Goal: Task Accomplishment & Management: Manage account settings

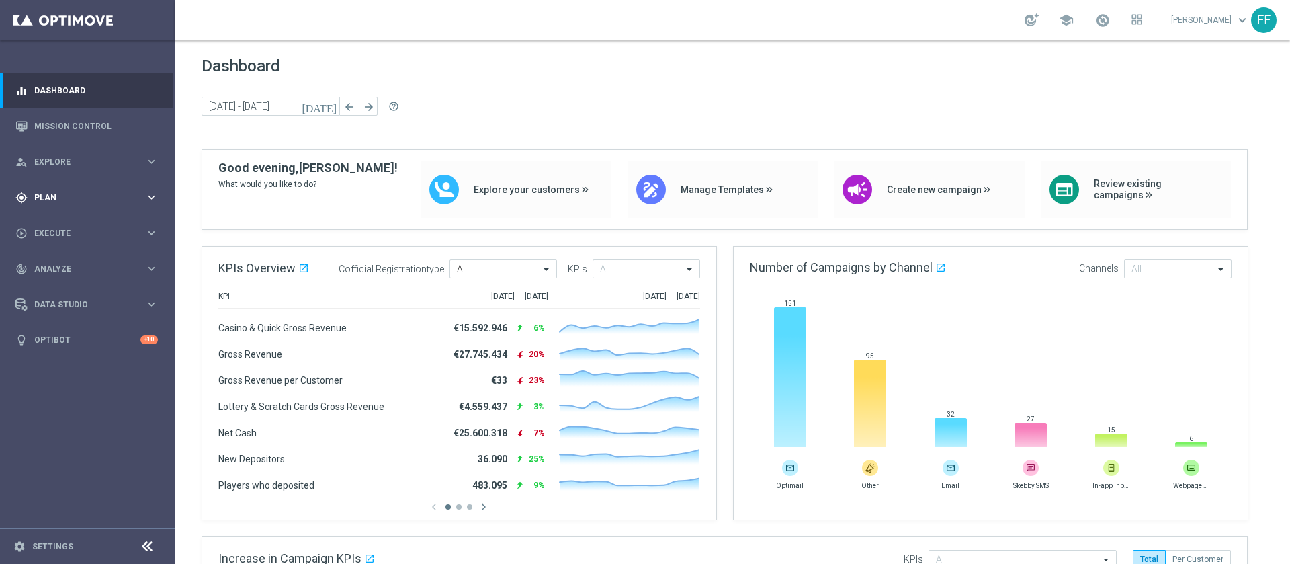
click at [73, 197] on span "Plan" at bounding box center [89, 198] width 111 height 8
click at [58, 220] on link "Target Groups" at bounding box center [87, 225] width 105 height 11
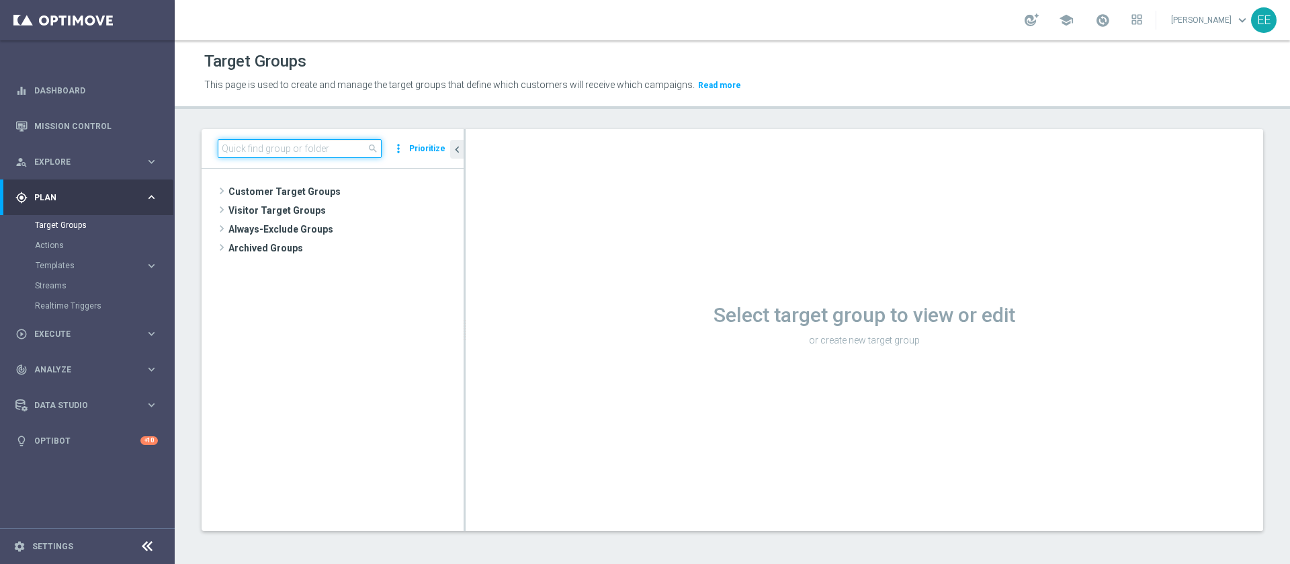
click at [314, 144] on input at bounding box center [300, 148] width 164 height 19
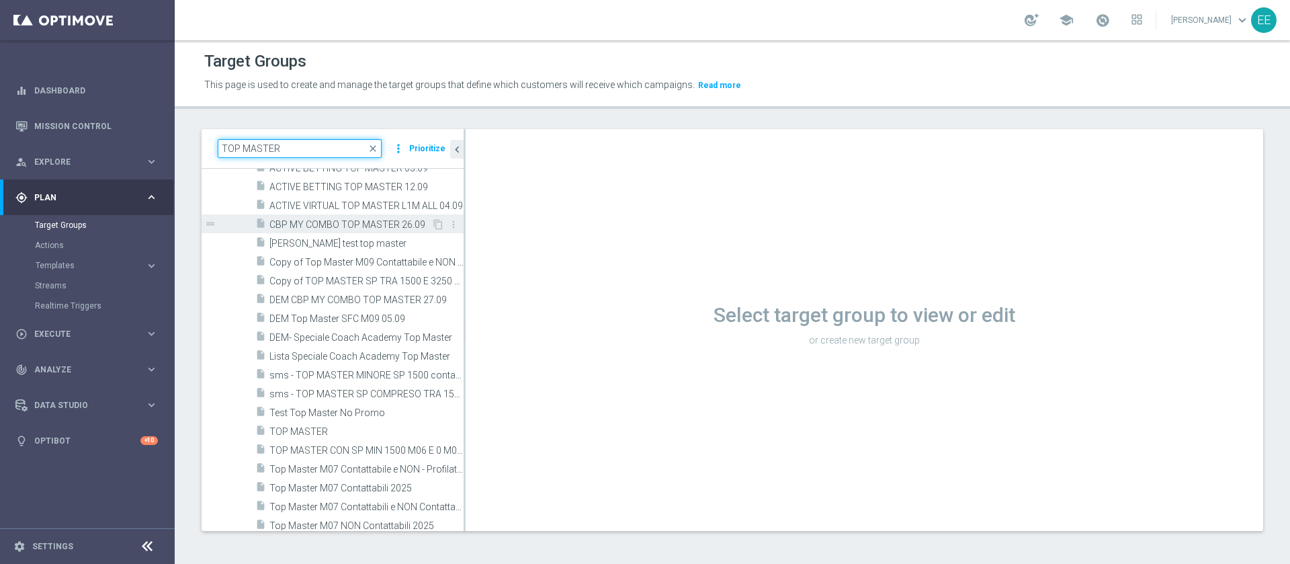
scroll to position [246, 0]
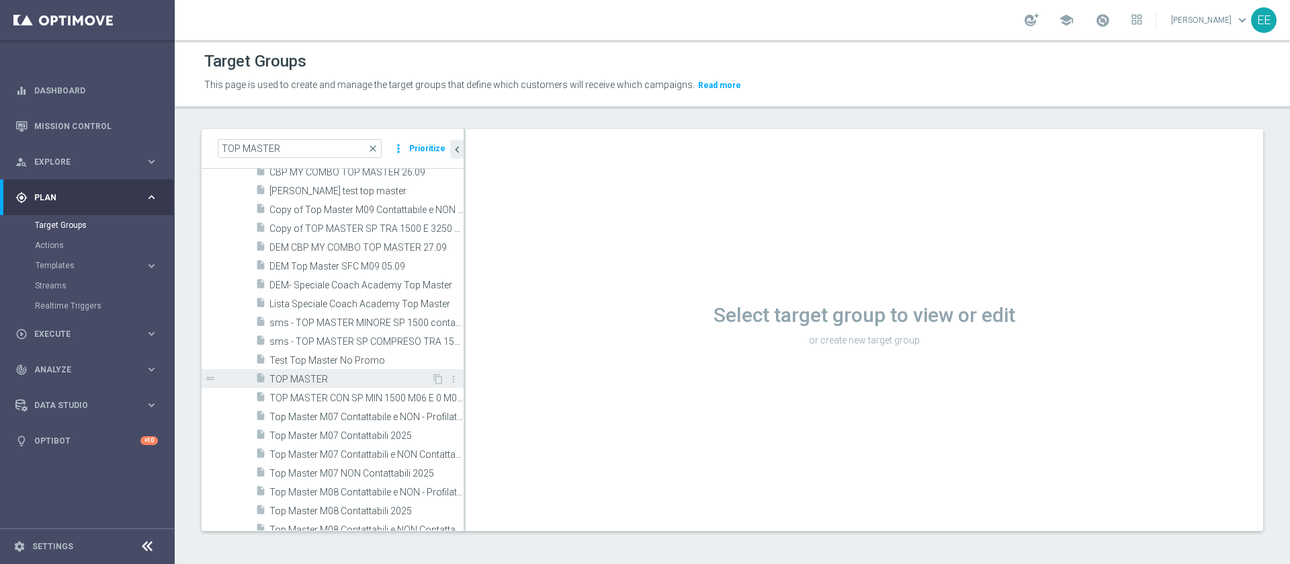
click at [333, 384] on span "TOP MASTER" at bounding box center [350, 379] width 162 height 11
click at [344, 376] on span "TOP MASTER" at bounding box center [350, 379] width 162 height 11
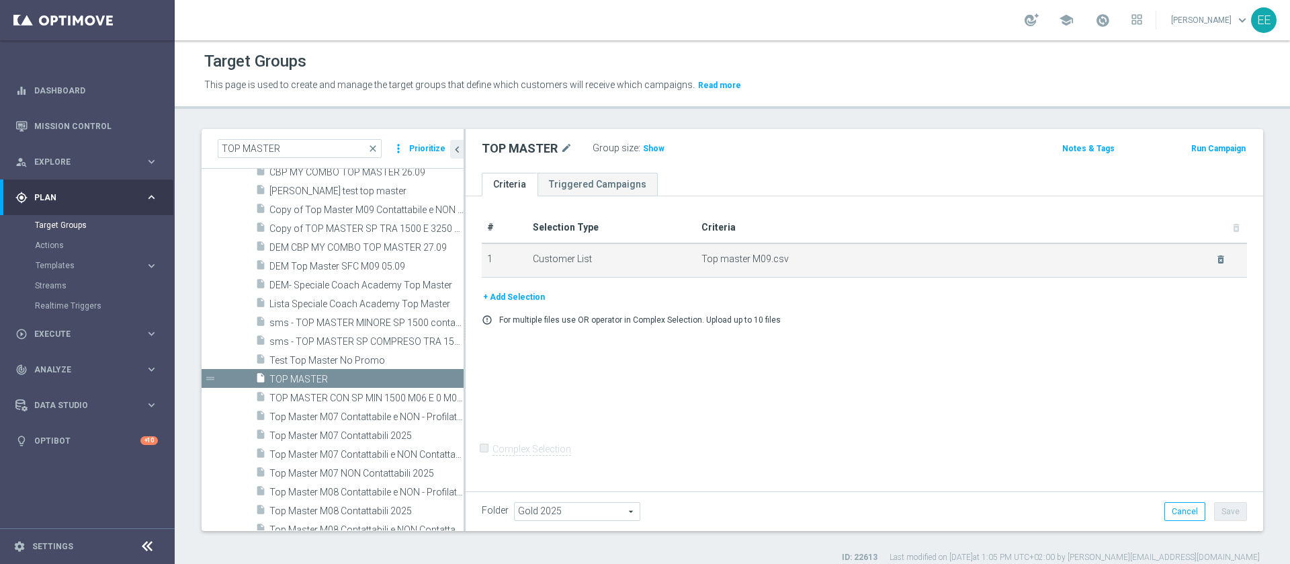
click at [1199, 263] on div "delete_forever" at bounding box center [1213, 258] width 28 height 11
click at [1215, 259] on icon "delete_forever" at bounding box center [1220, 259] width 11 height 11
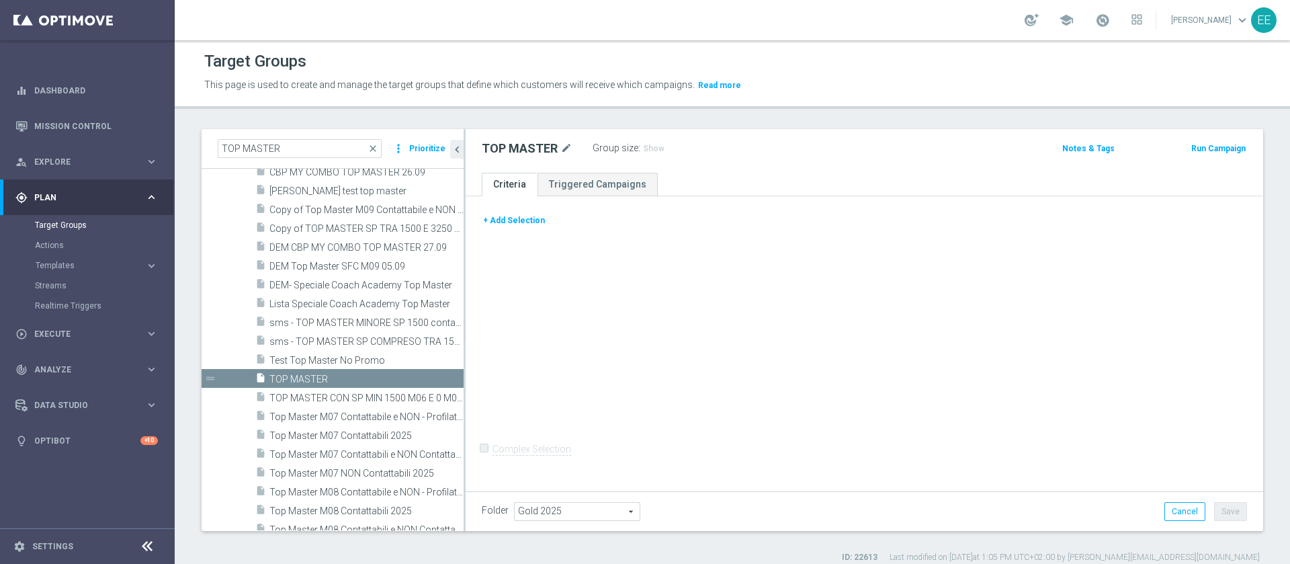
click at [511, 224] on button "+ Add Selection" at bounding box center [514, 220] width 65 height 15
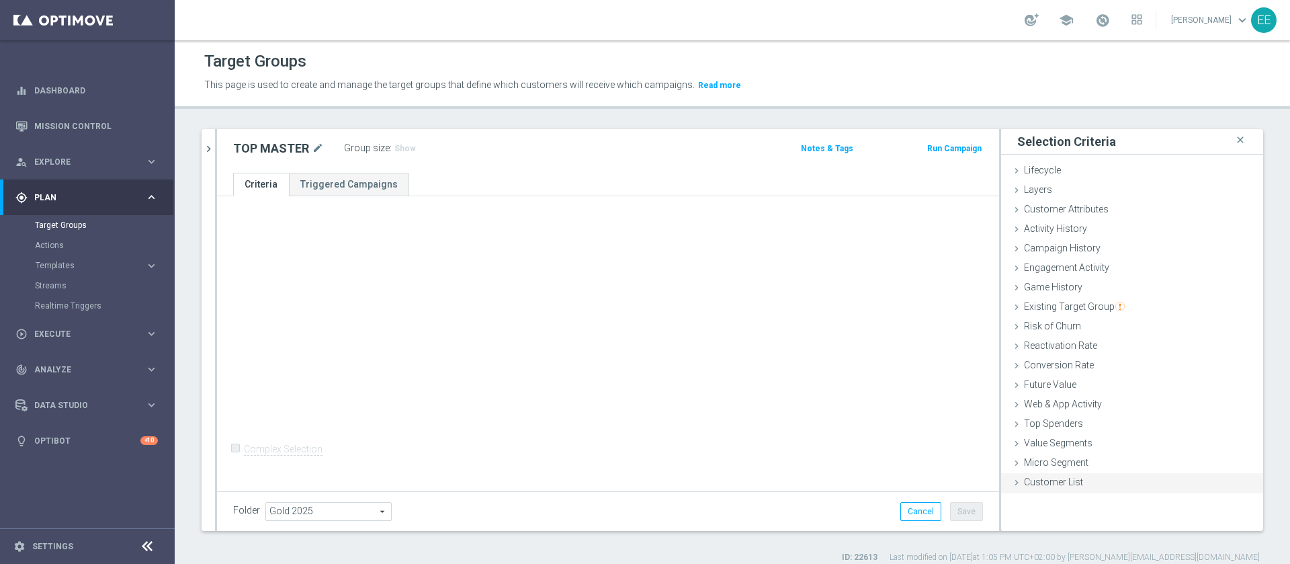
click at [1056, 488] on div "Customer List done" at bounding box center [1132, 483] width 262 height 20
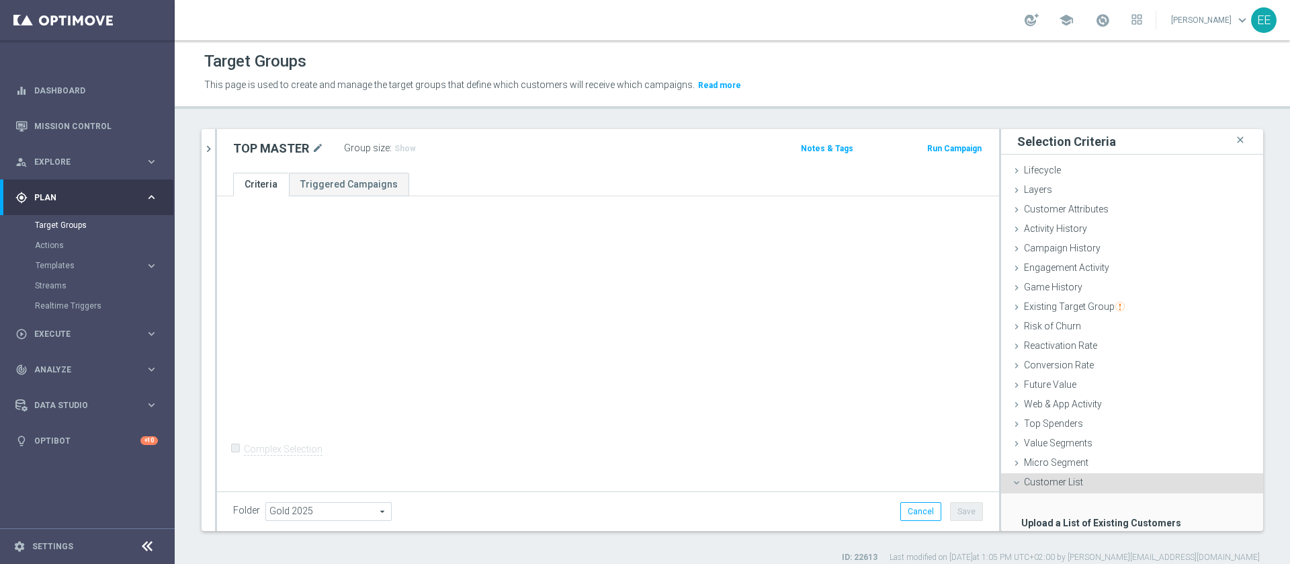
scroll to position [83, 0]
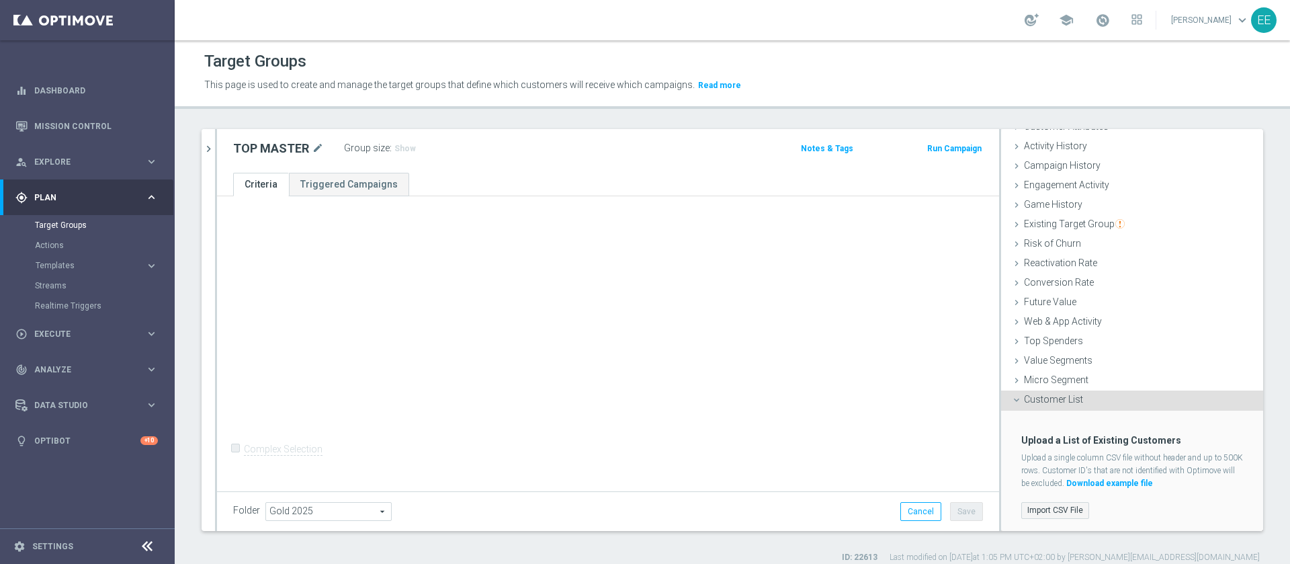
click at [1049, 510] on label "Import CSV File" at bounding box center [1055, 510] width 68 height 17
click at [0, 0] on input "Import CSV File" at bounding box center [0, 0] width 0 height 0
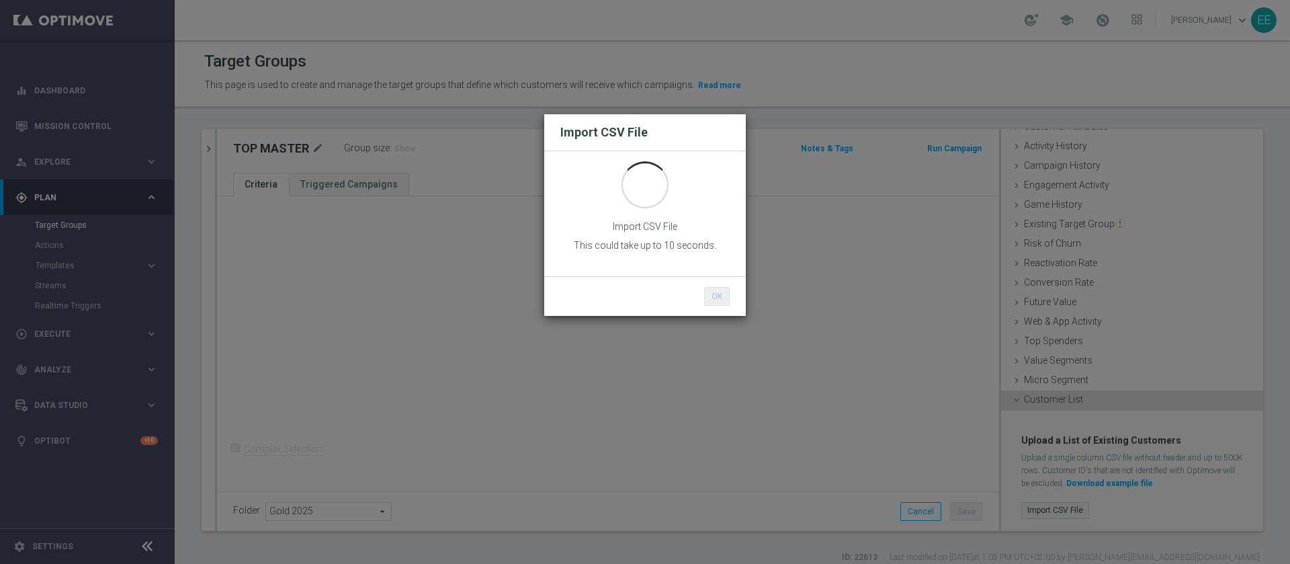
scroll to position [0, 0]
click at [713, 298] on button "OK" at bounding box center [717, 296] width 26 height 19
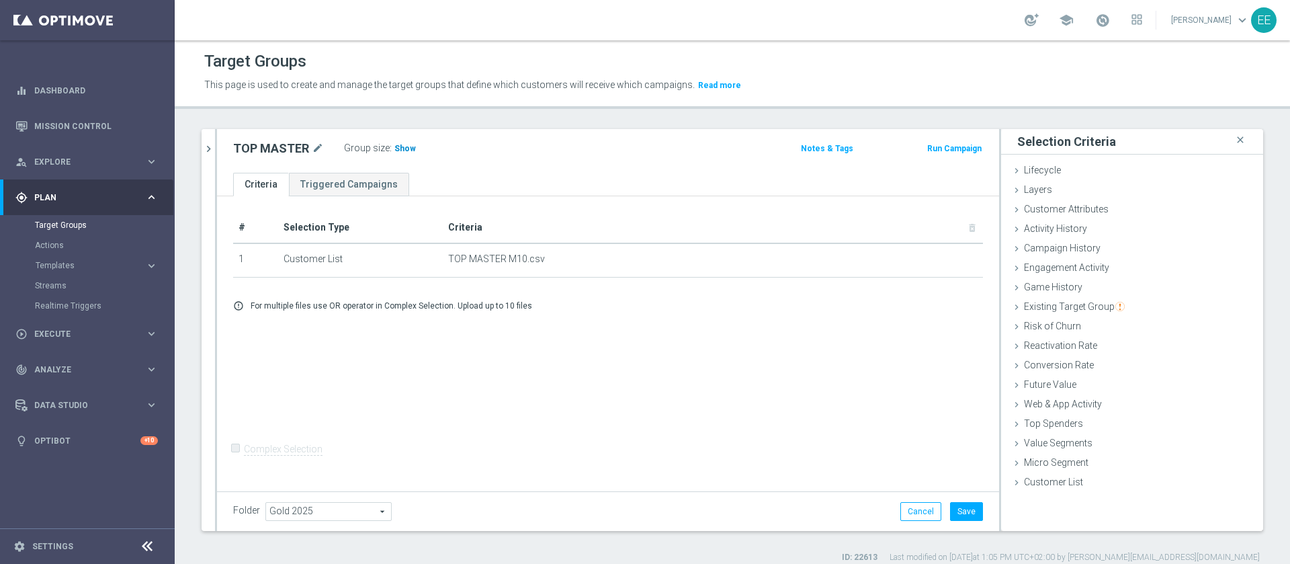
click at [398, 152] on span "Show" at bounding box center [405, 148] width 22 height 9
click at [966, 511] on button "Save" at bounding box center [966, 511] width 33 height 19
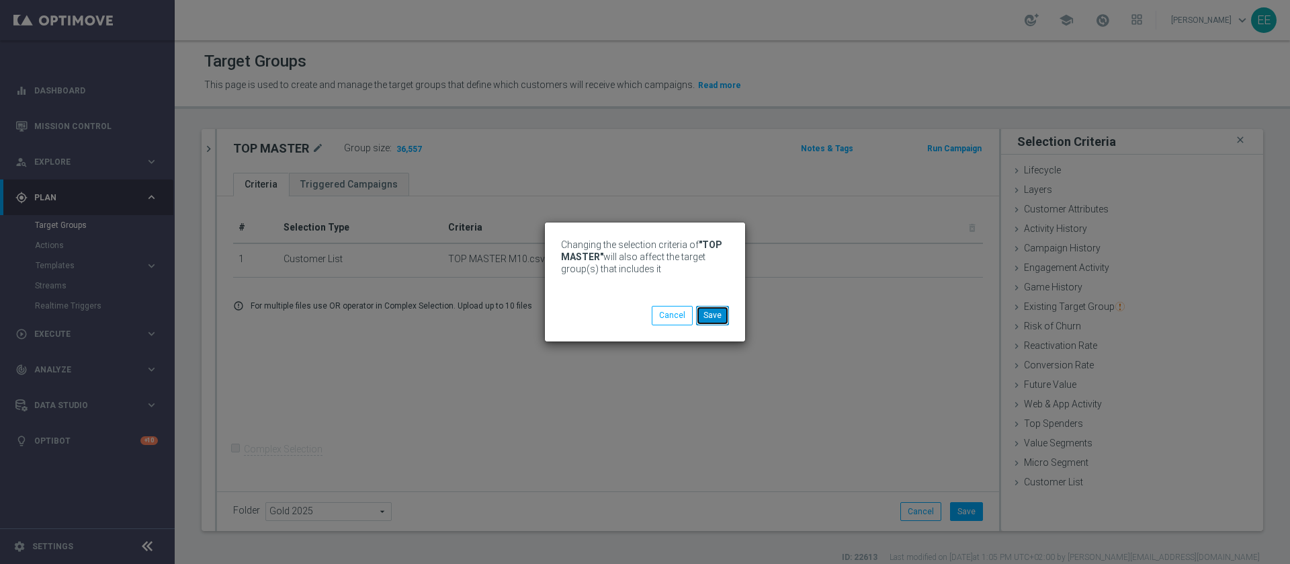
click at [711, 318] on button "Save" at bounding box center [712, 315] width 33 height 19
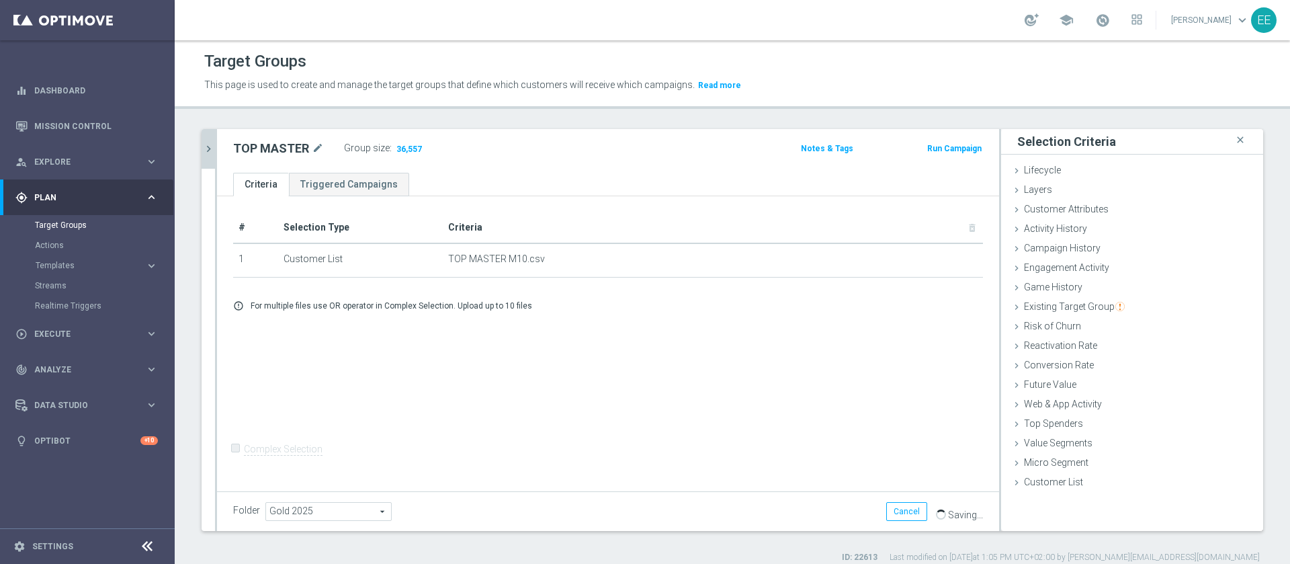
click at [213, 138] on button "chevron_right" at bounding box center [208, 149] width 13 height 40
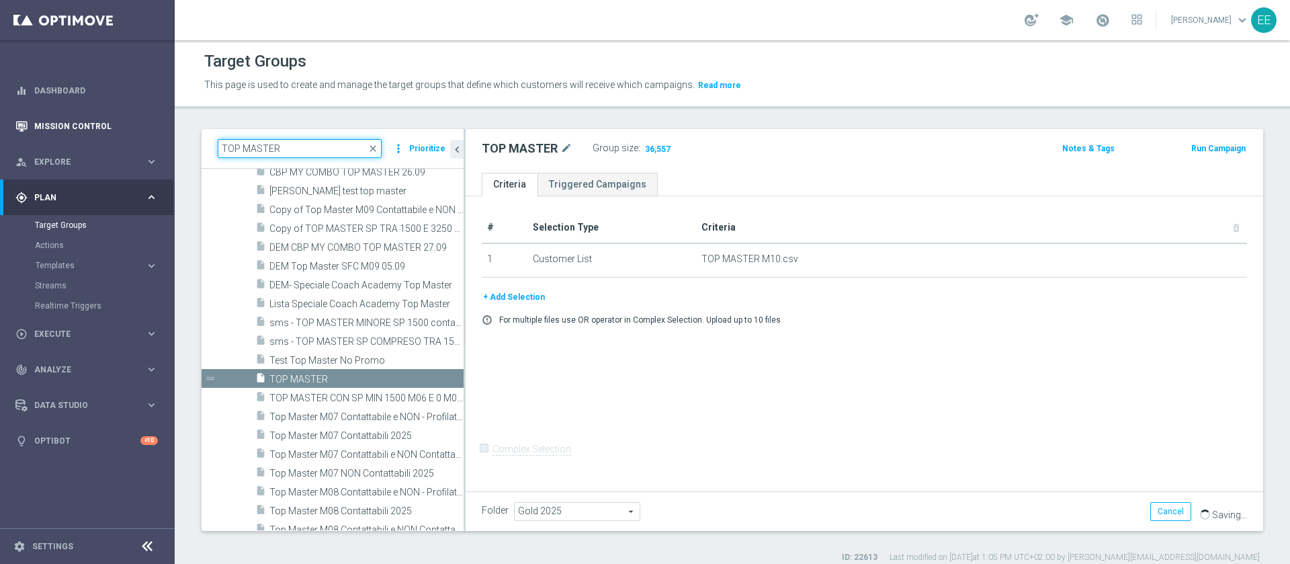
drag, startPoint x: 303, startPoint y: 141, endPoint x: 122, endPoint y: 126, distance: 181.3
click at [122, 126] on main "equalizer Dashboard Mission Control" at bounding box center [645, 282] width 1290 height 564
type input "M"
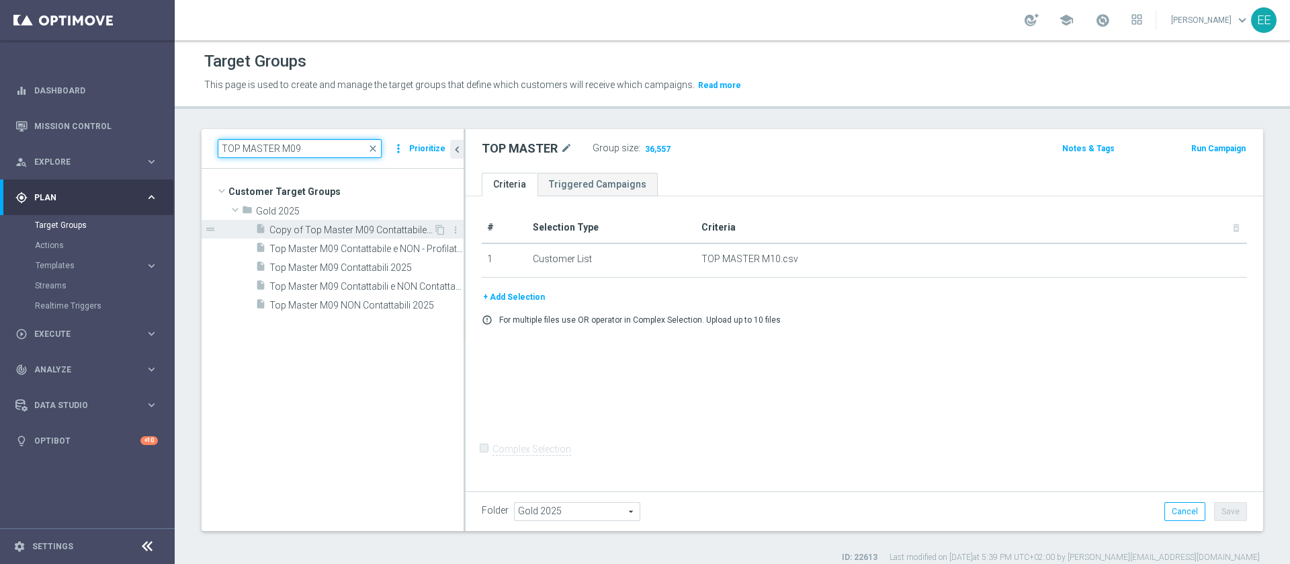
type input "TOP MASTER M09"
click at [338, 230] on span "Copy of Top Master M09 Contattabile e NON - Profilati e NON" at bounding box center [351, 229] width 164 height 11
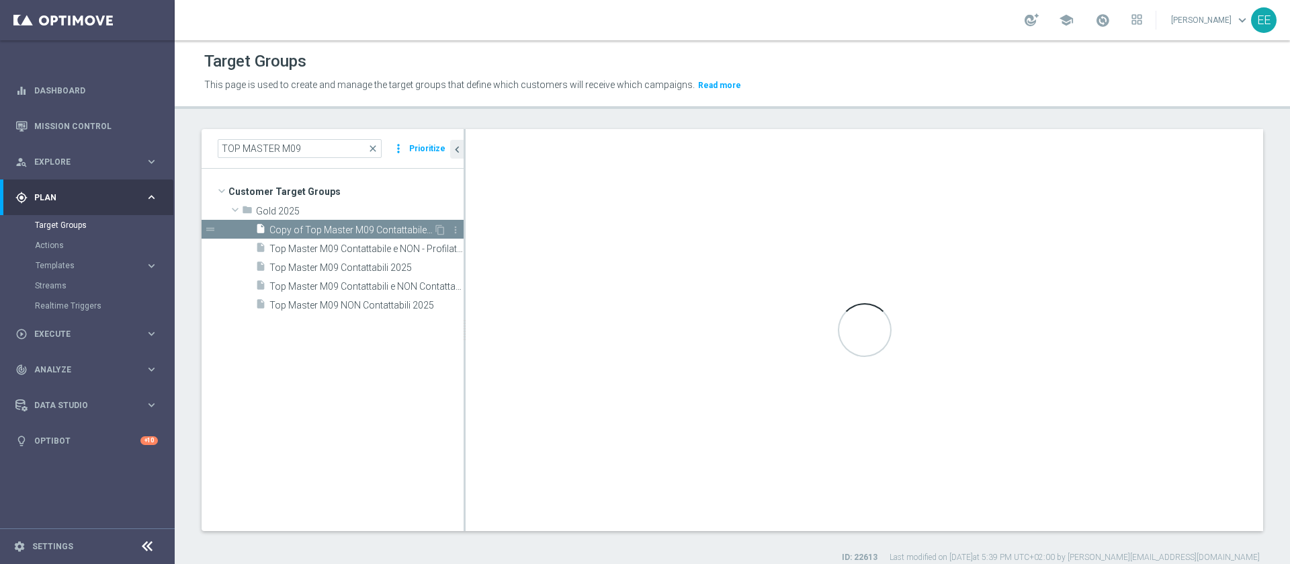
checkbox input "true"
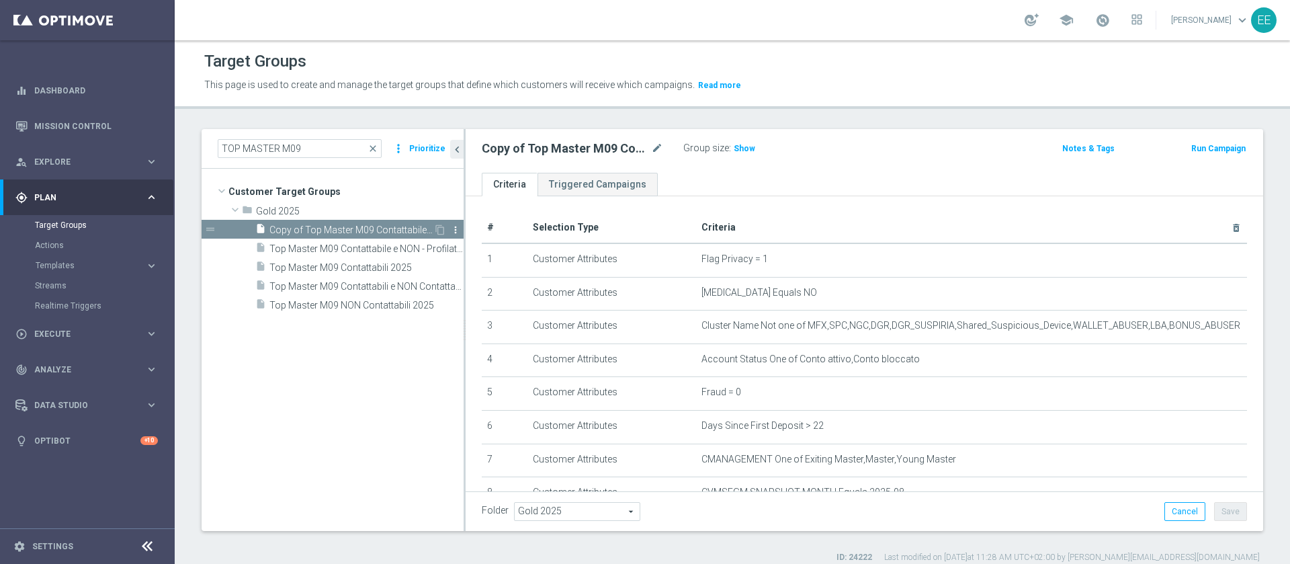
click at [458, 225] on icon "more_vert" at bounding box center [455, 229] width 11 height 11
click at [490, 257] on li "delete Delete" at bounding box center [491, 263] width 66 height 21
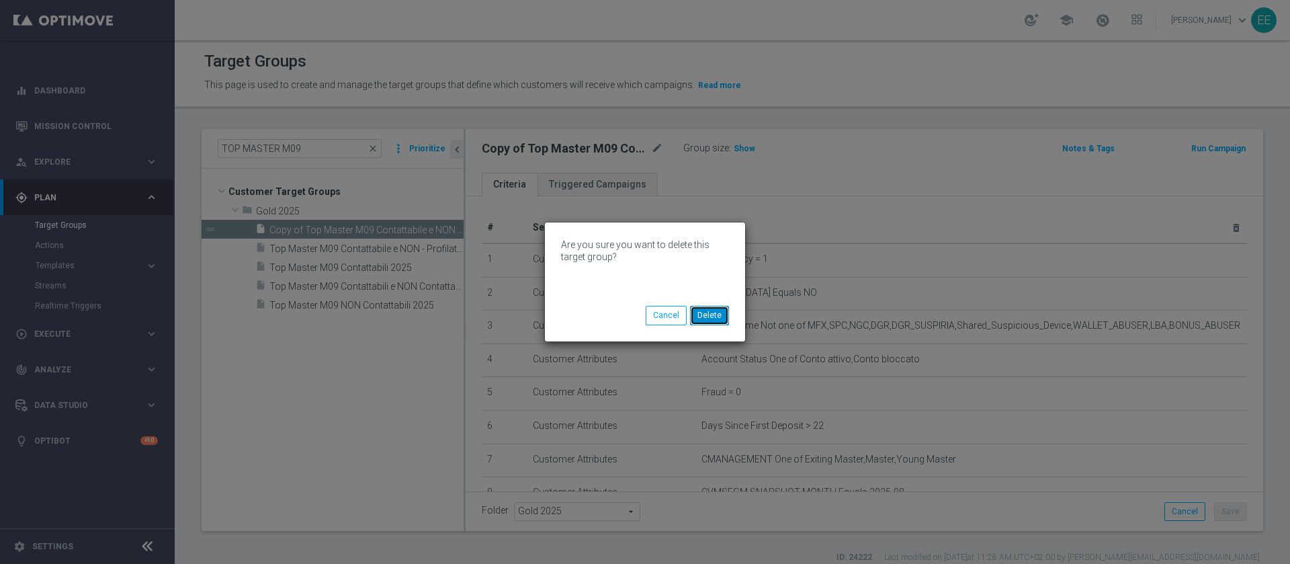
click at [720, 310] on button "Delete" at bounding box center [709, 315] width 39 height 19
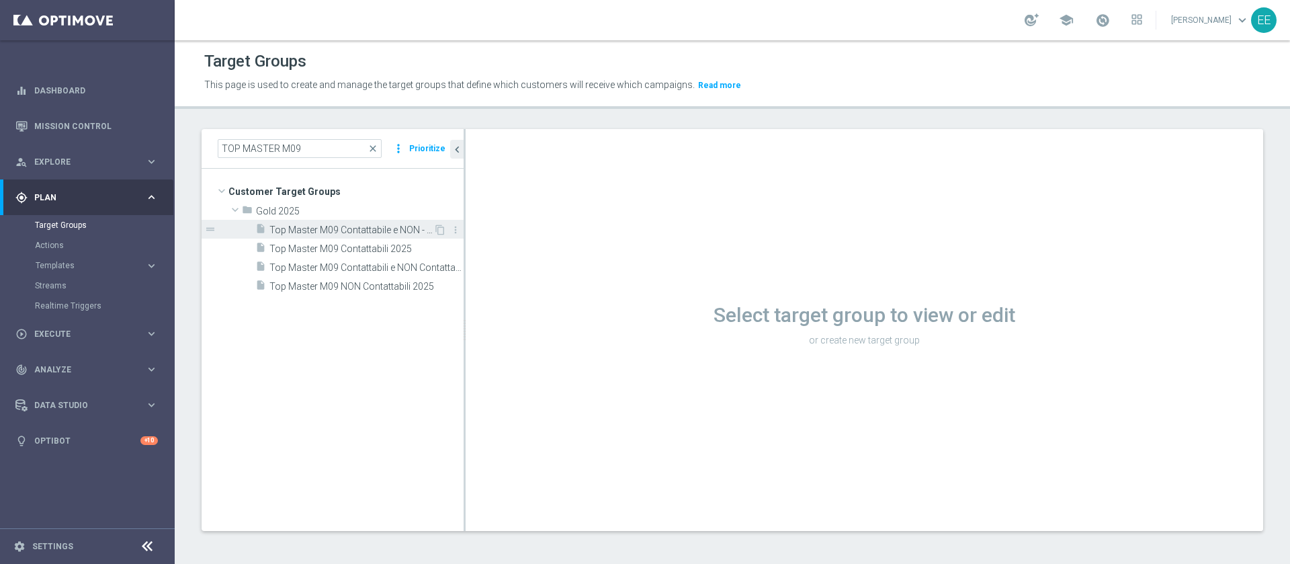
click at [406, 234] on span "Top Master M09 Contattabile e NON - Profilati e NON" at bounding box center [351, 229] width 164 height 11
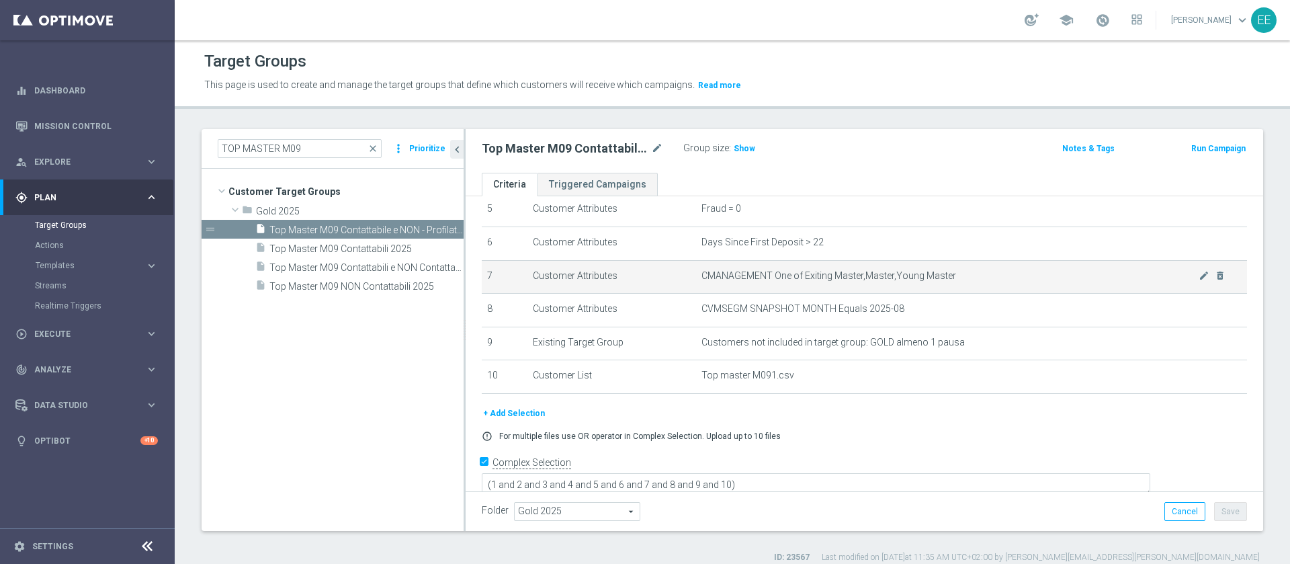
scroll to position [185, 0]
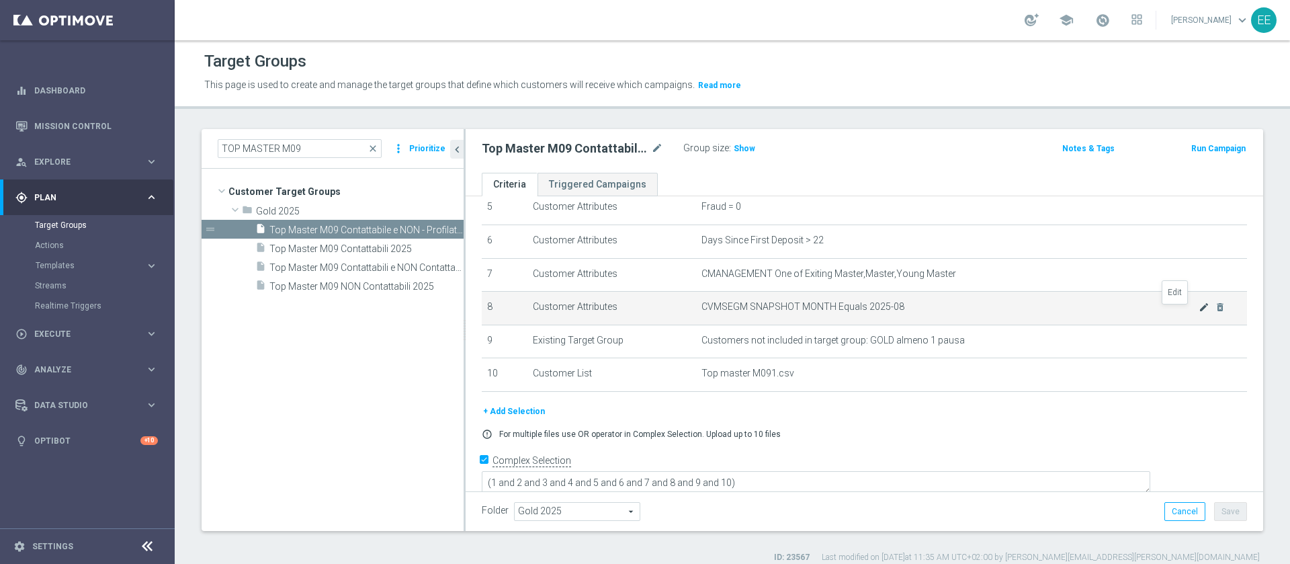
click at [1199, 312] on icon "mode_edit" at bounding box center [1204, 307] width 11 height 11
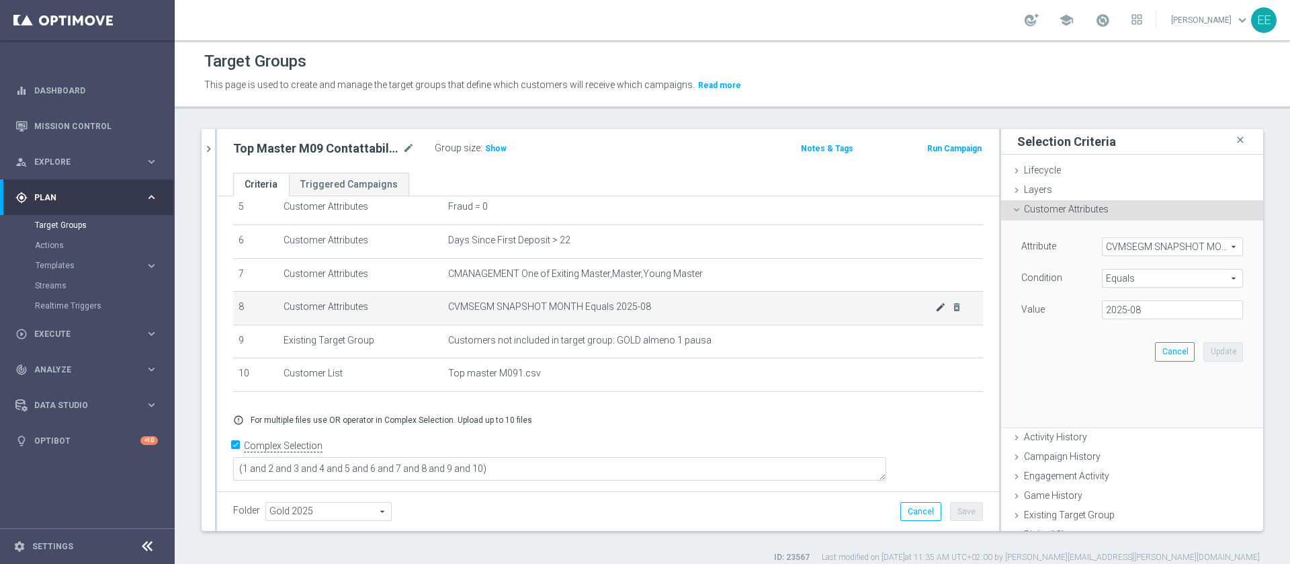
scroll to position [176, 0]
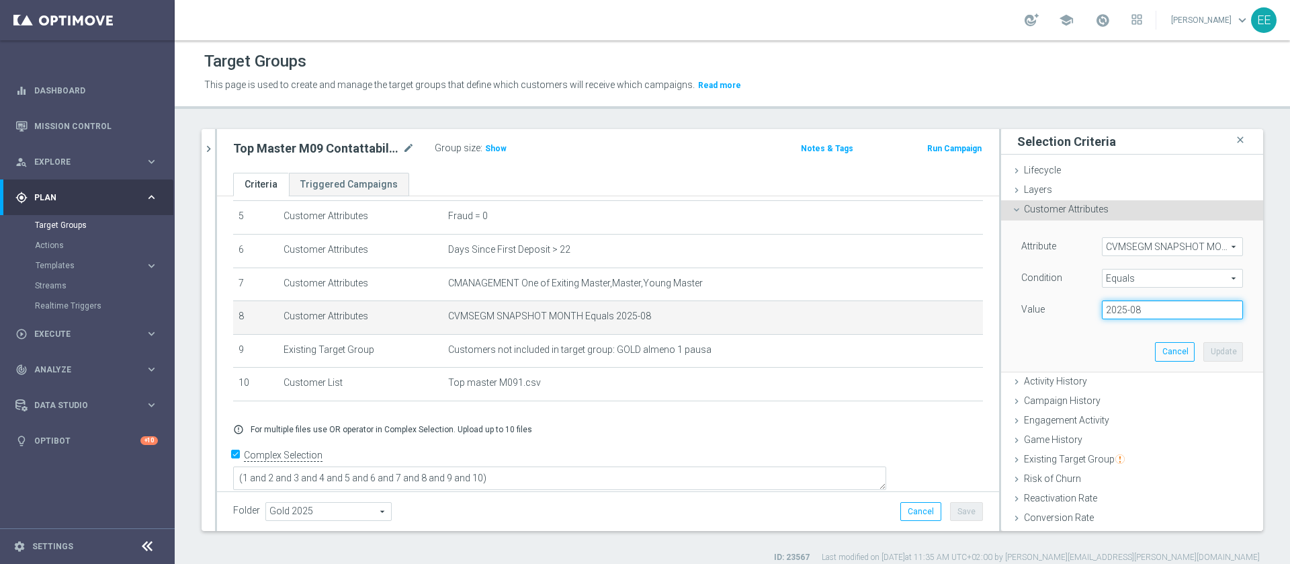
click at [1133, 310] on input "2025-08" at bounding box center [1172, 309] width 141 height 19
type input "2025-09"
click at [1203, 358] on button "Update" at bounding box center [1223, 351] width 40 height 19
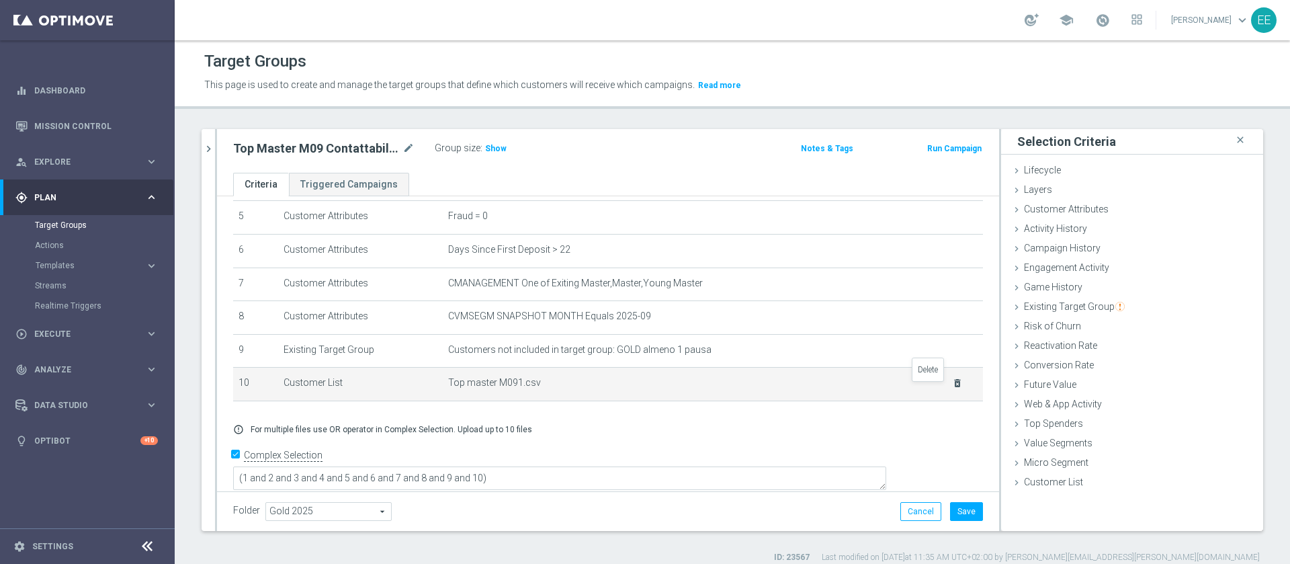
click at [952, 386] on icon "delete_forever" at bounding box center [957, 383] width 11 height 11
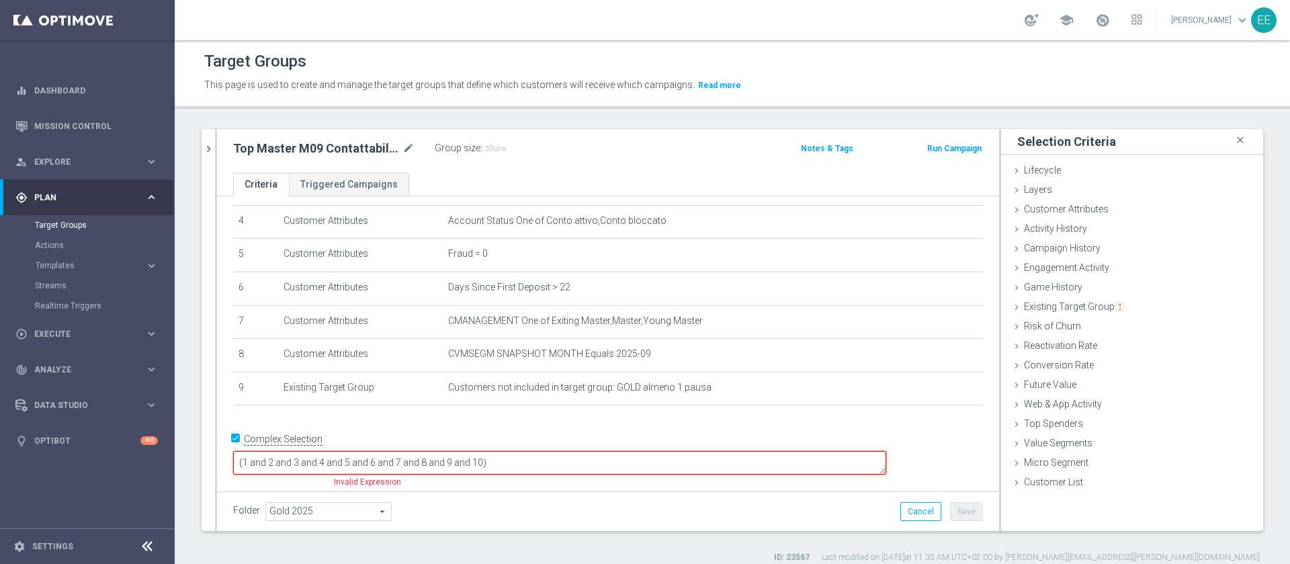
scroll to position [123, 0]
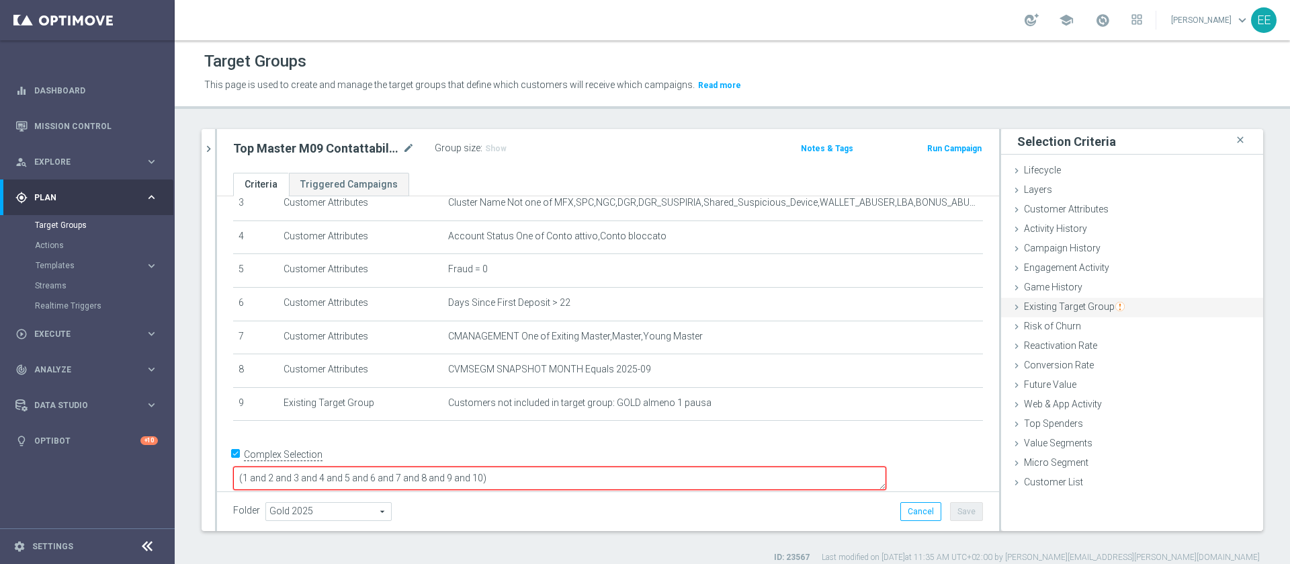
click at [1090, 303] on span "Existing Target Group" at bounding box center [1074, 306] width 101 height 11
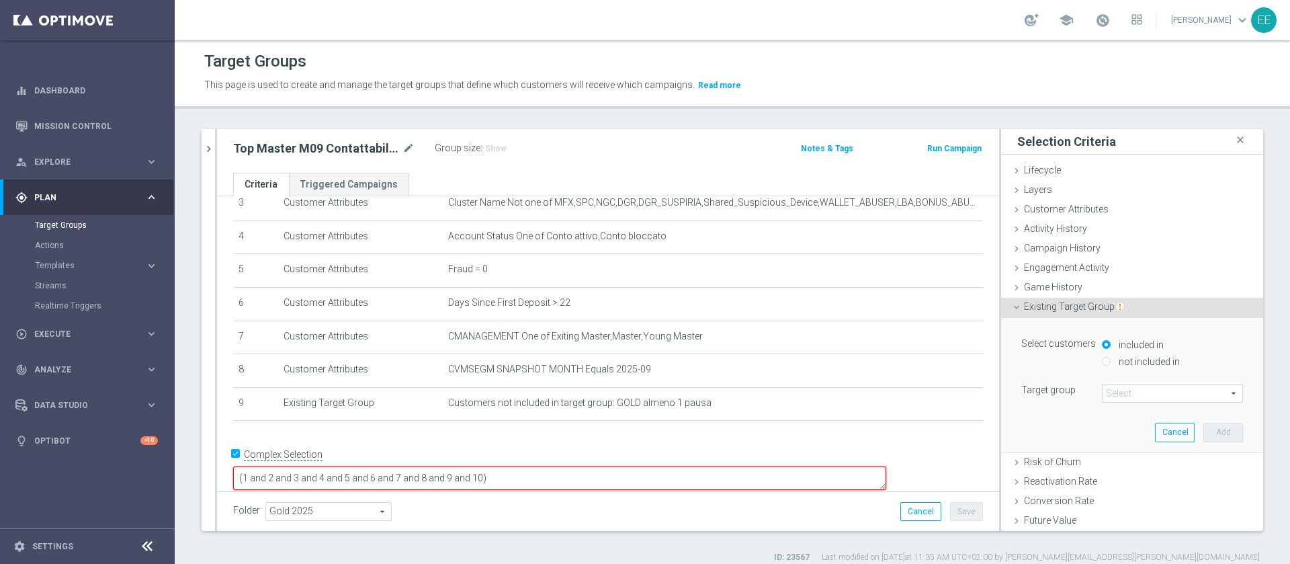
click at [1113, 386] on span at bounding box center [1173, 392] width 140 height 17
click at [0, 0] on input "search" at bounding box center [0, 0] width 0 height 0
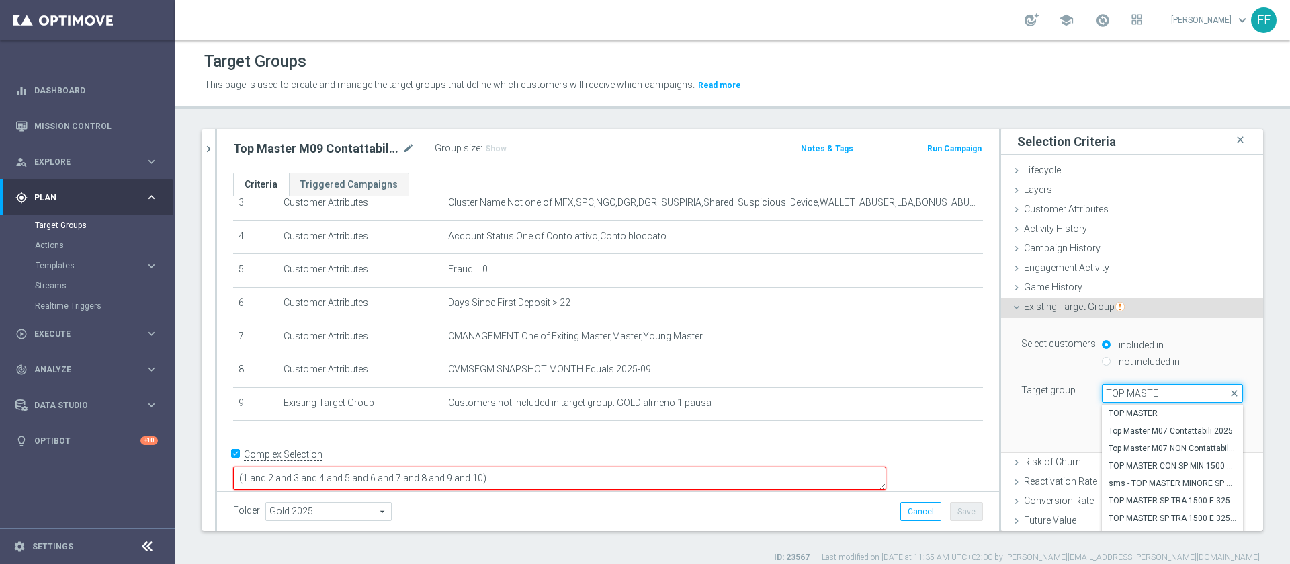
type input "TOP MASTER"
click at [1148, 408] on span "TOP MASTER" at bounding box center [1173, 413] width 128 height 11
type input "TOP MASTER"
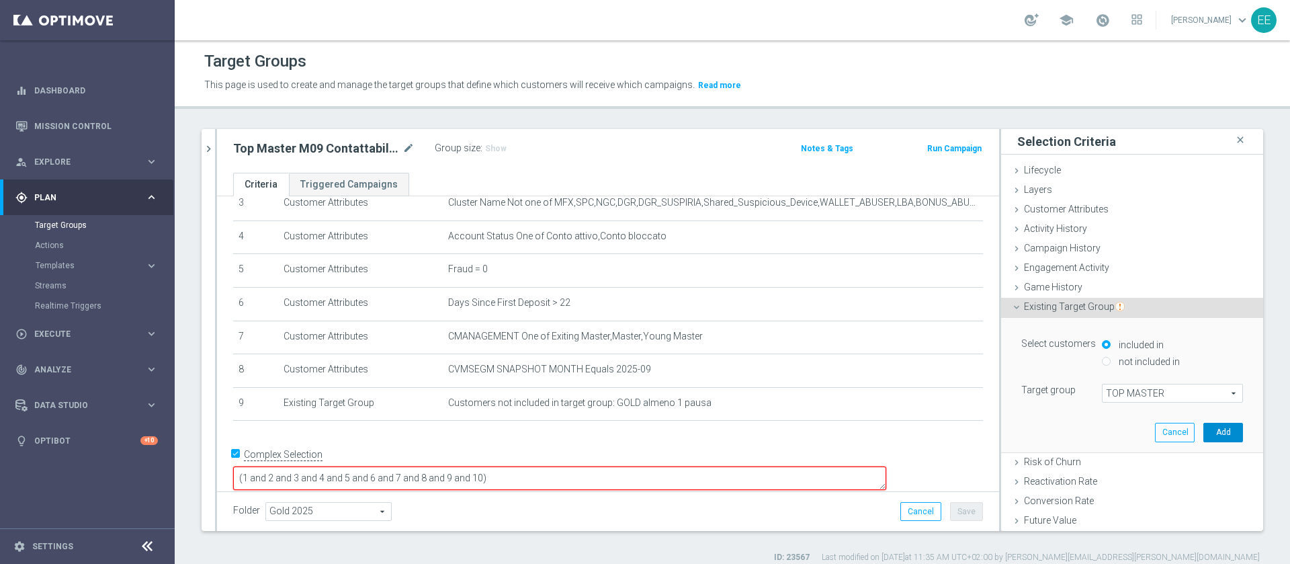
click at [1203, 432] on button "Add" at bounding box center [1223, 432] width 40 height 19
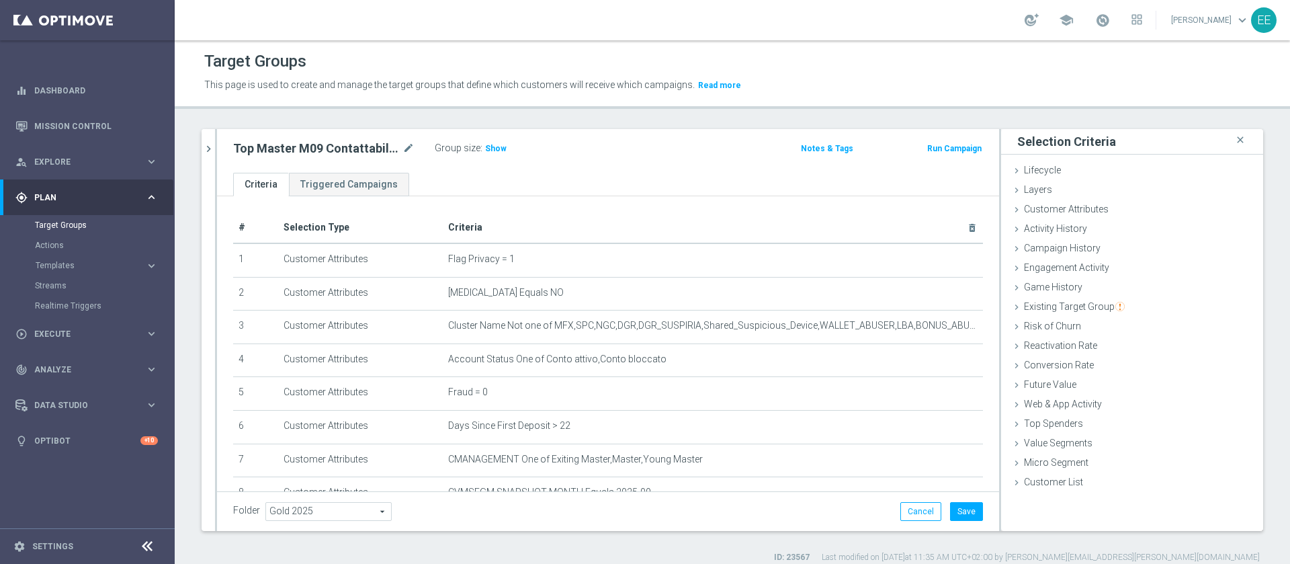
scroll to position [1, 0]
click at [950, 502] on button "Save" at bounding box center [966, 511] width 33 height 19
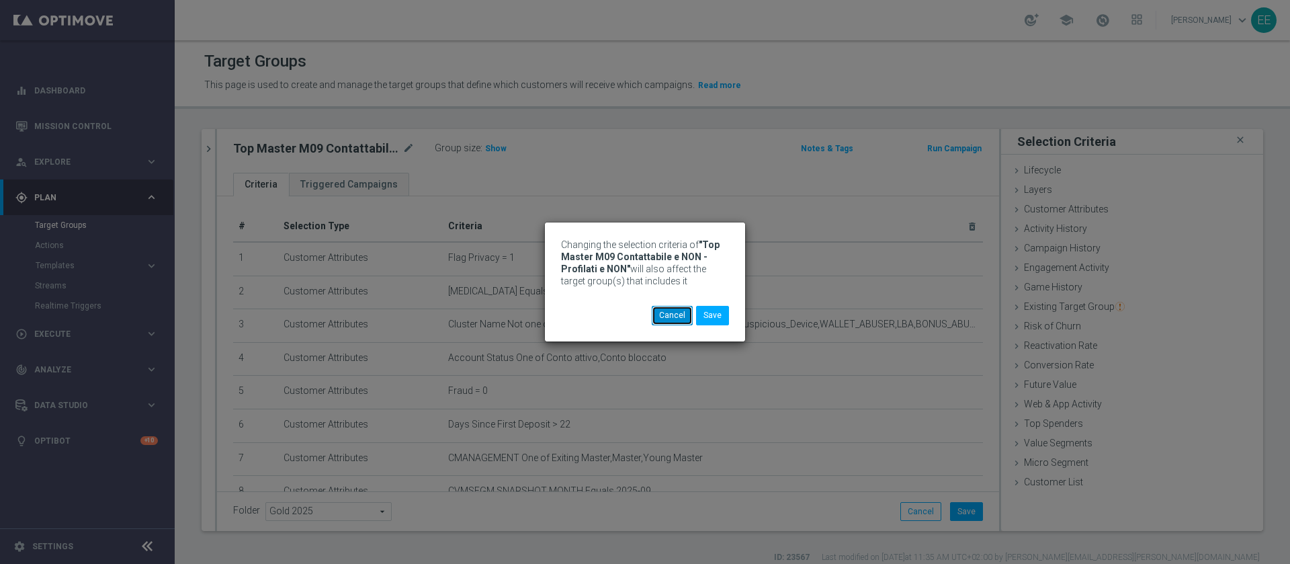
click at [681, 314] on button "Cancel" at bounding box center [672, 315] width 41 height 19
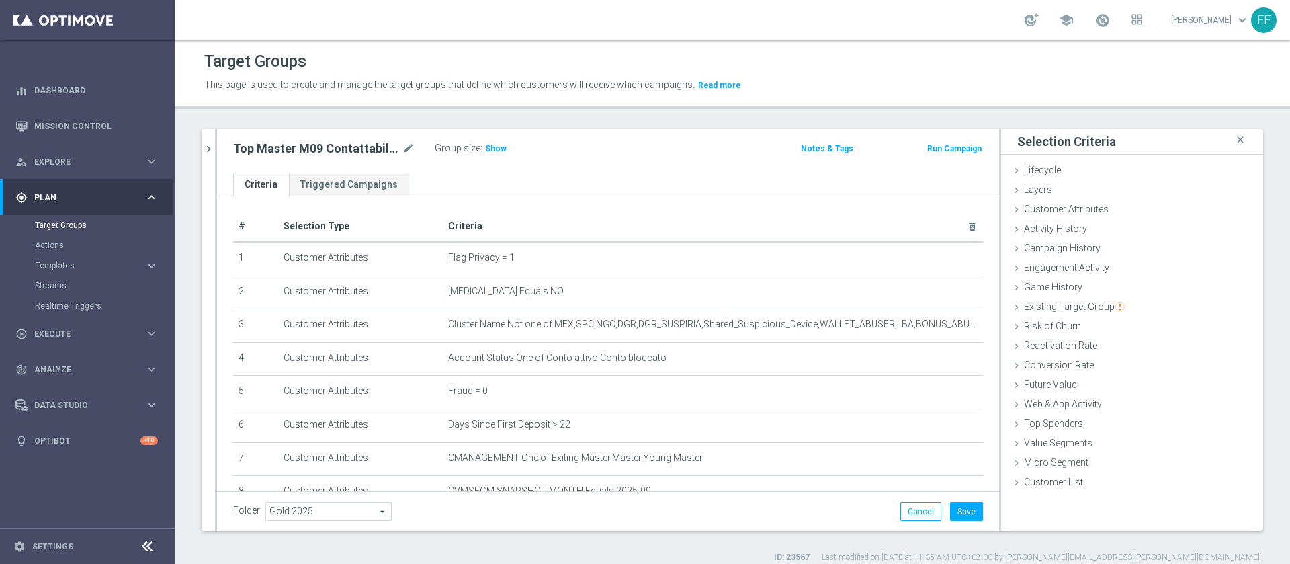
scroll to position [155, 0]
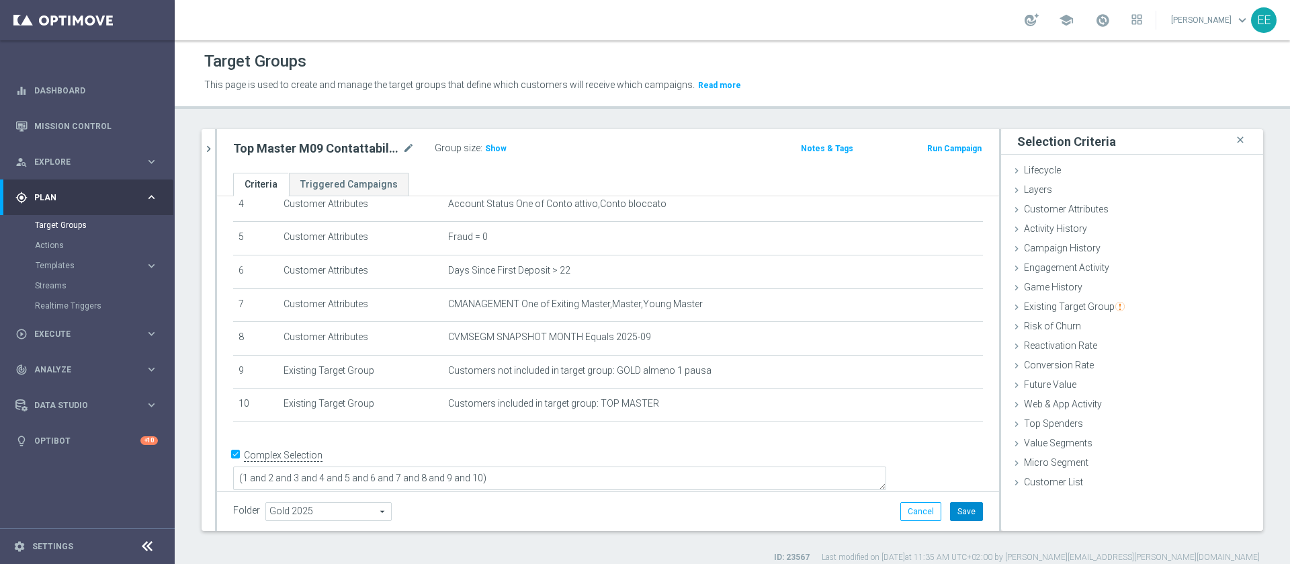
click at [952, 507] on button "Save" at bounding box center [966, 511] width 33 height 19
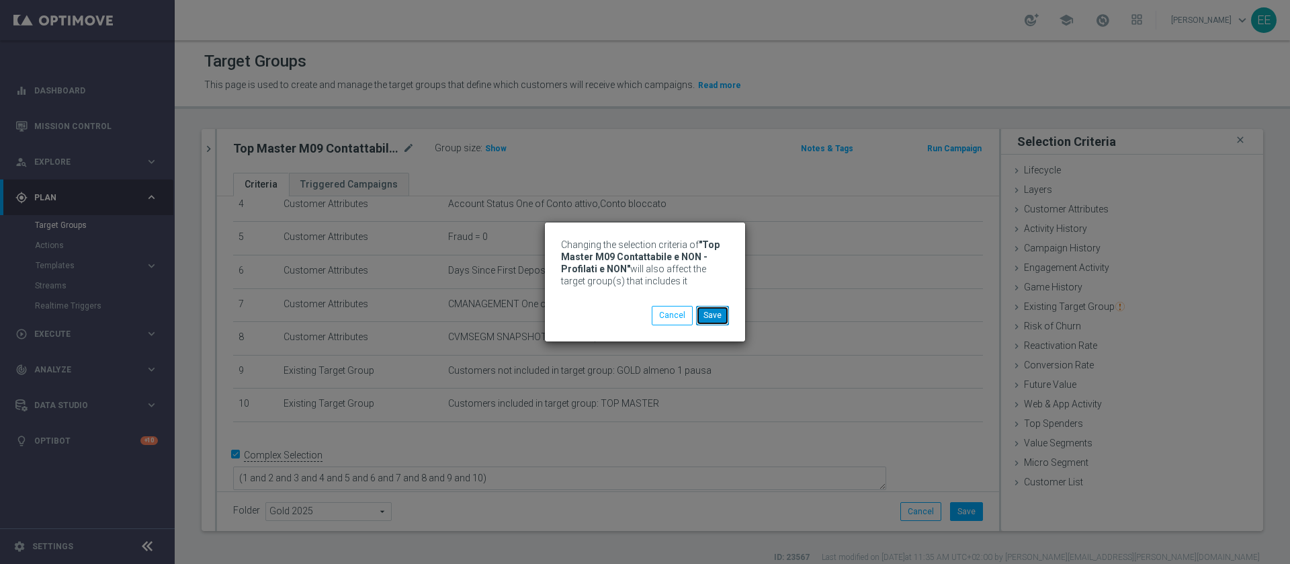
click at [720, 308] on button "Save" at bounding box center [712, 315] width 33 height 19
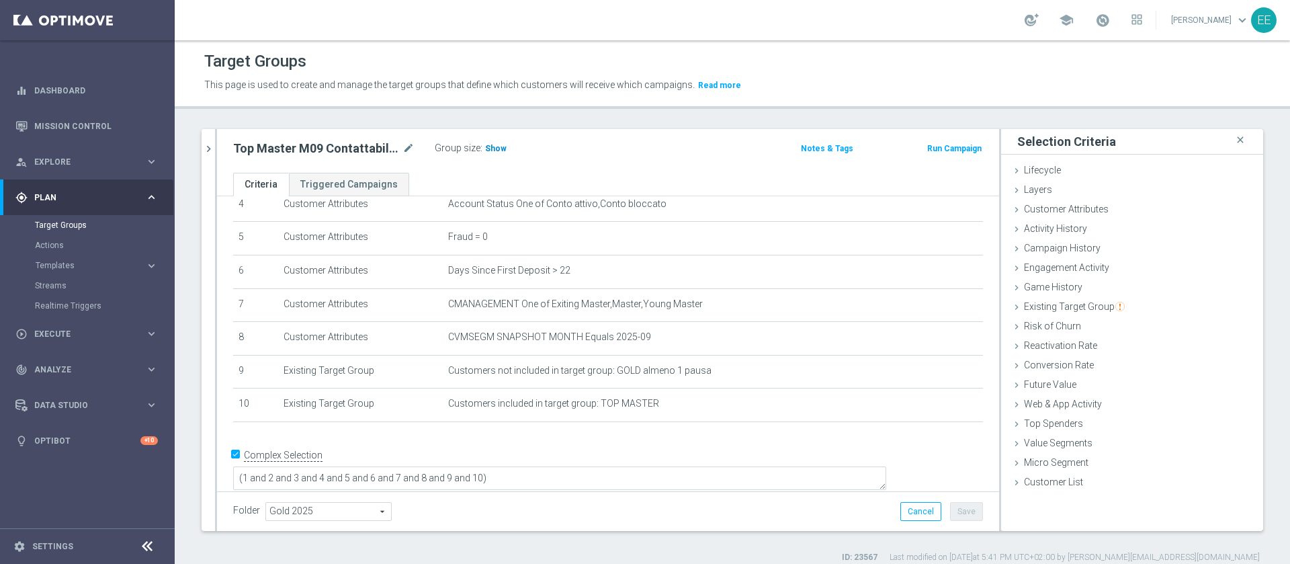
click at [487, 155] on h3 "Show" at bounding box center [496, 148] width 24 height 15
click at [900, 507] on button "Cancel" at bounding box center [920, 511] width 41 height 19
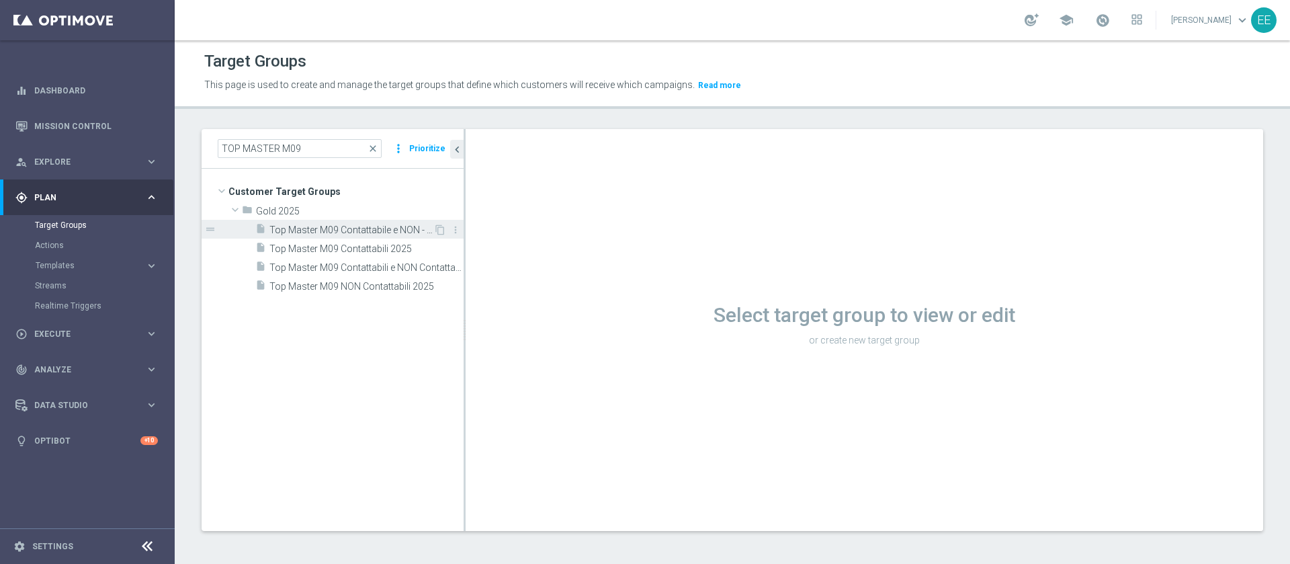
click at [359, 235] on span "Top Master M09 Contattabile e NON - Profilati e NON" at bounding box center [351, 229] width 164 height 11
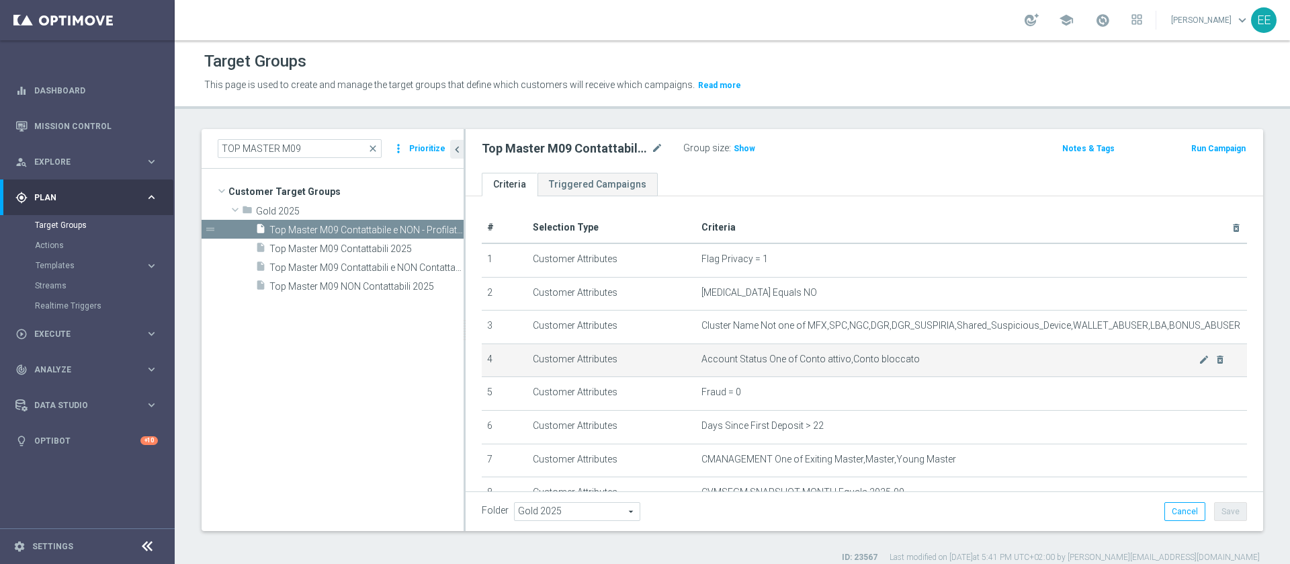
scroll to position [170, 0]
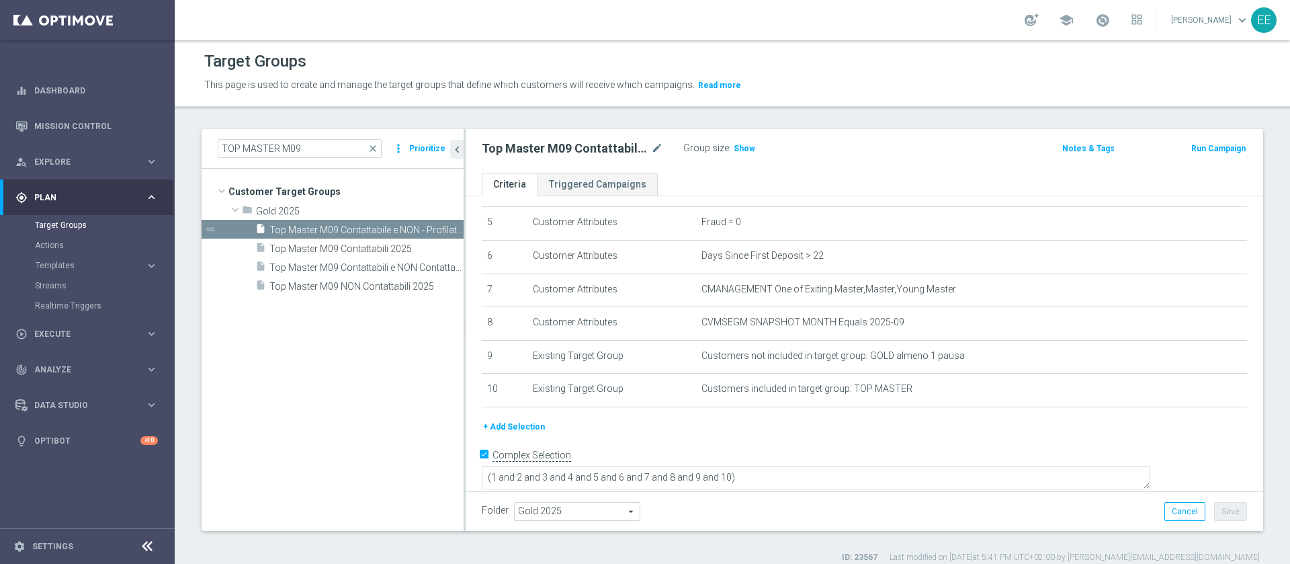
click at [748, 156] on h3 "Show" at bounding box center [744, 148] width 24 height 15
click at [1110, 16] on span at bounding box center [1102, 20] width 15 height 15
click at [1110, 20] on span at bounding box center [1102, 20] width 15 height 15
click at [370, 245] on span "Top Master M09 Contattabili 2025" at bounding box center [350, 248] width 162 height 11
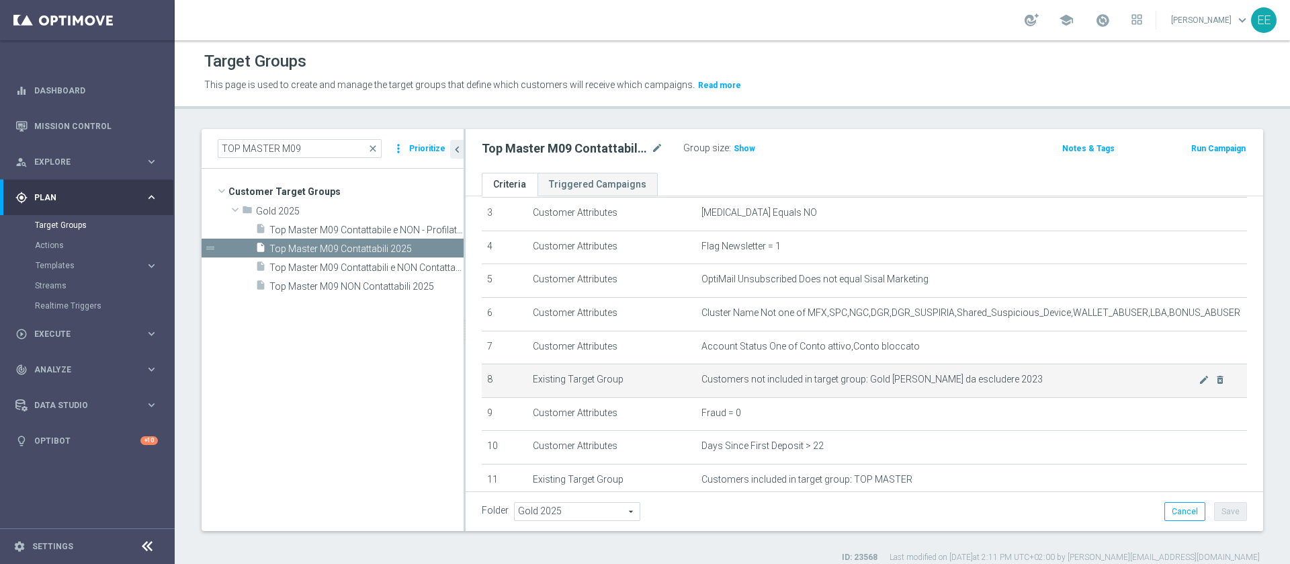
scroll to position [115, 0]
click at [1215, 382] on icon "delete_forever" at bounding box center [1220, 377] width 11 height 11
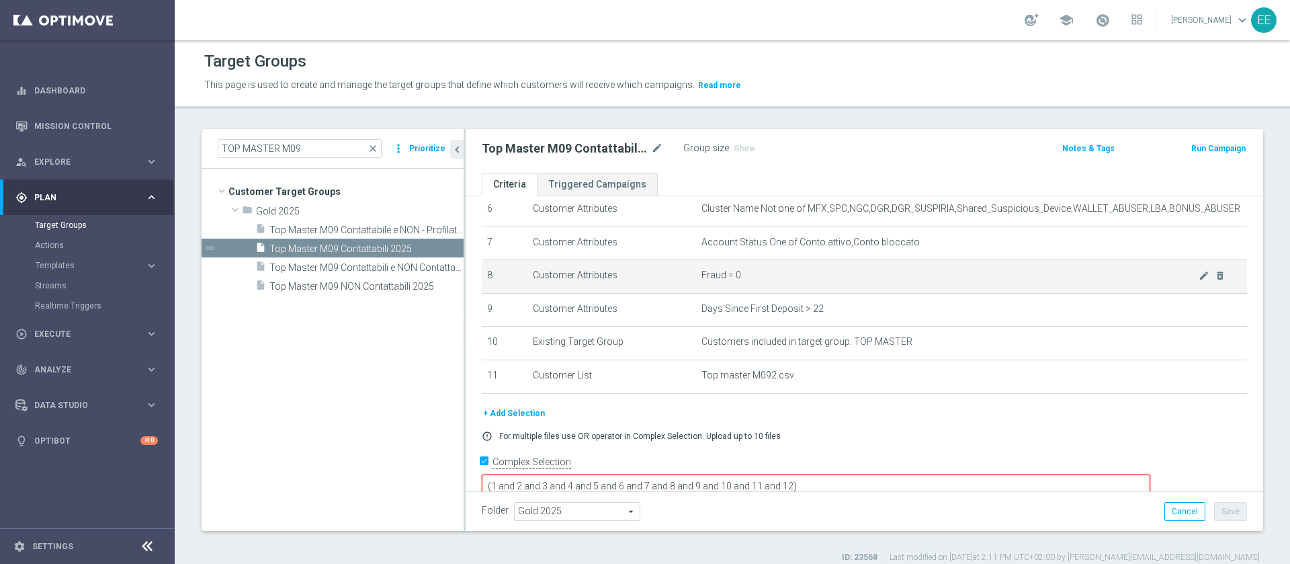
scroll to position [220, 0]
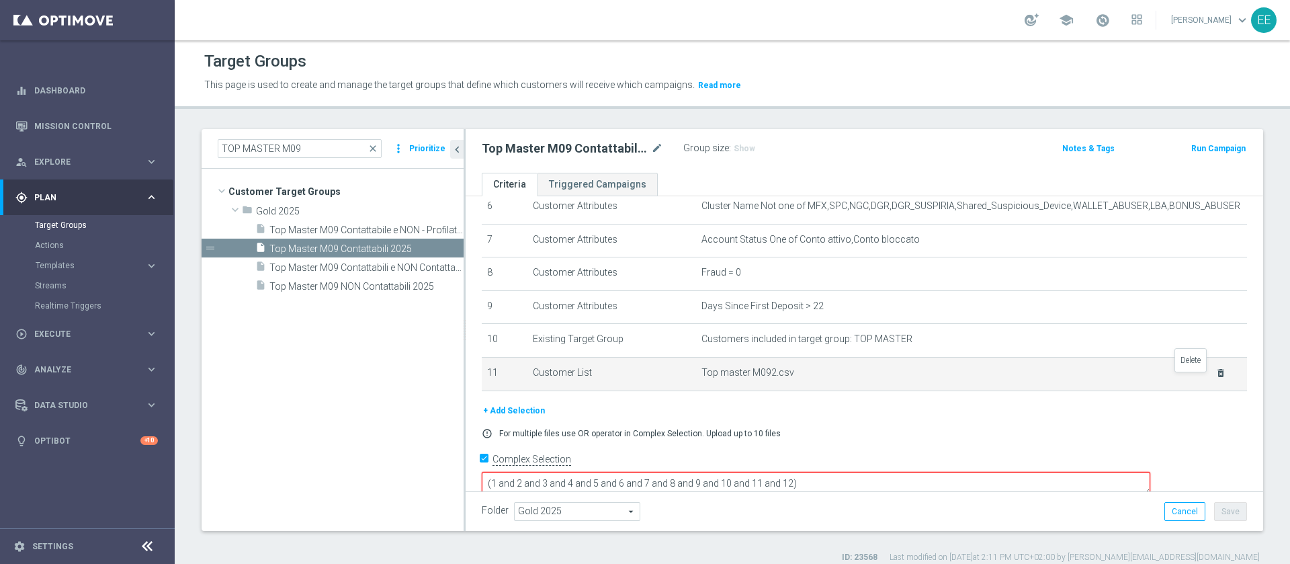
click at [1215, 377] on icon "delete_forever" at bounding box center [1220, 373] width 11 height 11
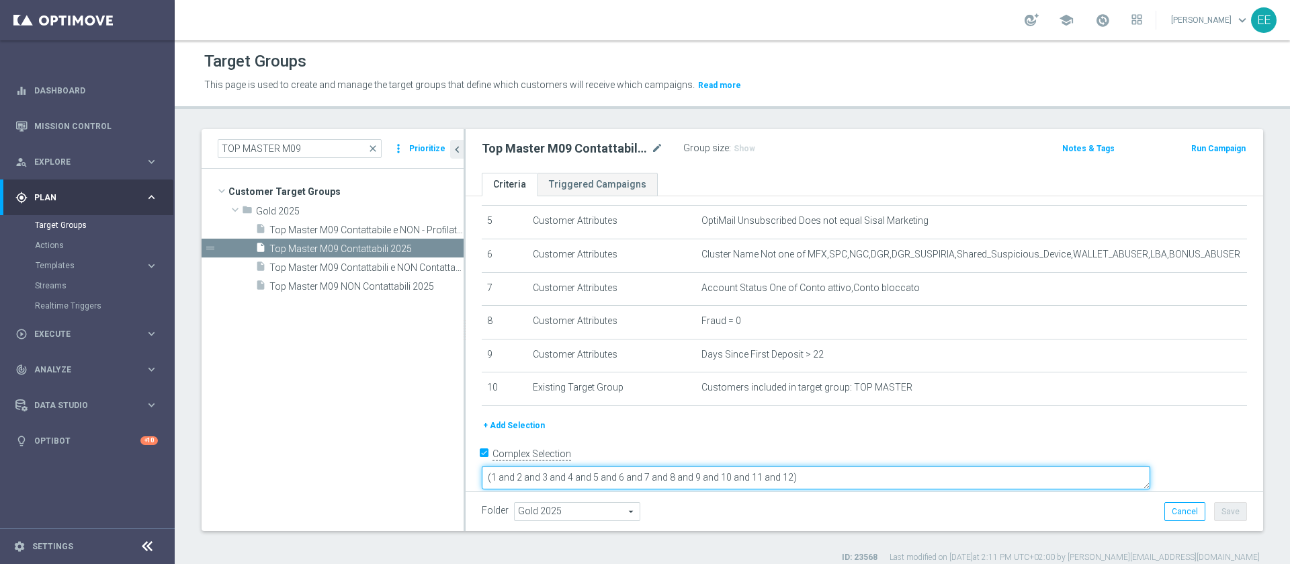
click at [890, 466] on textarea "(1 and 2 and 3 and 4 and 5 and 6 and 7 and 8 and 9 and 10 and 11 and 12)" at bounding box center [816, 478] width 669 height 24
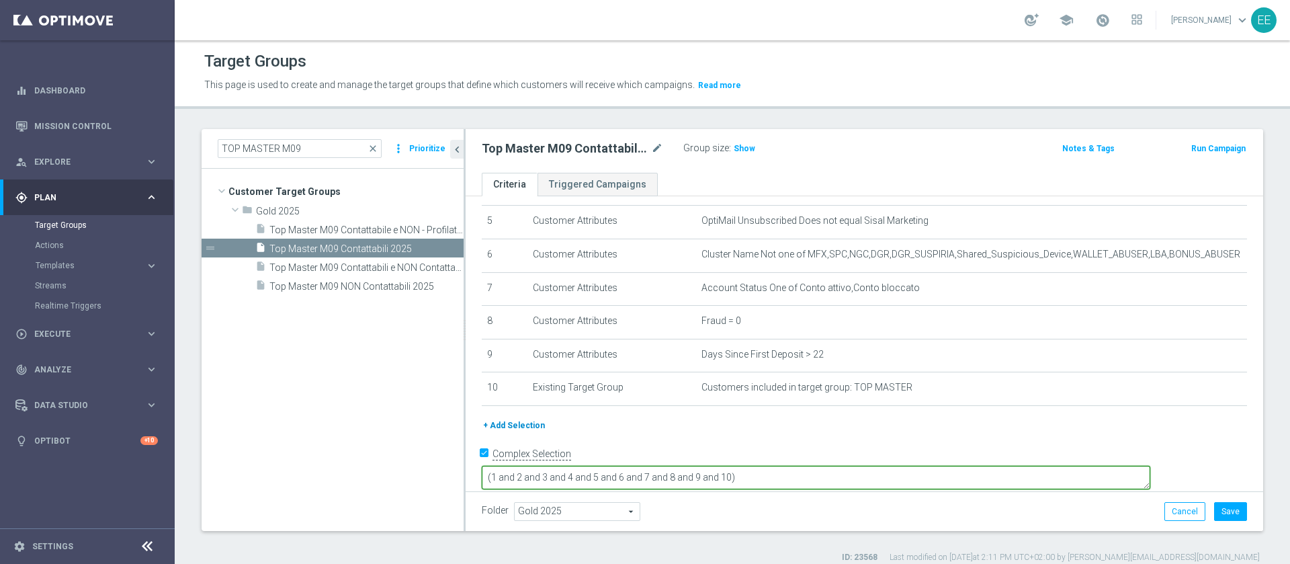
type textarea "(1 and 2 and 3 and 4 and 5 and 6 and 7 and 8 and 9 and 10)"
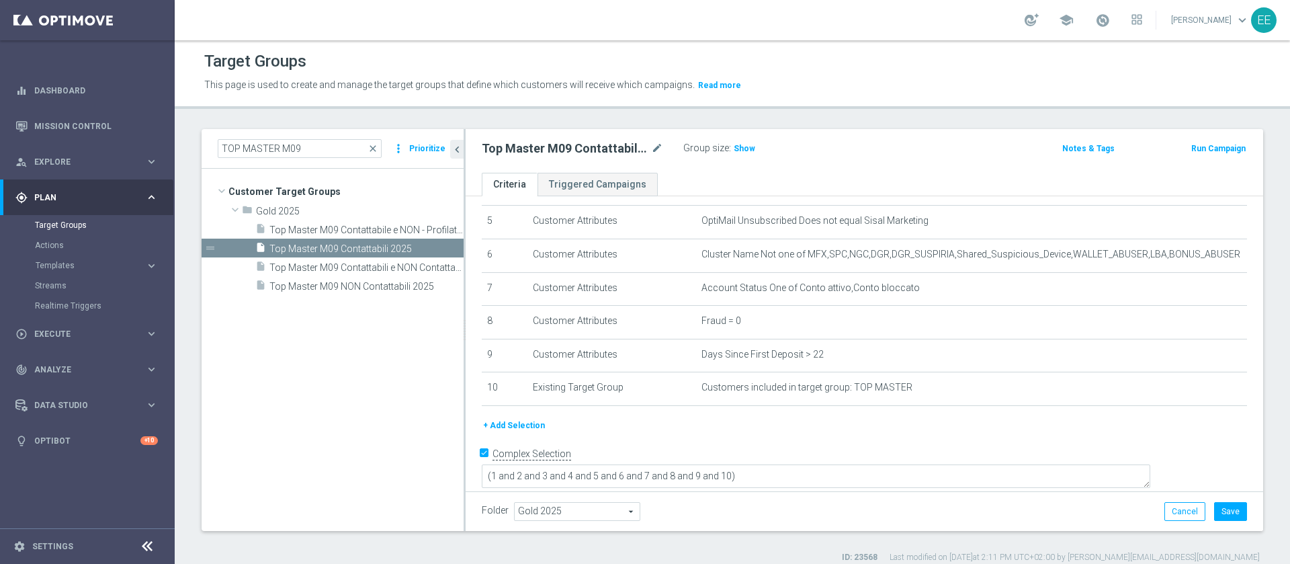
click at [523, 427] on button "+ Add Selection" at bounding box center [514, 425] width 65 height 15
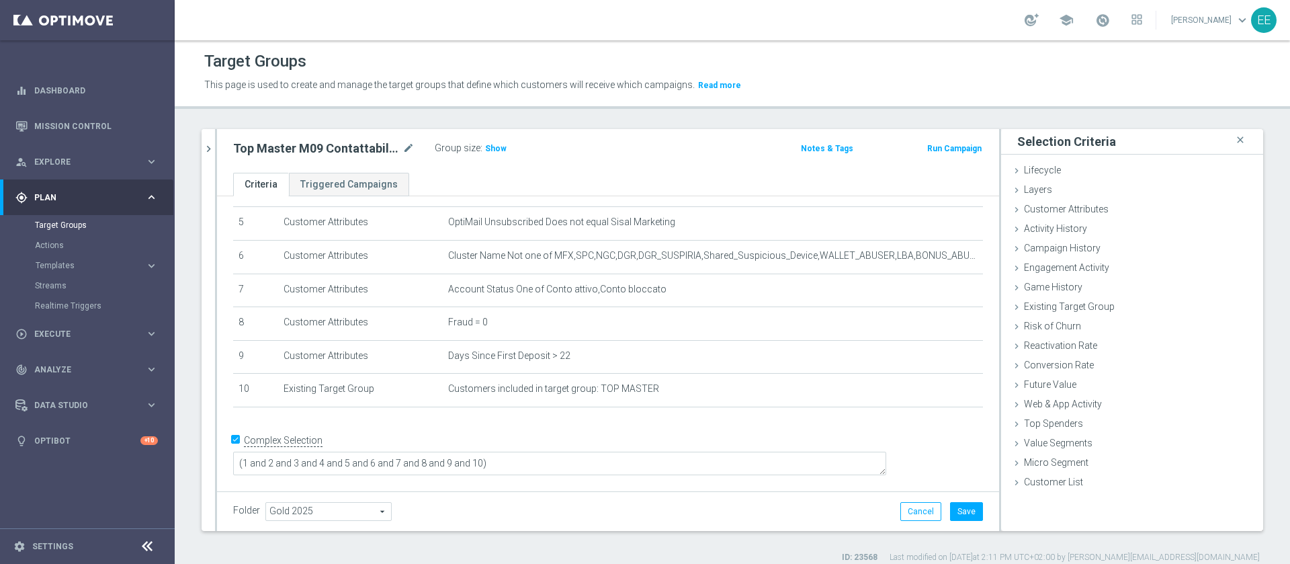
scroll to position [155, 0]
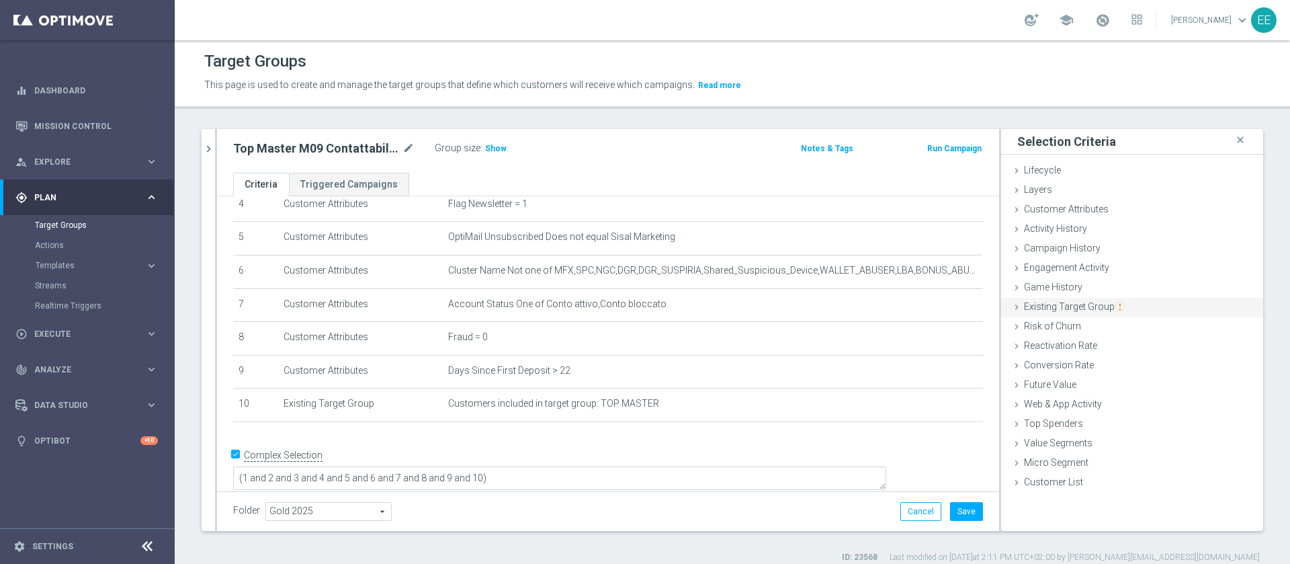
click at [1078, 302] on span "Existing Target Group" at bounding box center [1074, 306] width 101 height 11
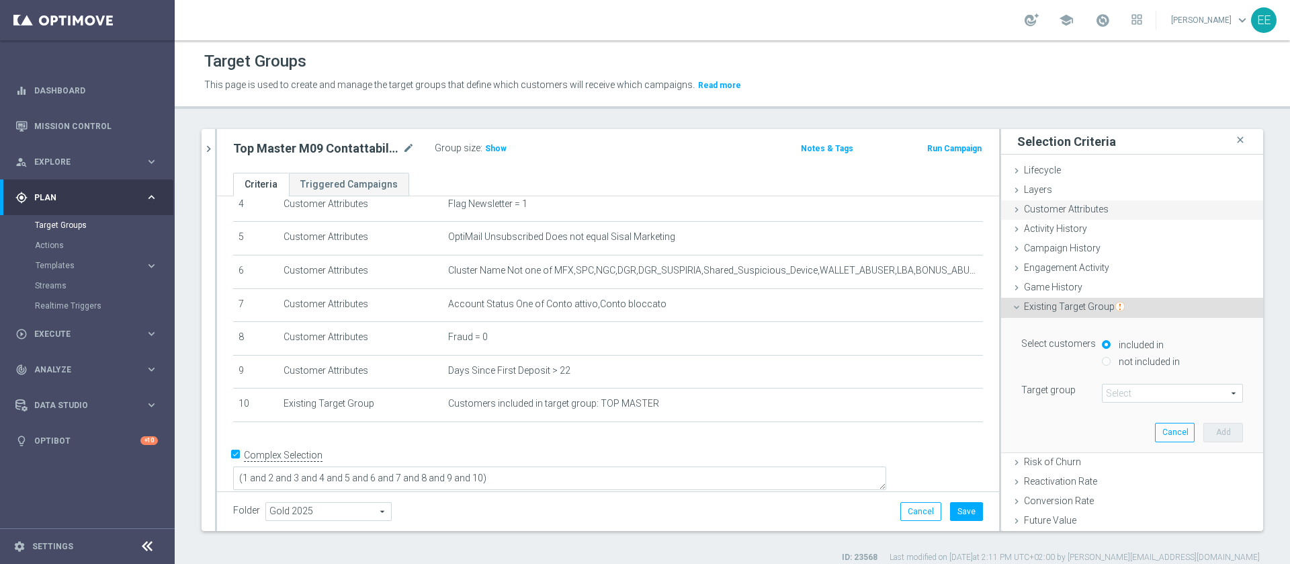
click at [1075, 212] on span "Customer Attributes" at bounding box center [1066, 209] width 85 height 11
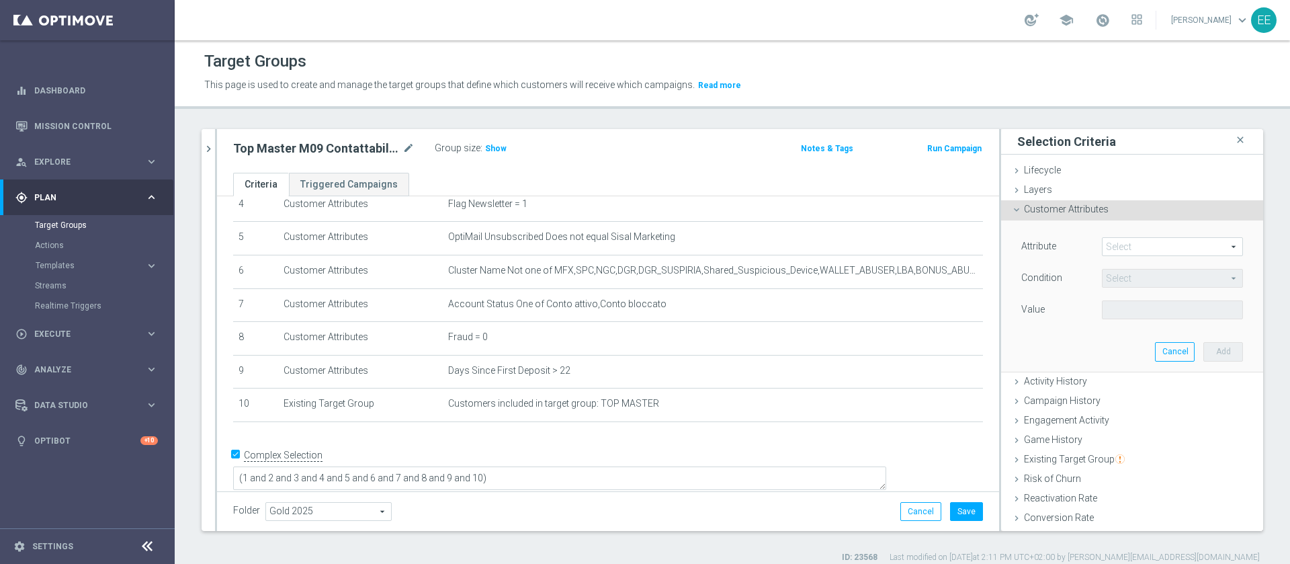
click at [1119, 243] on span at bounding box center [1173, 246] width 140 height 17
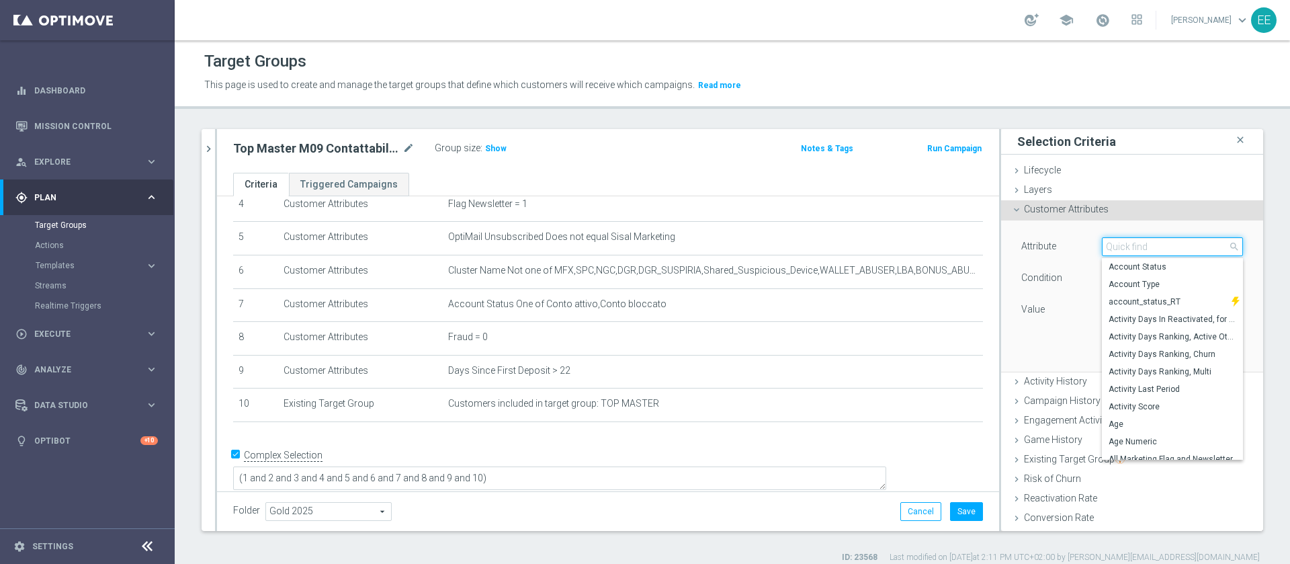
click at [1119, 243] on input "search" at bounding box center [1172, 246] width 141 height 19
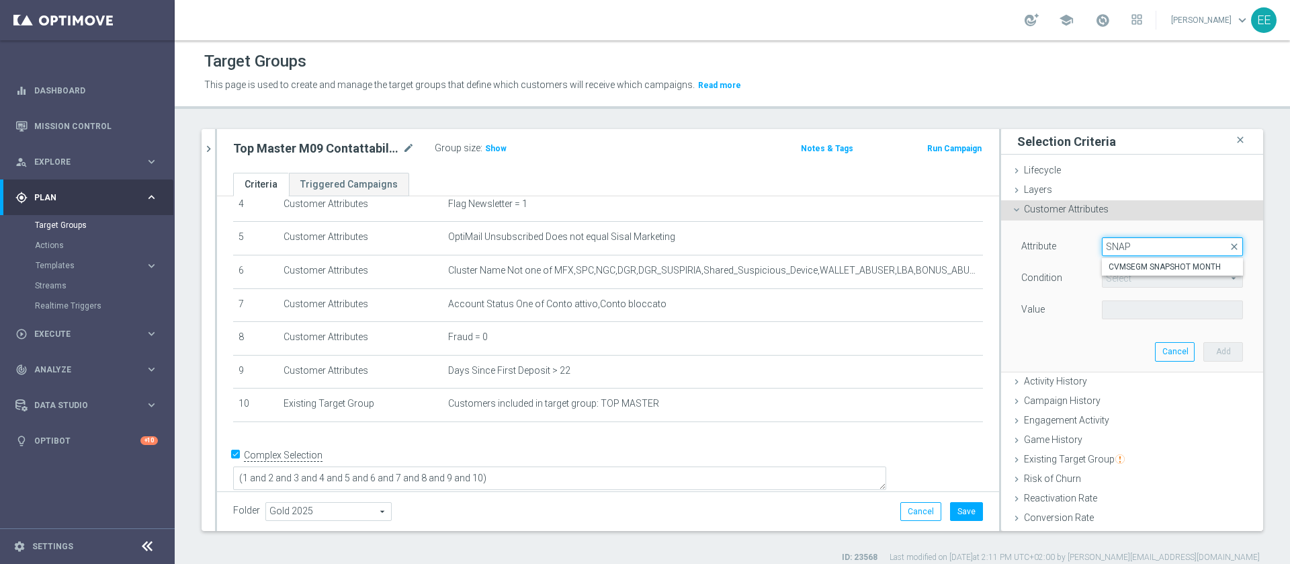
type input "SNAP"
click at [1144, 256] on div "Attribute Select arrow_drop_down SNAP close CVMSEGM SNAPSHOT MONTH" at bounding box center [1132, 248] width 242 height 22
click at [1139, 239] on span at bounding box center [1173, 246] width 140 height 17
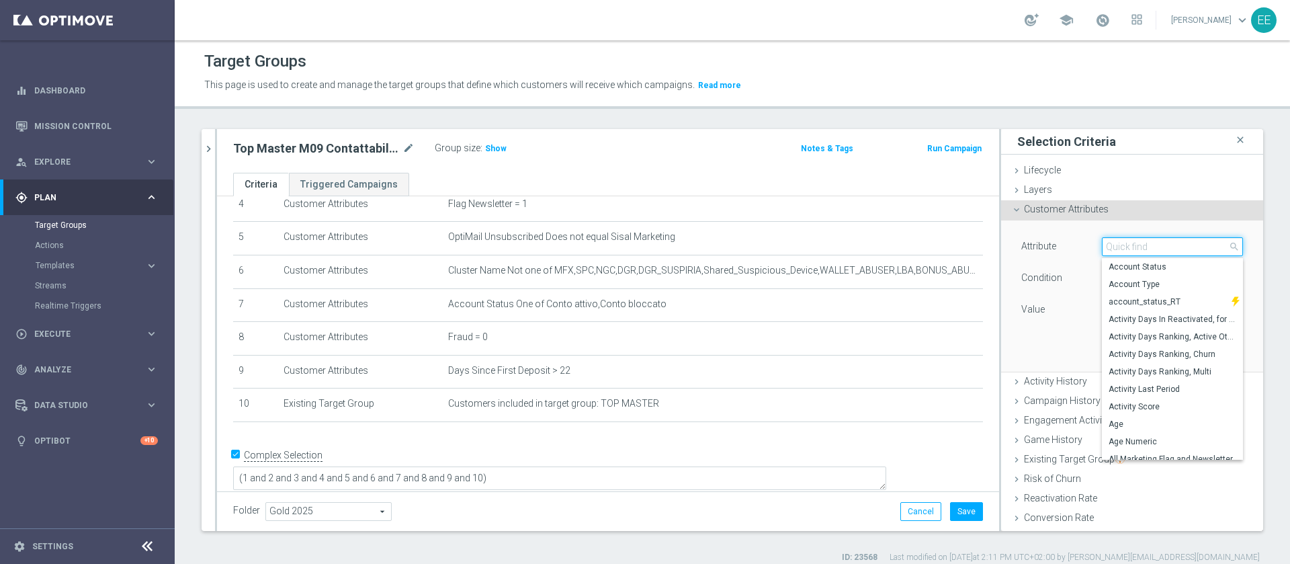
click at [1142, 245] on input "search" at bounding box center [1172, 246] width 141 height 19
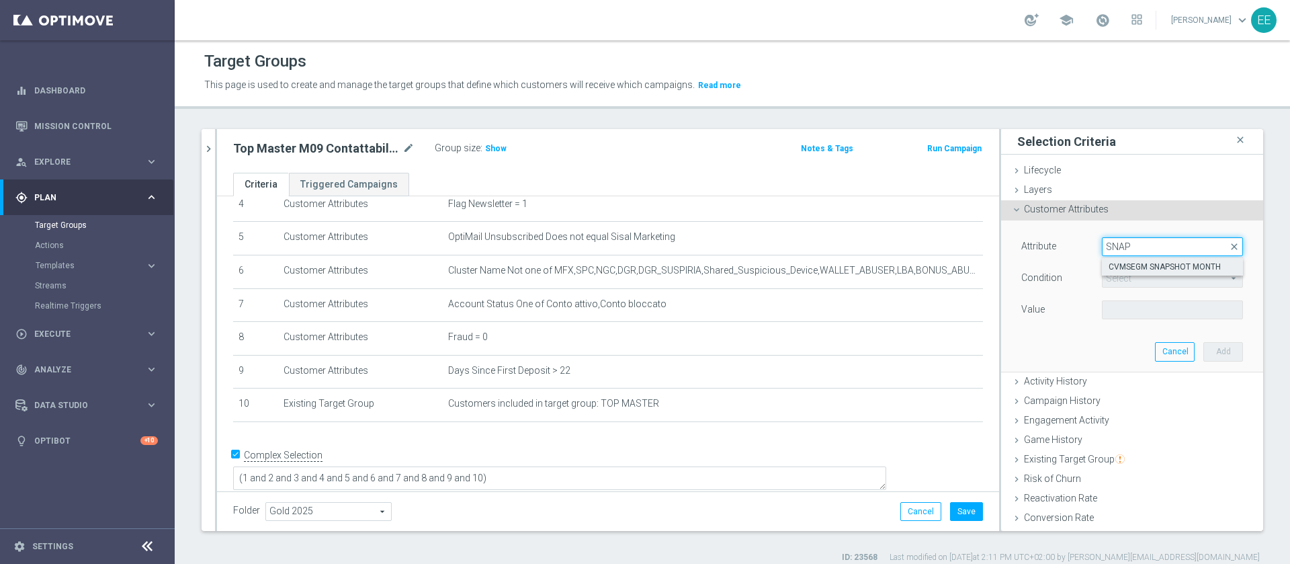
type input "SNAP"
click at [1158, 263] on span "CVMSEGM SNAPSHOT MONTH" at bounding box center [1173, 266] width 128 height 11
type input "CVMSEGM SNAPSHOT MONTH"
type input "Equals"
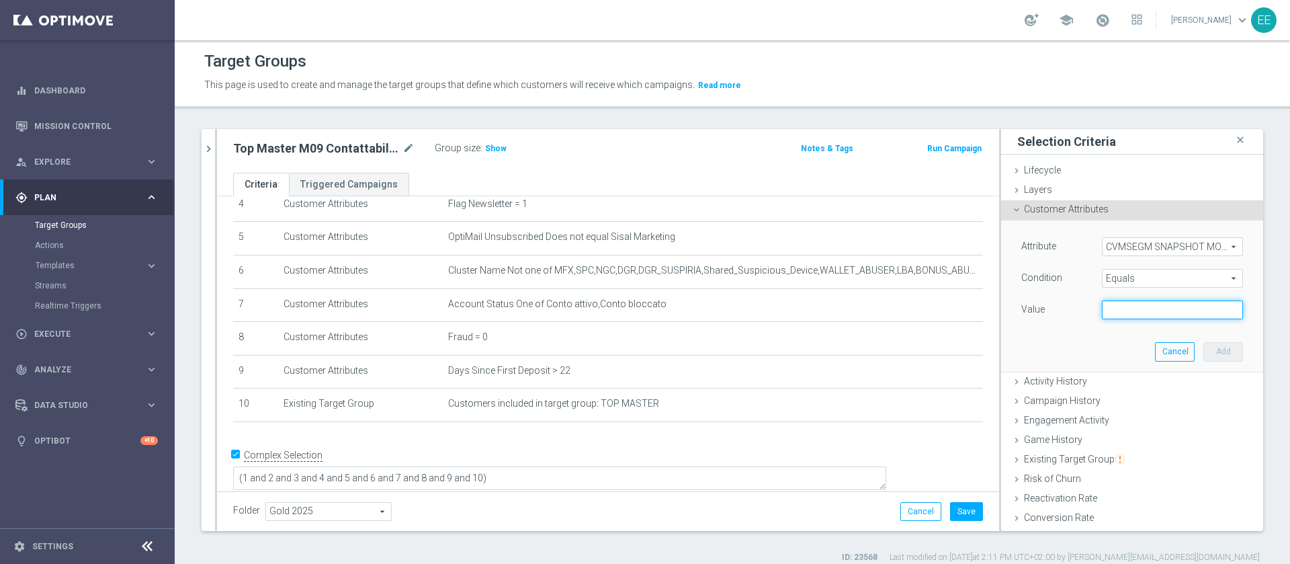
click at [1140, 300] on input "text" at bounding box center [1172, 309] width 141 height 19
type input "2025-09"
click at [1203, 349] on button "Add" at bounding box center [1223, 351] width 40 height 19
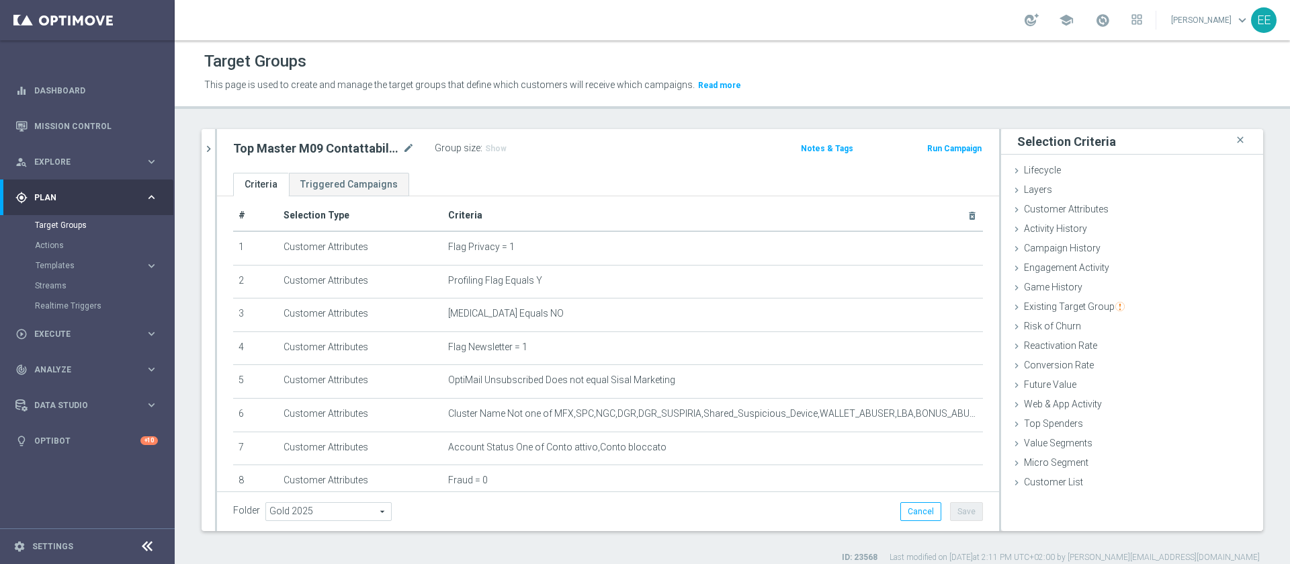
scroll to position [191, 0]
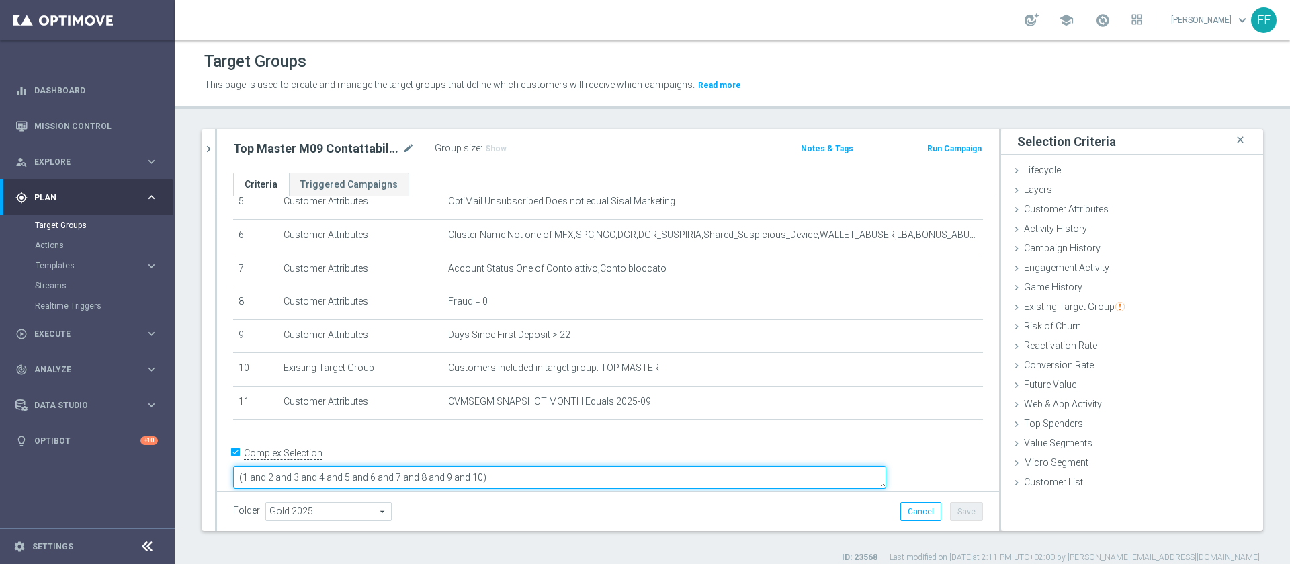
click at [578, 466] on textarea "(1 and 2 and 3 and 4 and 5 and 6 and 7 and 8 and 9 and 10)" at bounding box center [559, 478] width 653 height 24
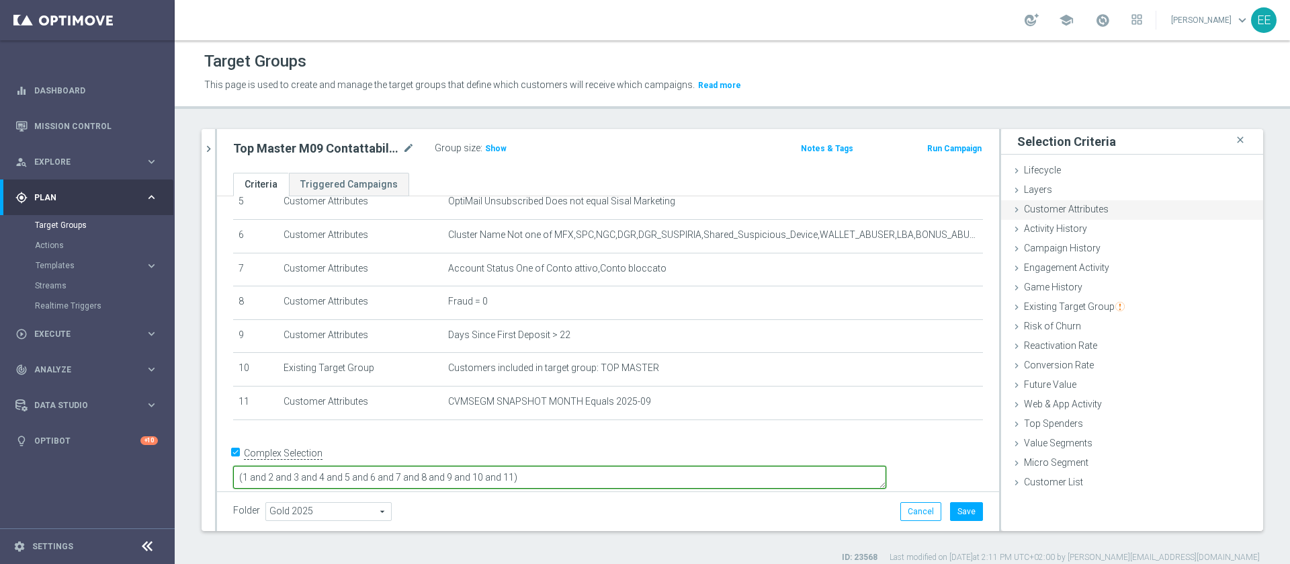
type textarea "(1 and 2 and 3 and 4 and 5 and 6 and 7 and 8 and 9 and 10 and 11)"
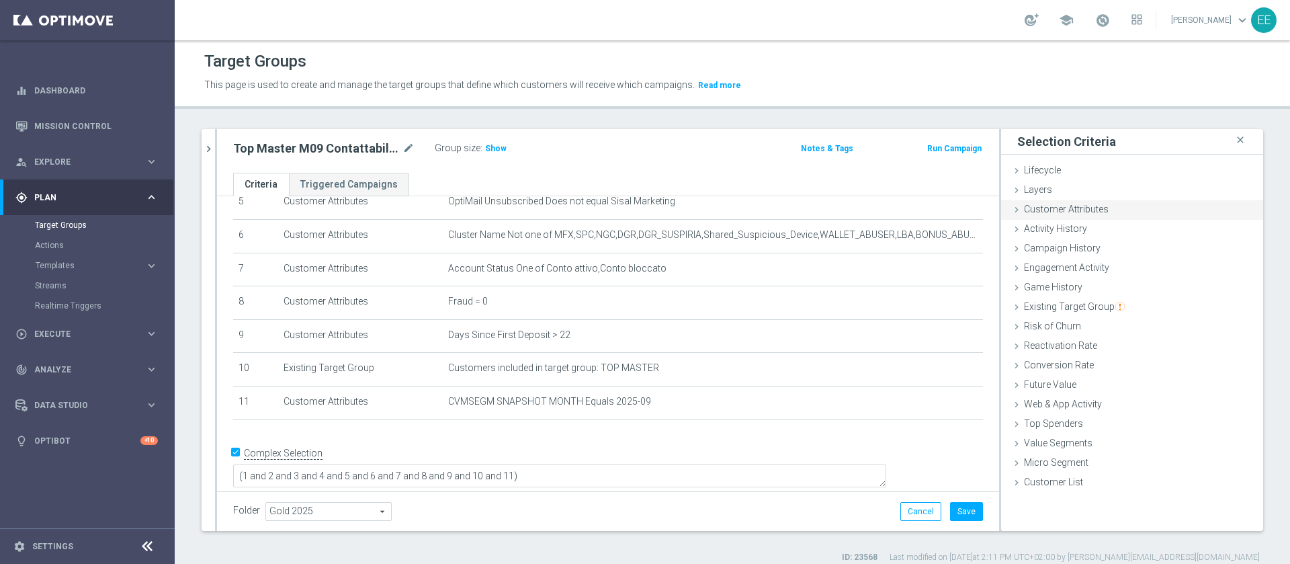
click at [1188, 209] on icon "done" at bounding box center [1193, 209] width 11 height 11
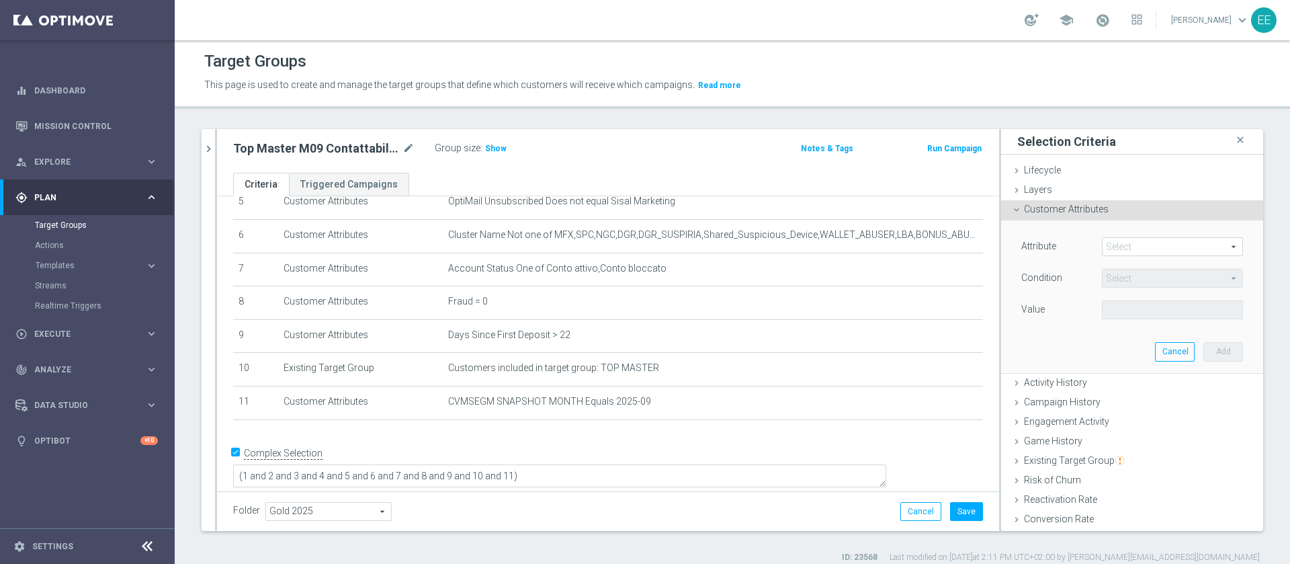
scroll to position [189, 0]
click at [1141, 248] on span at bounding box center [1173, 246] width 140 height 17
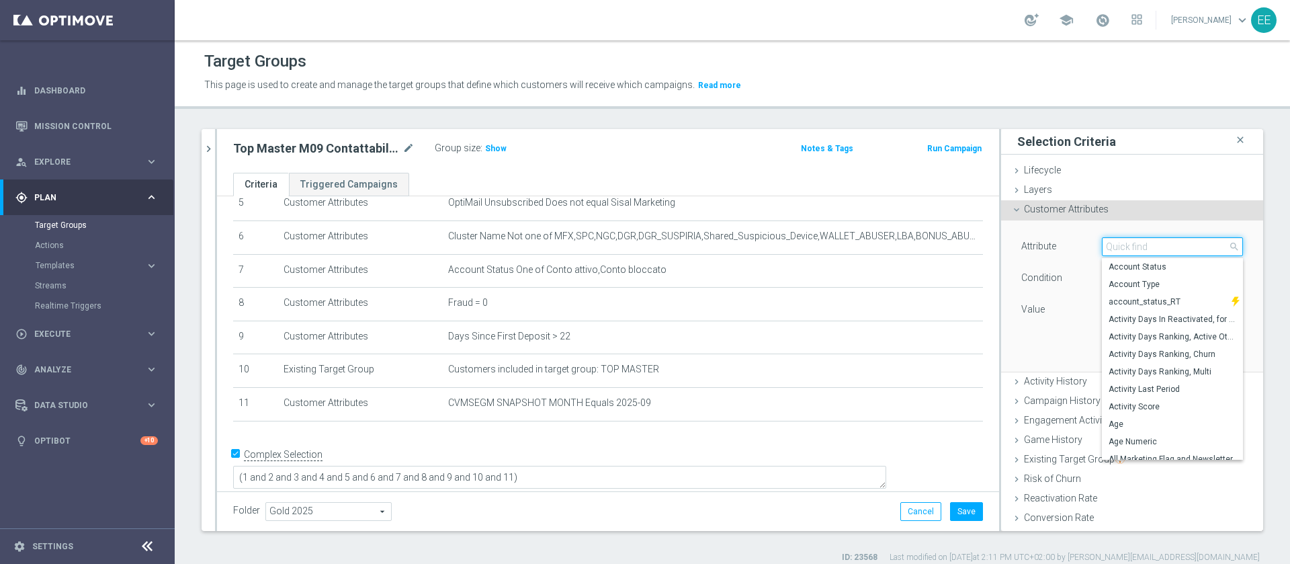
click at [1141, 248] on input "search" at bounding box center [1172, 246] width 141 height 19
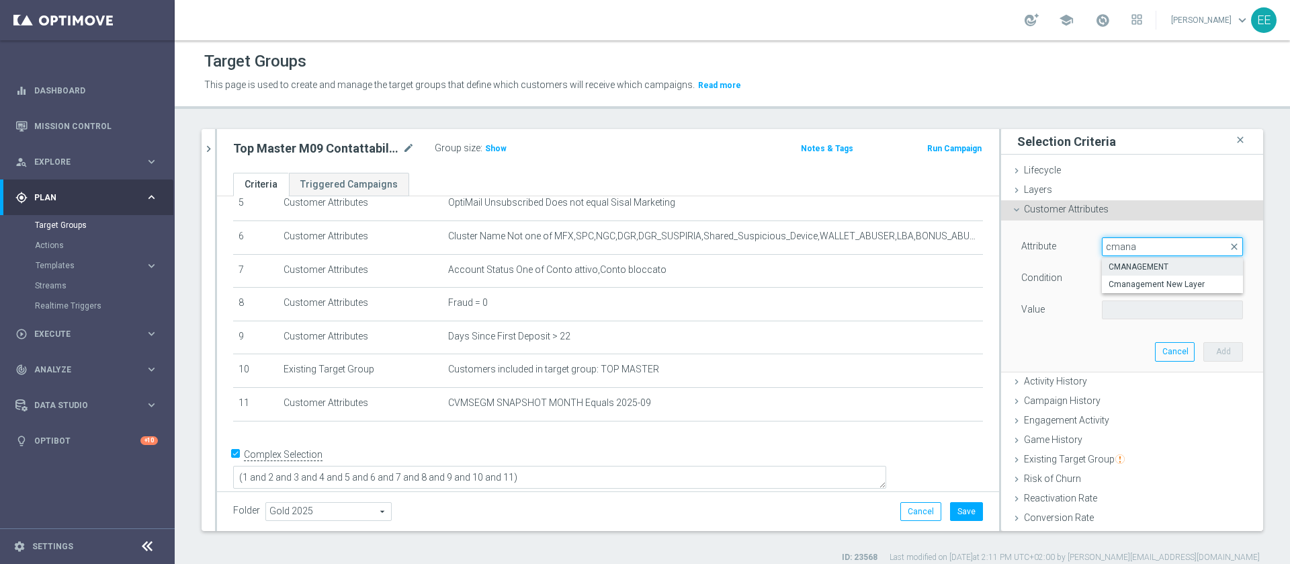
type input "cmana"
click at [1133, 265] on span "CMANAGEMENT" at bounding box center [1173, 266] width 128 height 11
type input "CMANAGEMENT"
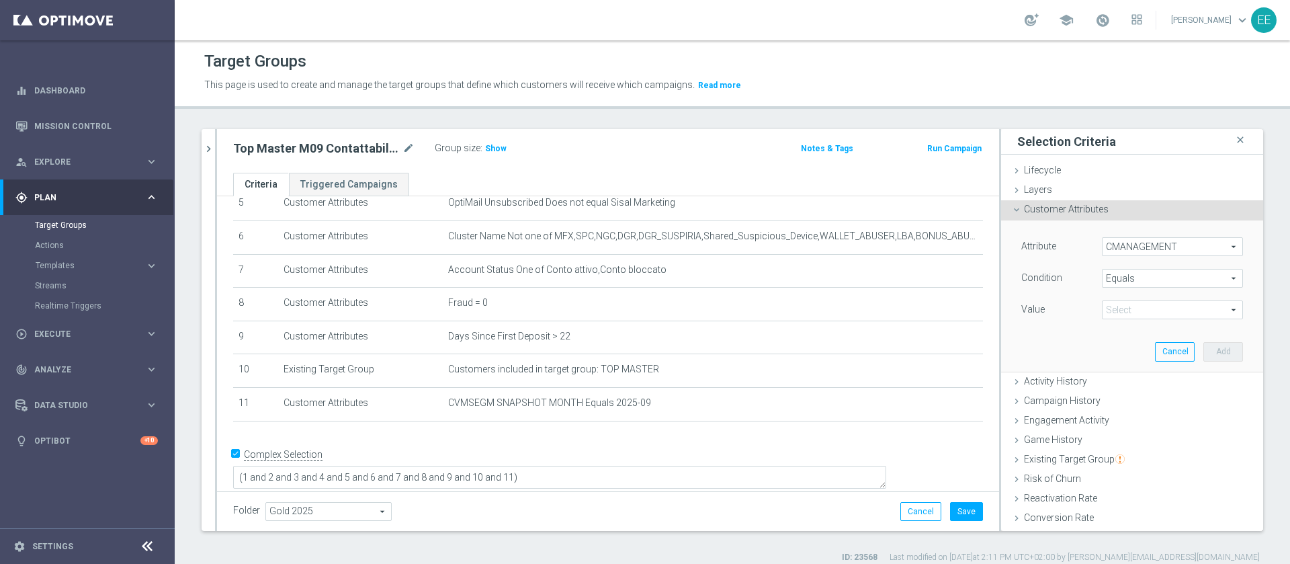
click at [1113, 320] on div "Value Select arrow_drop_down search" at bounding box center [1132, 311] width 242 height 22
click at [1113, 318] on div "Select arrow_drop_down search" at bounding box center [1172, 309] width 141 height 19
click at [1136, 275] on span "Equals" at bounding box center [1173, 277] width 140 height 17
click at [0, 0] on input "search" at bounding box center [0, 0] width 0 height 0
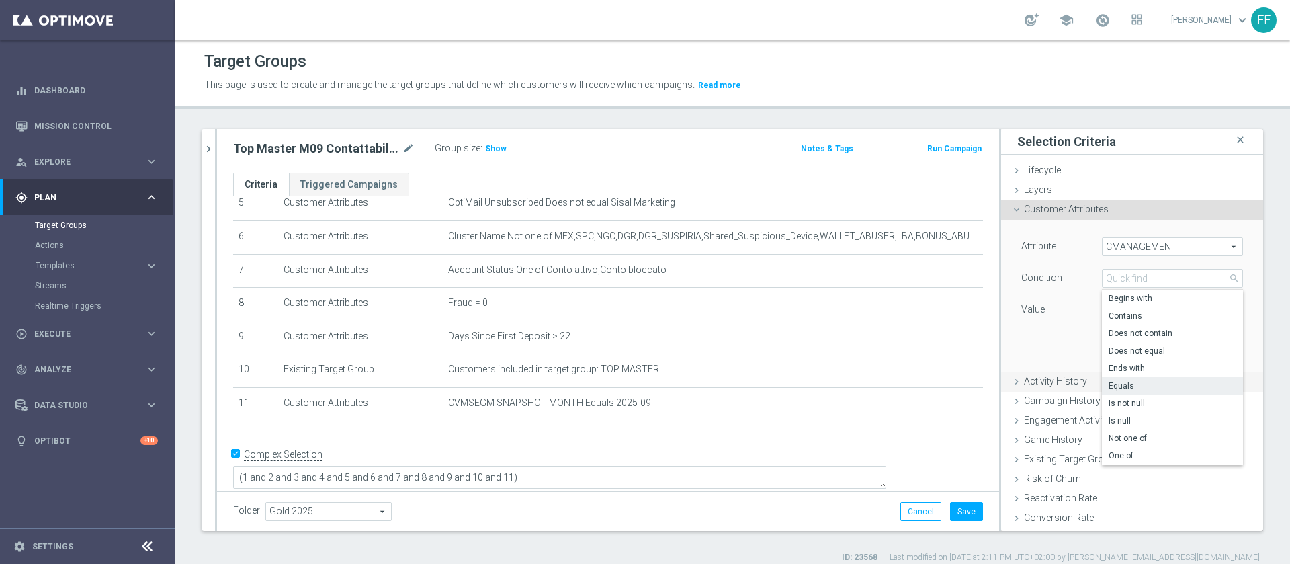
click at [1123, 451] on span "One of" at bounding box center [1173, 455] width 128 height 11
type input "One of"
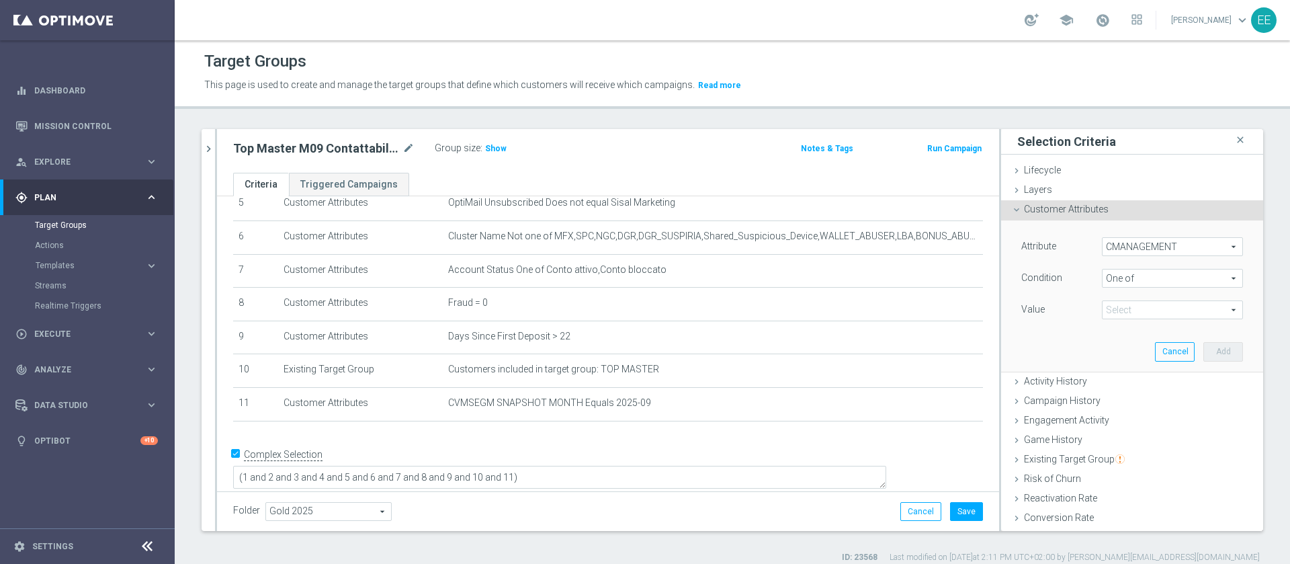
click at [1154, 317] on span at bounding box center [1173, 309] width 140 height 17
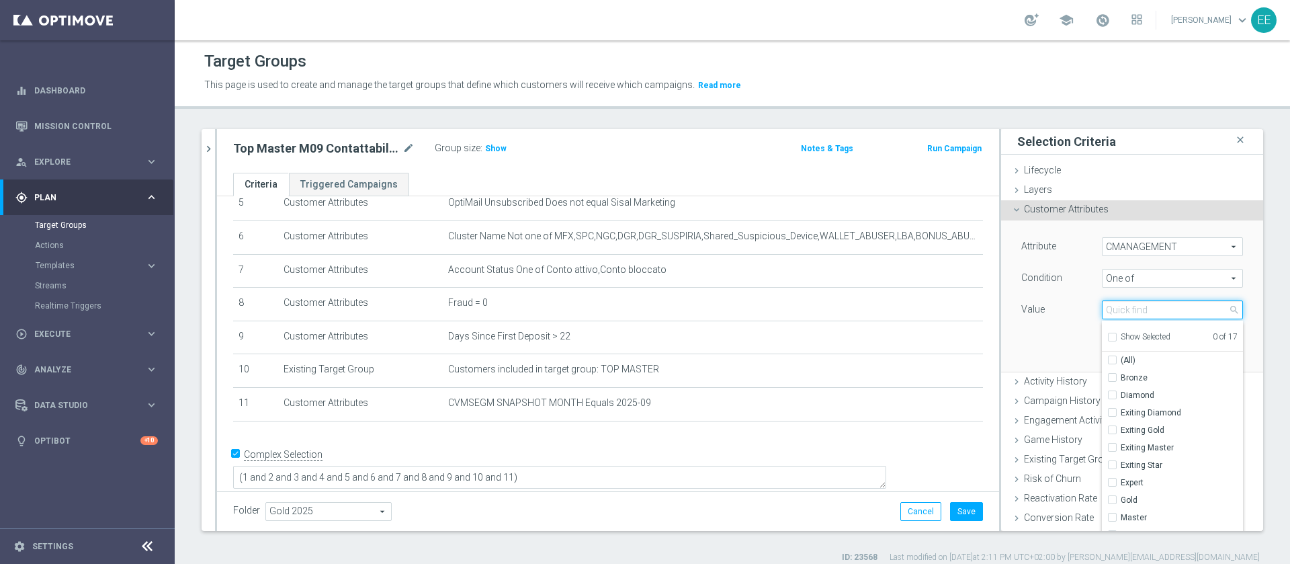
click at [1154, 317] on input "search" at bounding box center [1172, 309] width 141 height 19
type input "master"
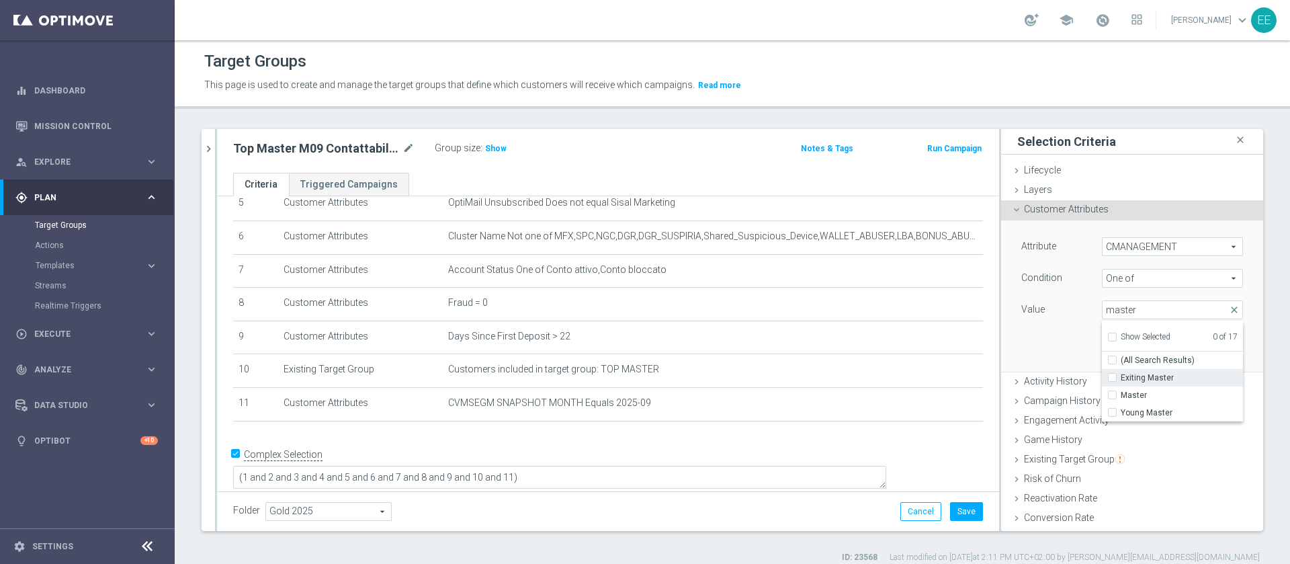
click at [1146, 379] on span "Exiting Master" at bounding box center [1182, 377] width 122 height 11
click at [1121, 379] on input "Exiting Master" at bounding box center [1116, 378] width 9 height 9
checkbox input "true"
type input "Exiting Master"
click at [1130, 397] on span "Master" at bounding box center [1182, 395] width 122 height 11
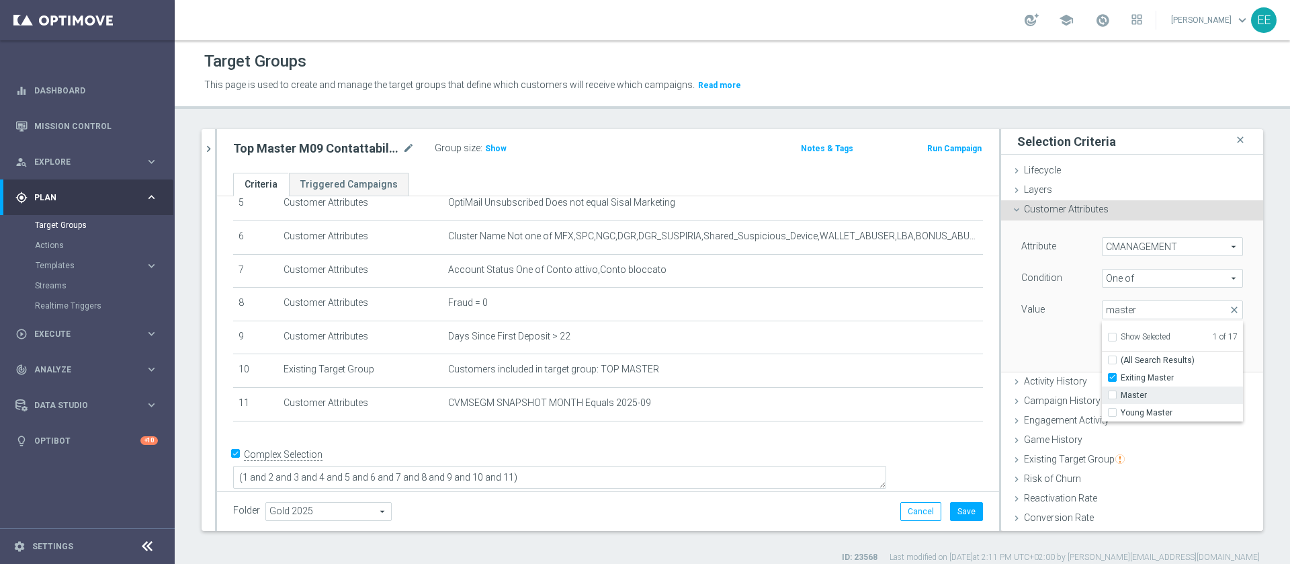
click at [1121, 397] on input "Master" at bounding box center [1116, 395] width 9 height 9
checkbox input "true"
type input "Selected 2 of 17"
click at [1132, 412] on span "Young Master" at bounding box center [1182, 412] width 122 height 11
click at [1121, 412] on input "Young Master" at bounding box center [1116, 413] width 9 height 9
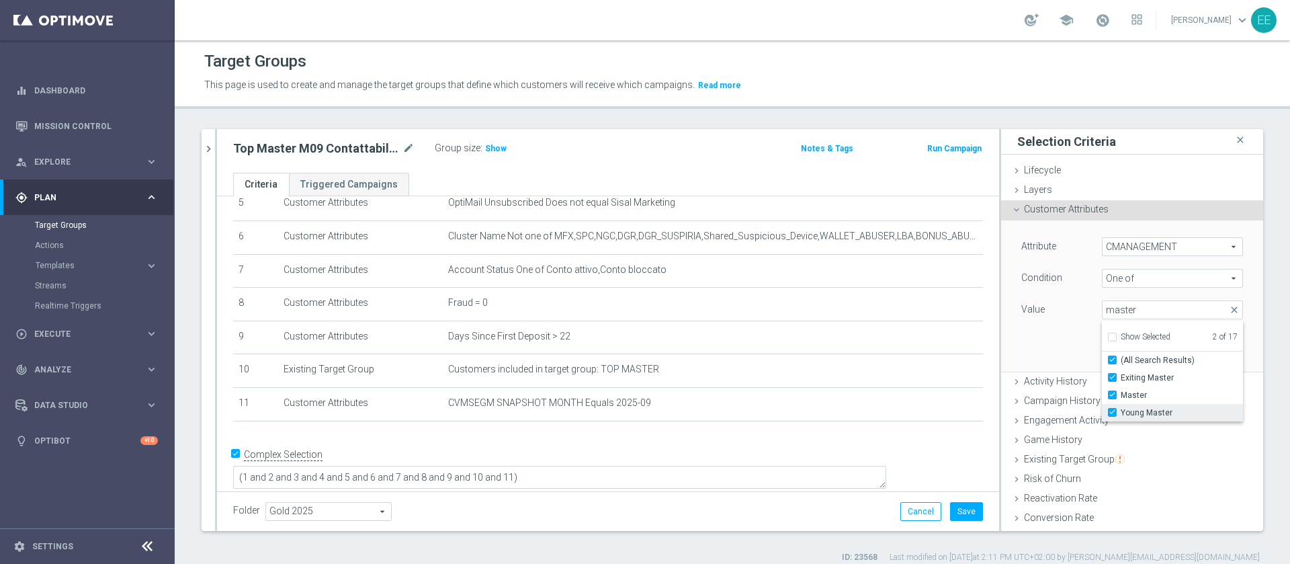
checkbox input "true"
type input "Selected 3 of 17"
checkbox input "true"
click at [1031, 300] on div "Value" at bounding box center [1051, 311] width 81 height 22
click at [1203, 348] on button "Add" at bounding box center [1223, 351] width 40 height 19
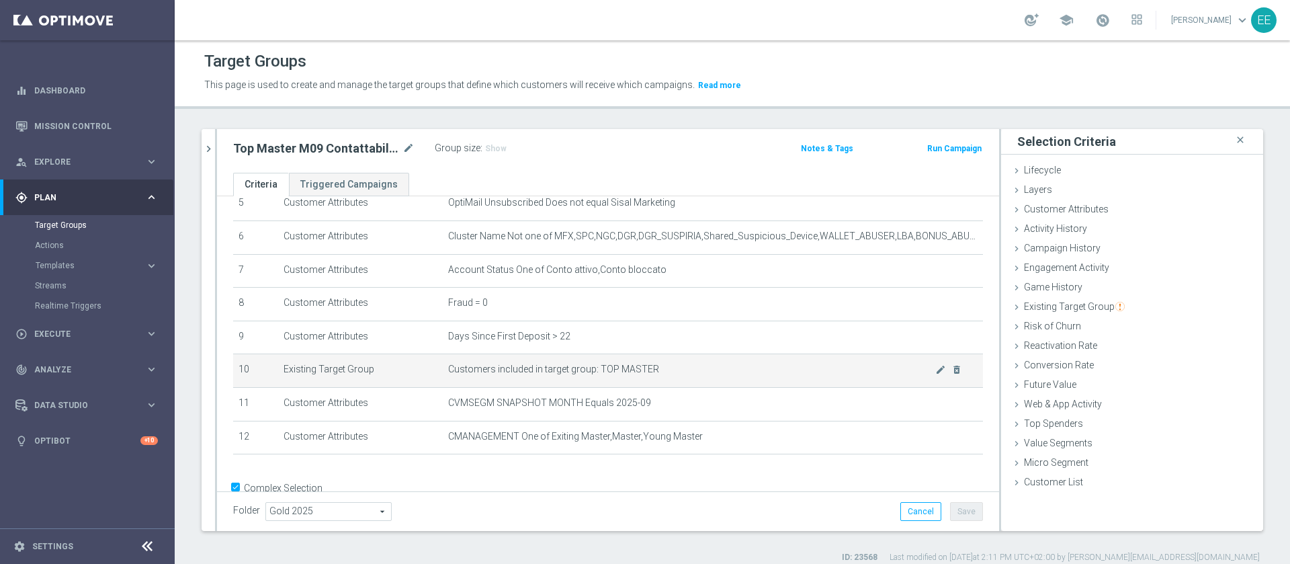
scroll to position [225, 0]
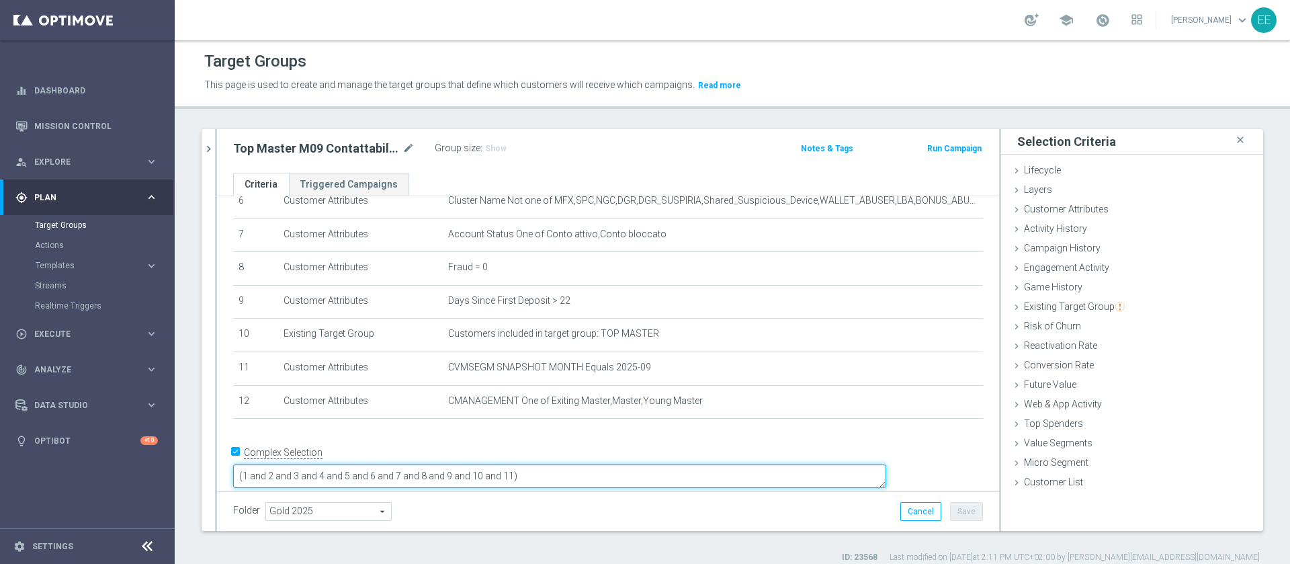
click at [607, 464] on textarea "(1 and 2 and 3 and 4 and 5 and 6 and 7 and 8 and 9 and 10 and 11)" at bounding box center [559, 476] width 653 height 24
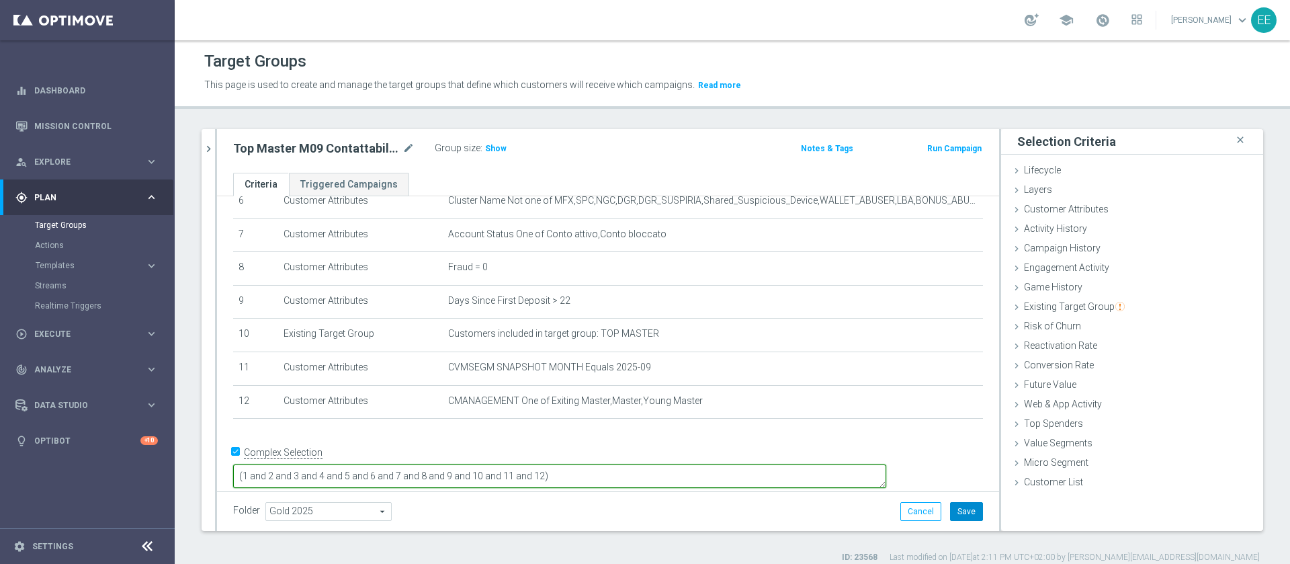
type textarea "(1 and 2 and 3 and 4 and 5 and 6 and 7 and 8 and 9 and 10 and 11 and 12)"
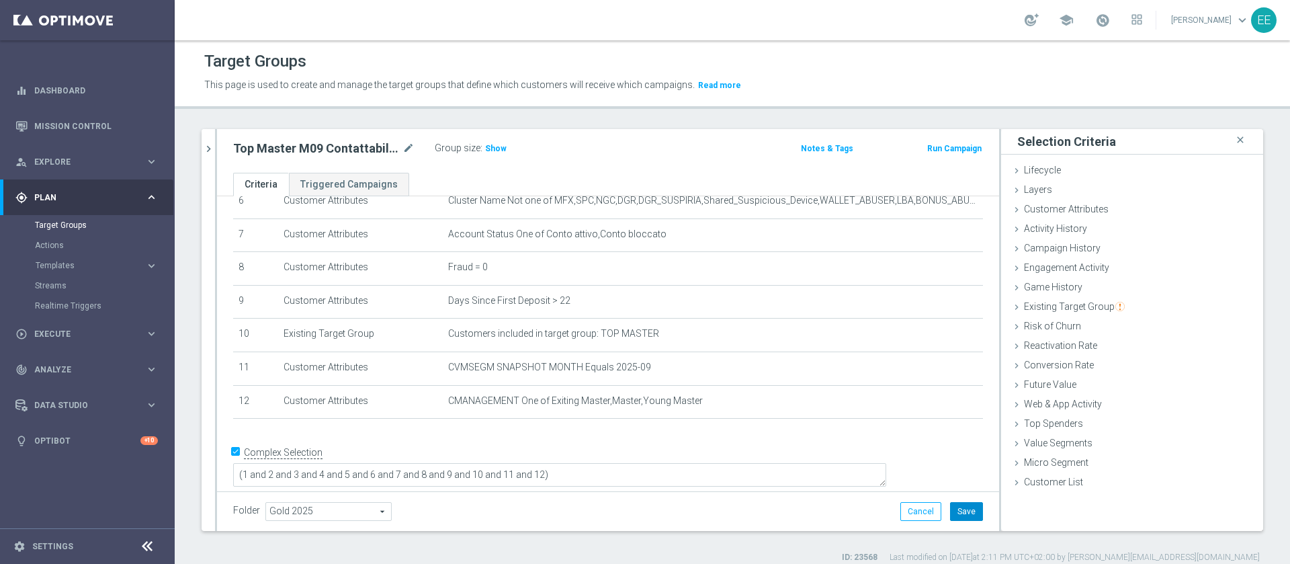
click at [953, 513] on button "Save" at bounding box center [966, 511] width 33 height 19
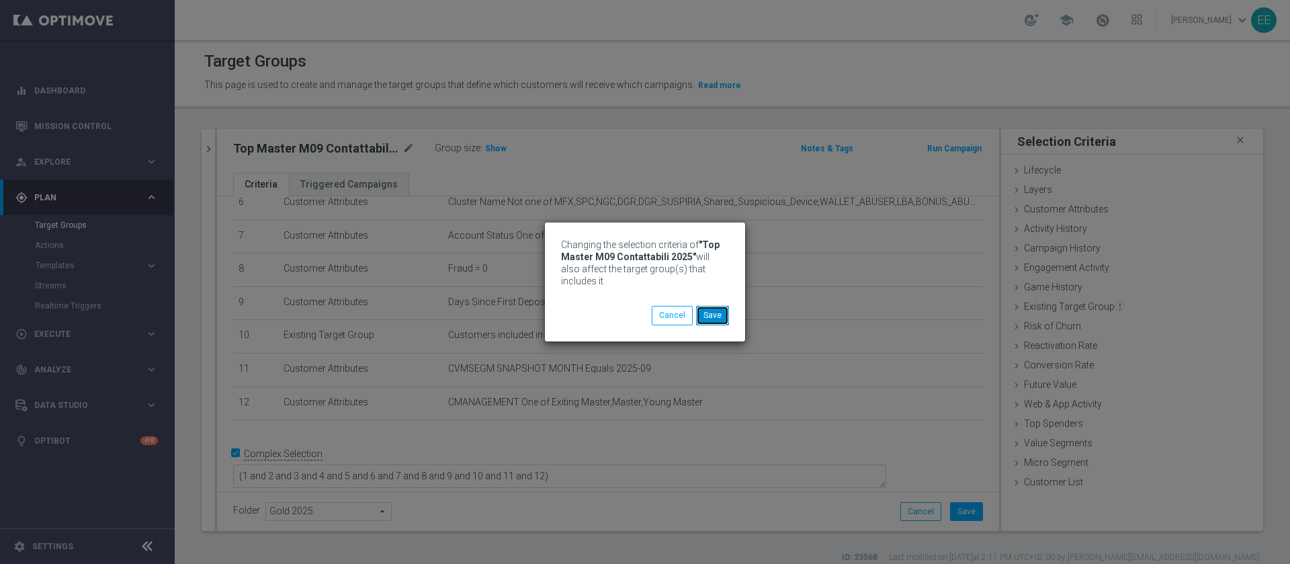
click at [718, 316] on button "Save" at bounding box center [712, 315] width 33 height 19
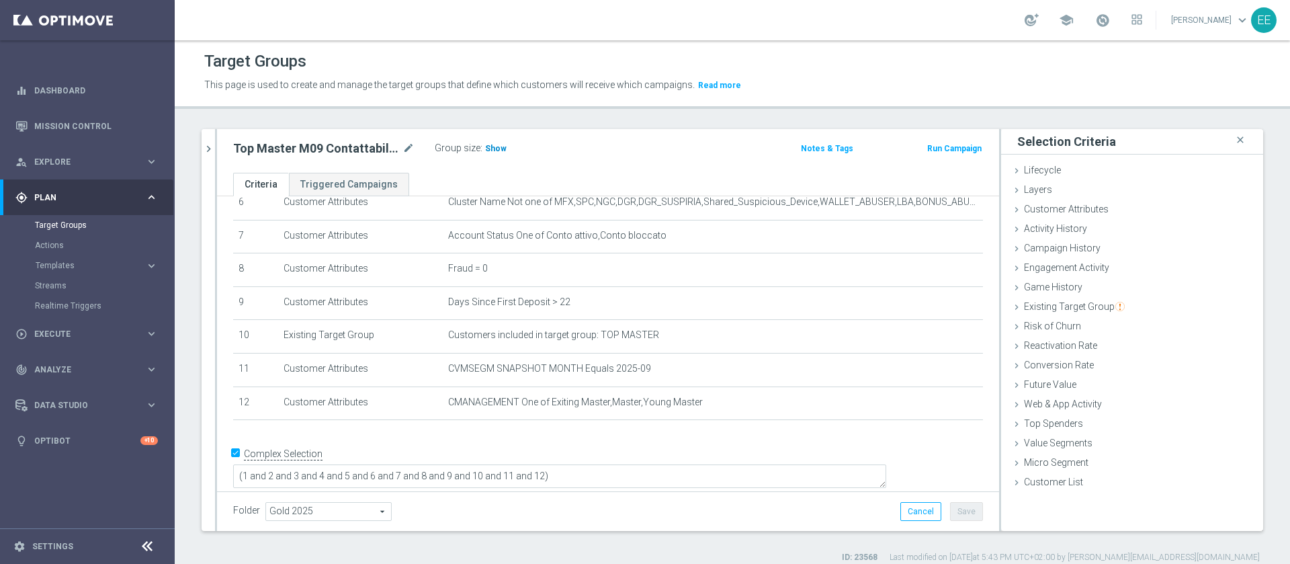
click at [496, 153] on span "Show" at bounding box center [496, 148] width 22 height 9
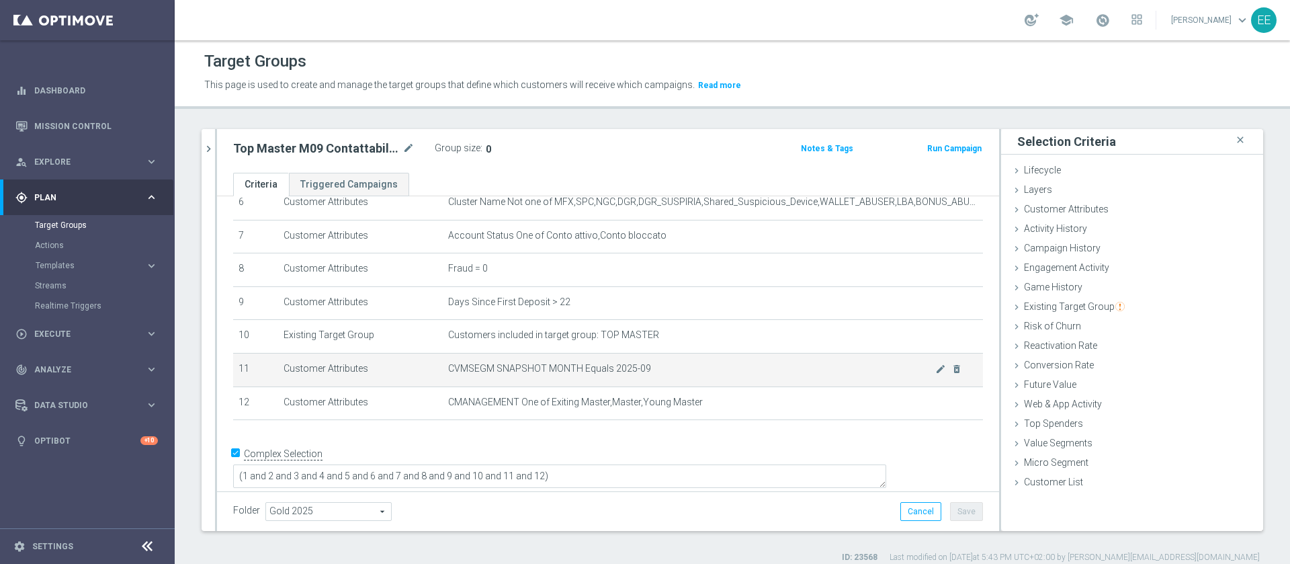
scroll to position [0, 0]
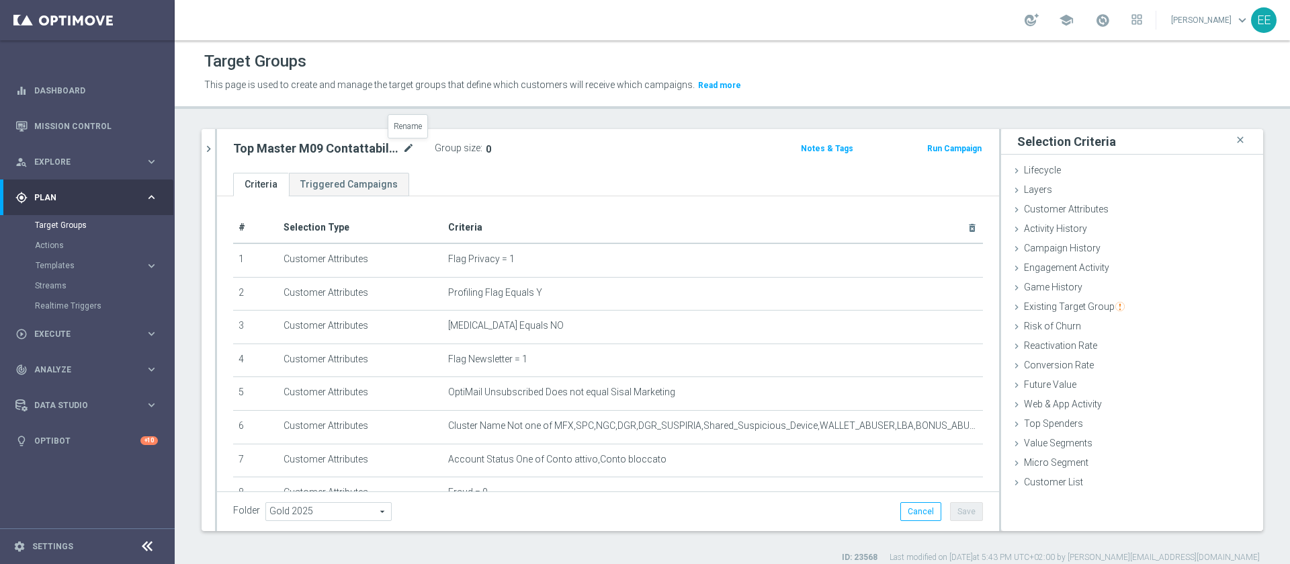
click at [409, 144] on icon "mode_edit" at bounding box center [408, 148] width 12 height 16
click at [305, 146] on input "Top Master M09 Contattabili 2025" at bounding box center [323, 149] width 181 height 19
type input "Top Master M10 Contattabili 2025"
click at [957, 509] on button "Save" at bounding box center [966, 511] width 33 height 19
click at [205, 140] on button "chevron_right" at bounding box center [208, 149] width 13 height 40
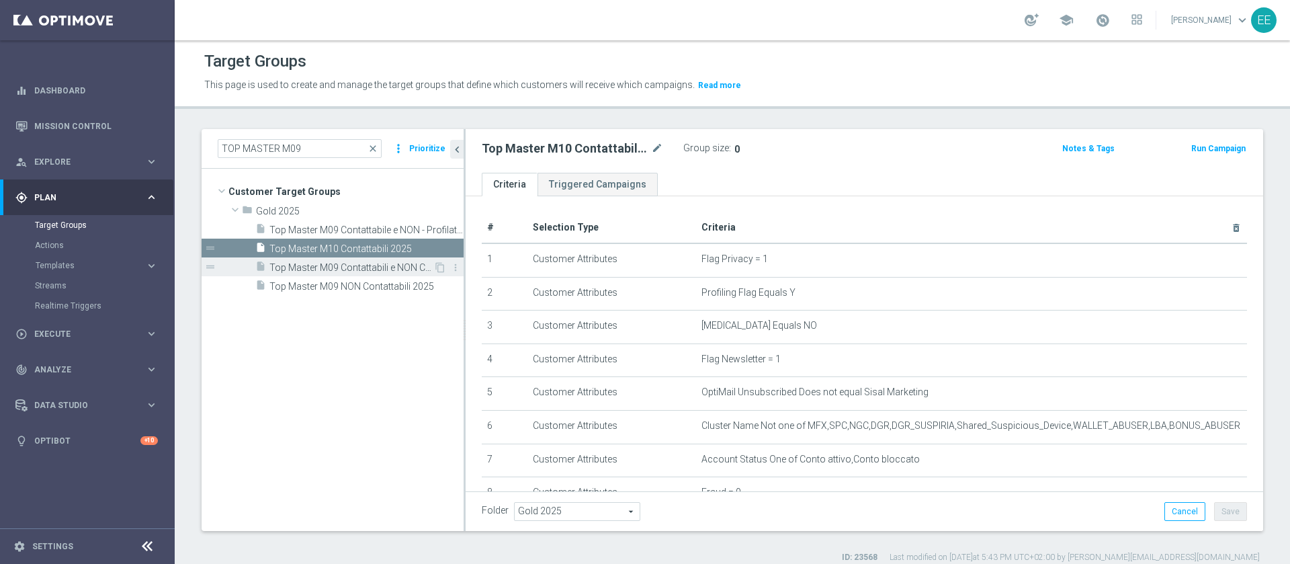
click at [390, 259] on div "insert_drive_file Top Master M09 Contattabili e NON Contattabili 2025" at bounding box center [344, 266] width 178 height 19
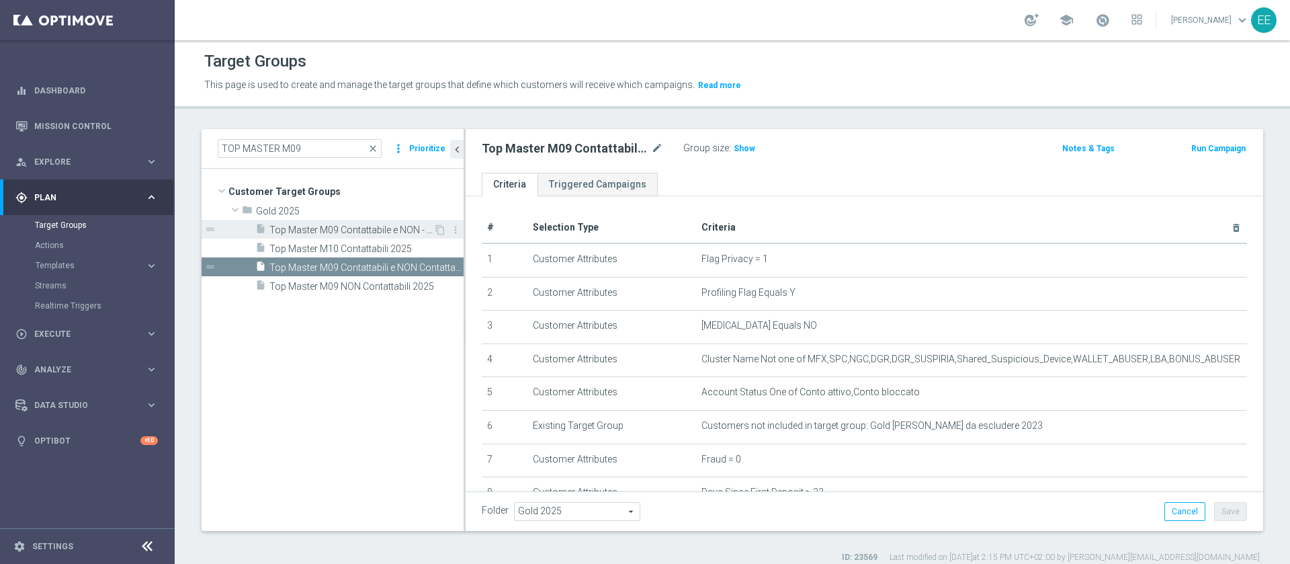
click at [349, 224] on span "Top Master M09 Contattabile e NON - Profilati e NON" at bounding box center [351, 229] width 164 height 11
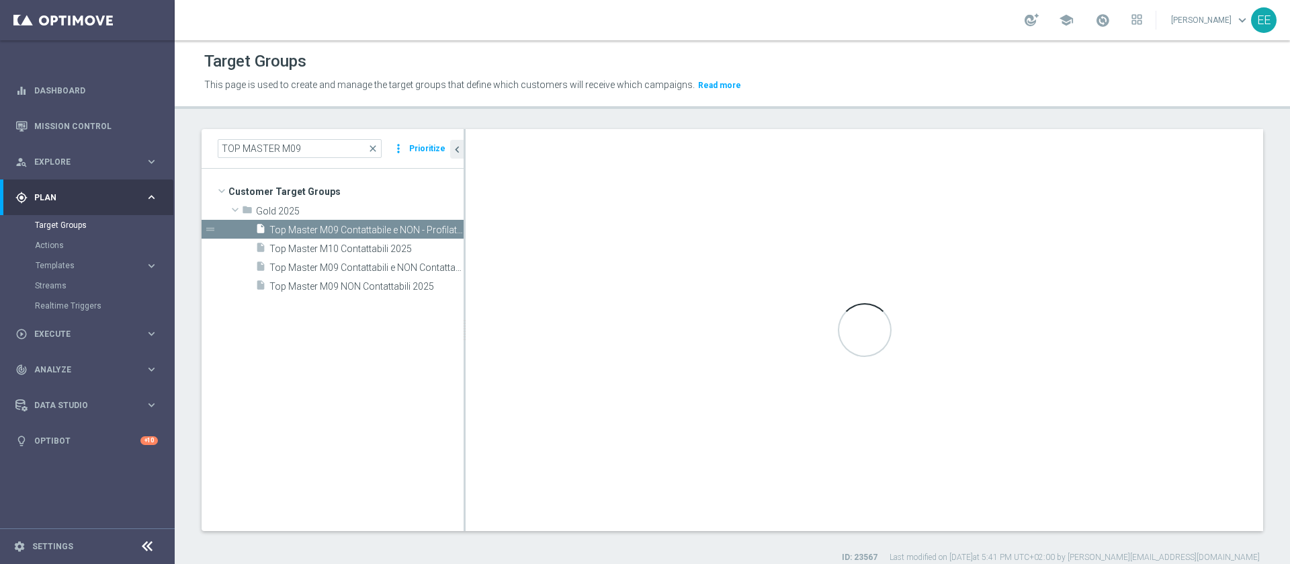
type textarea "(1 and 2 and 3 and 4 and 5 and 6 and 7 and 8 and 9 and 10)"
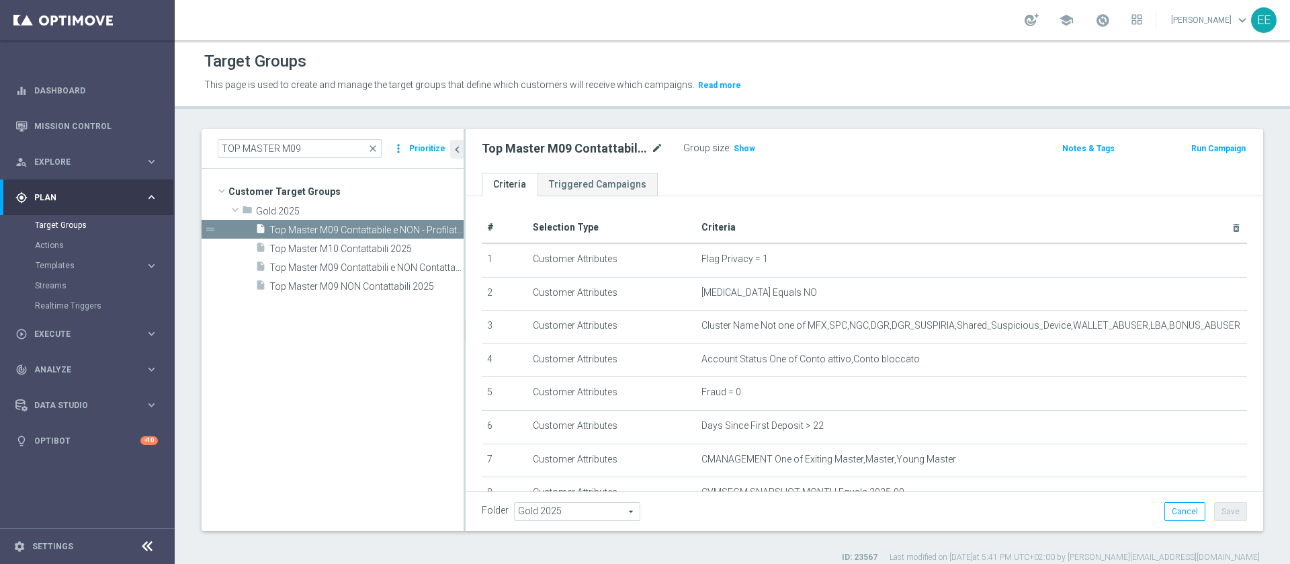
click at [658, 142] on icon "mode_edit" at bounding box center [657, 148] width 12 height 16
click at [508, 143] on input "Top Master M09 Contattabile e NON - Profilati e NON" at bounding box center [572, 149] width 181 height 19
type input "Top Master M10 Contattabile e NON - Profilati e NON"
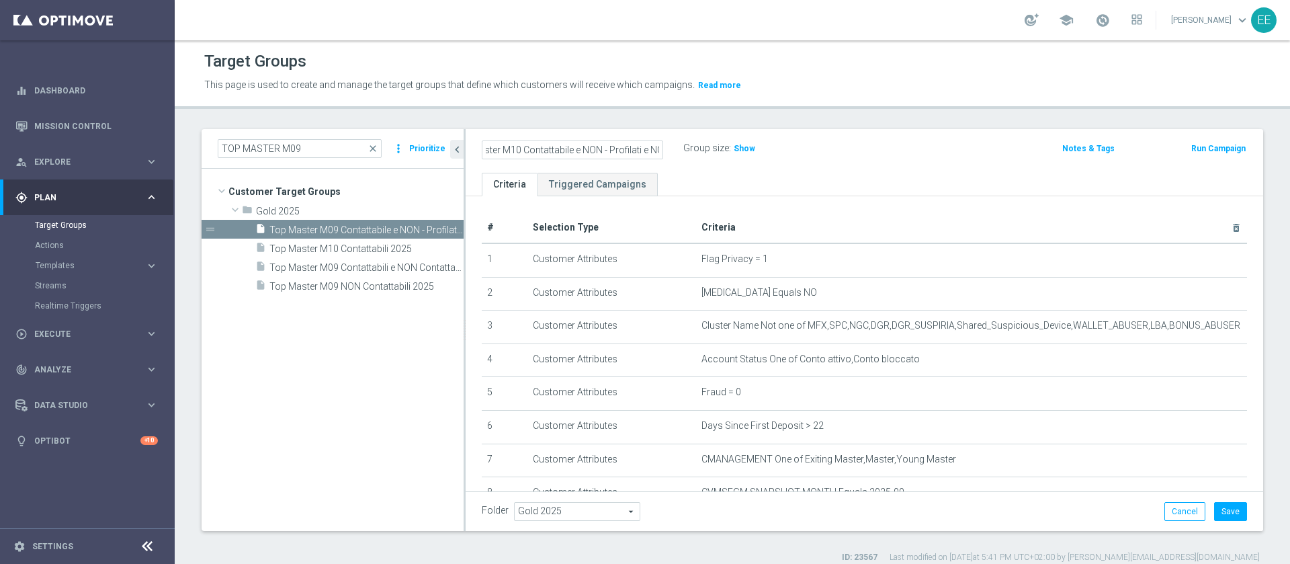
scroll to position [0, 0]
click at [284, 262] on span "Top Master M09 Contattabili e NON Contattabili 2025" at bounding box center [351, 267] width 164 height 11
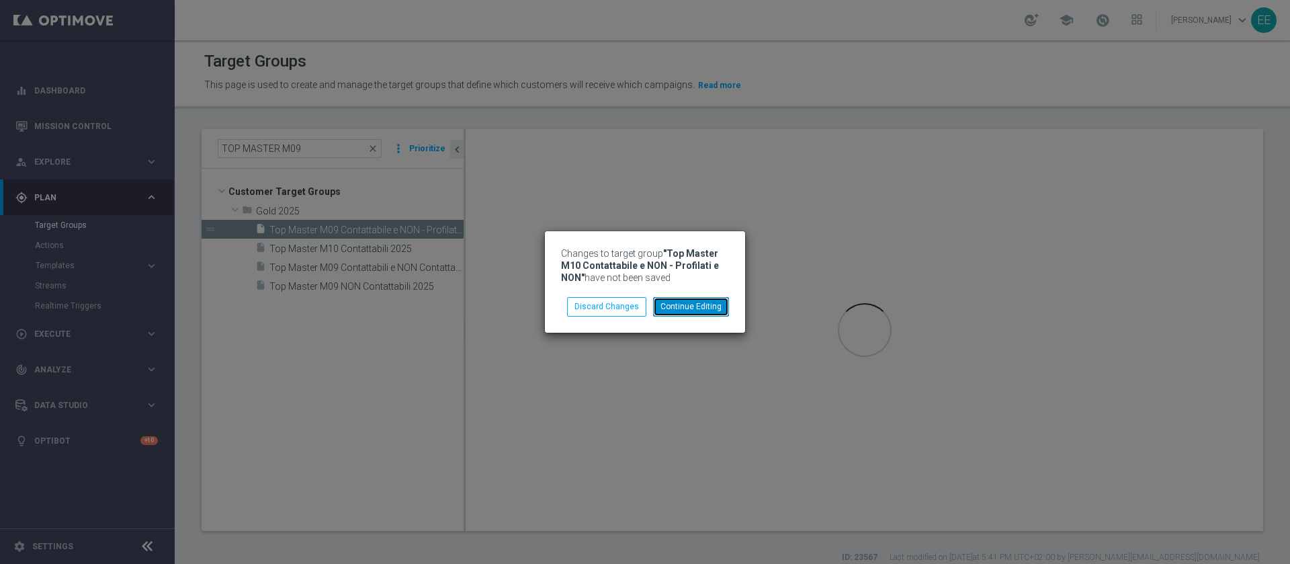
click at [686, 304] on button "Continue Editing" at bounding box center [691, 306] width 76 height 19
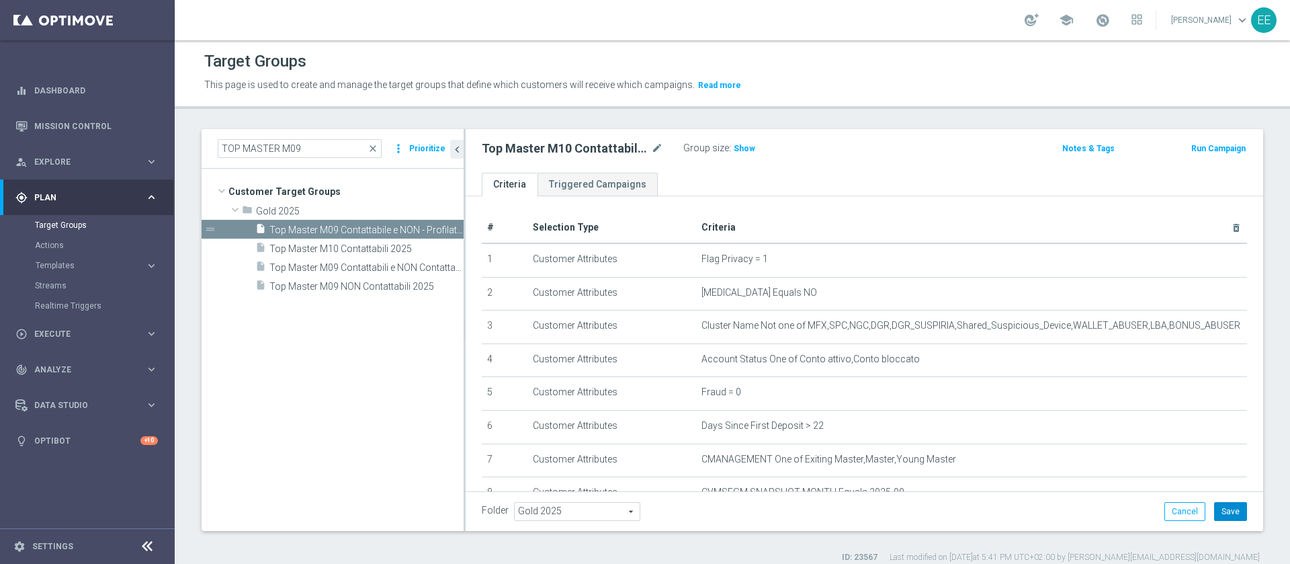
click at [1214, 508] on button "Save" at bounding box center [1230, 511] width 33 height 19
click at [318, 265] on span "Top Master M09 Contattabili e NON Contattabili 2025" at bounding box center [351, 267] width 164 height 11
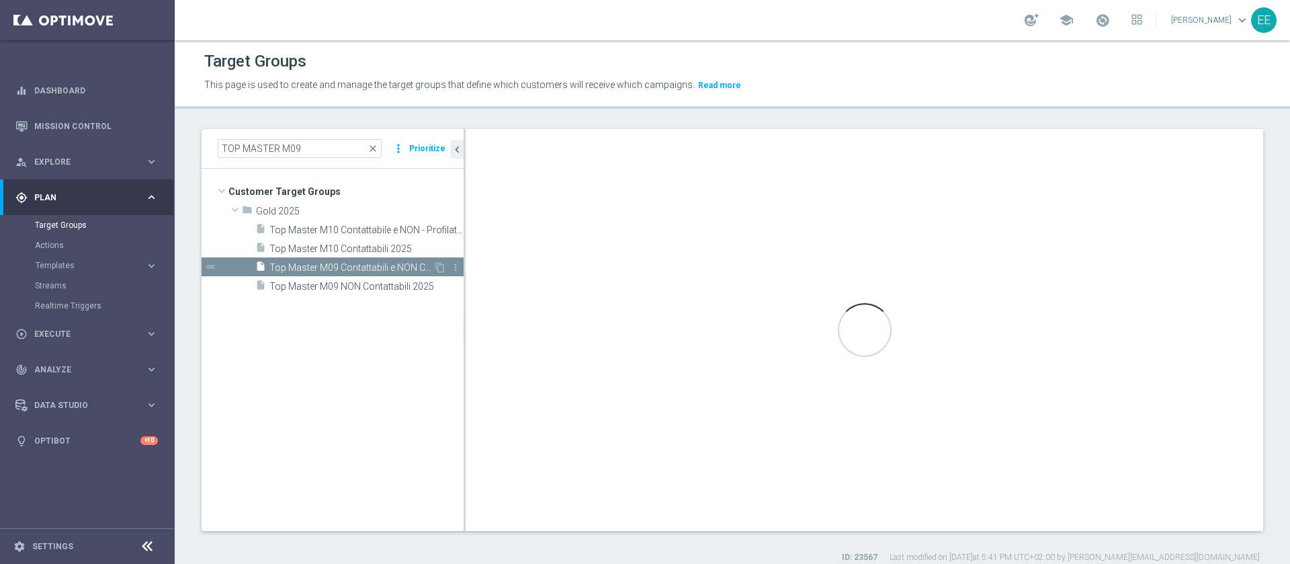
type textarea "(1 and 2 and 3 and 4 and 5 and 6 and 7 and 8 and 9)"
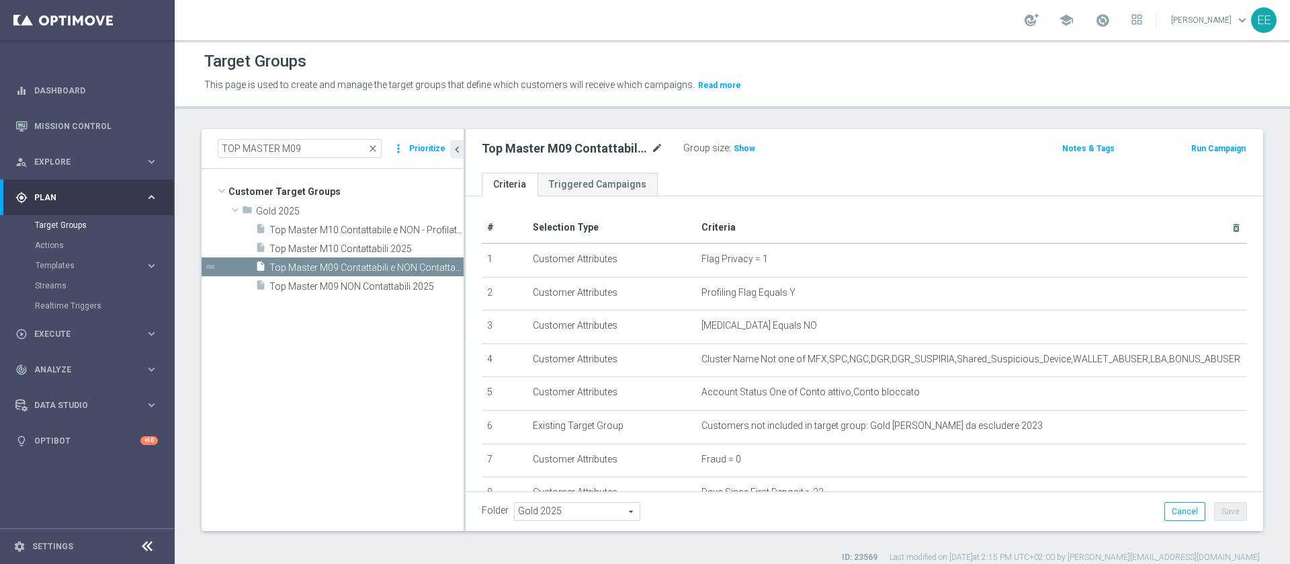
click at [653, 140] on icon "mode_edit" at bounding box center [657, 148] width 12 height 16
click at [500, 147] on input "Top Master M09 Contattabili e NON Contattabili 2025" at bounding box center [572, 149] width 181 height 19
type input "Top Master M10 Contattabili e NON Contattabili 2025"
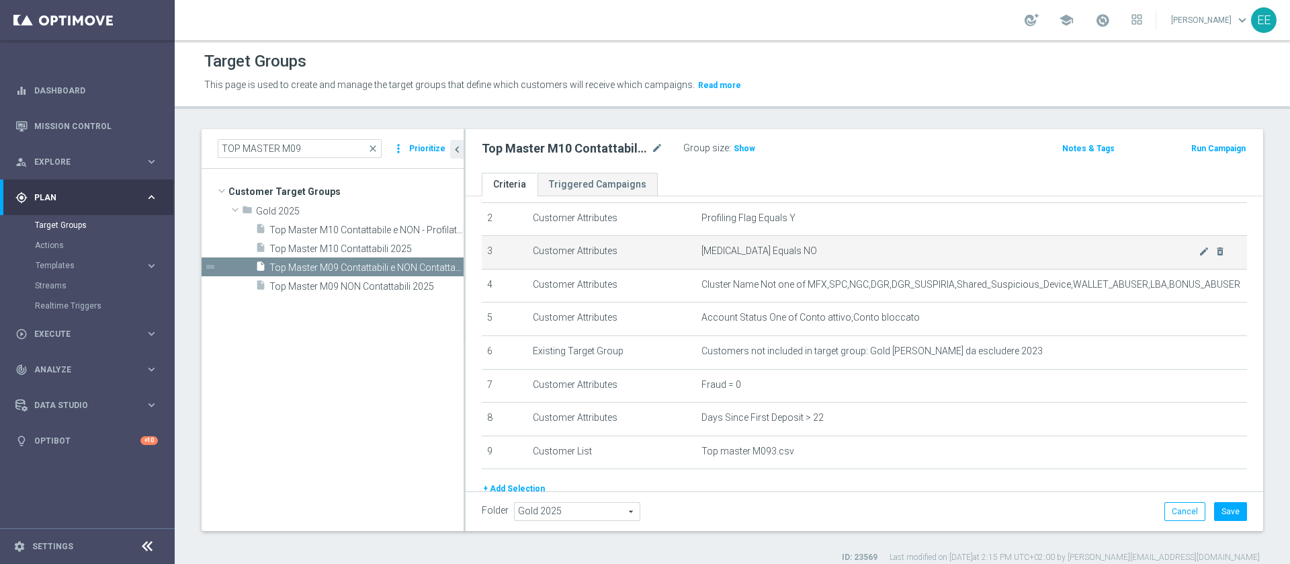
scroll to position [78, 0]
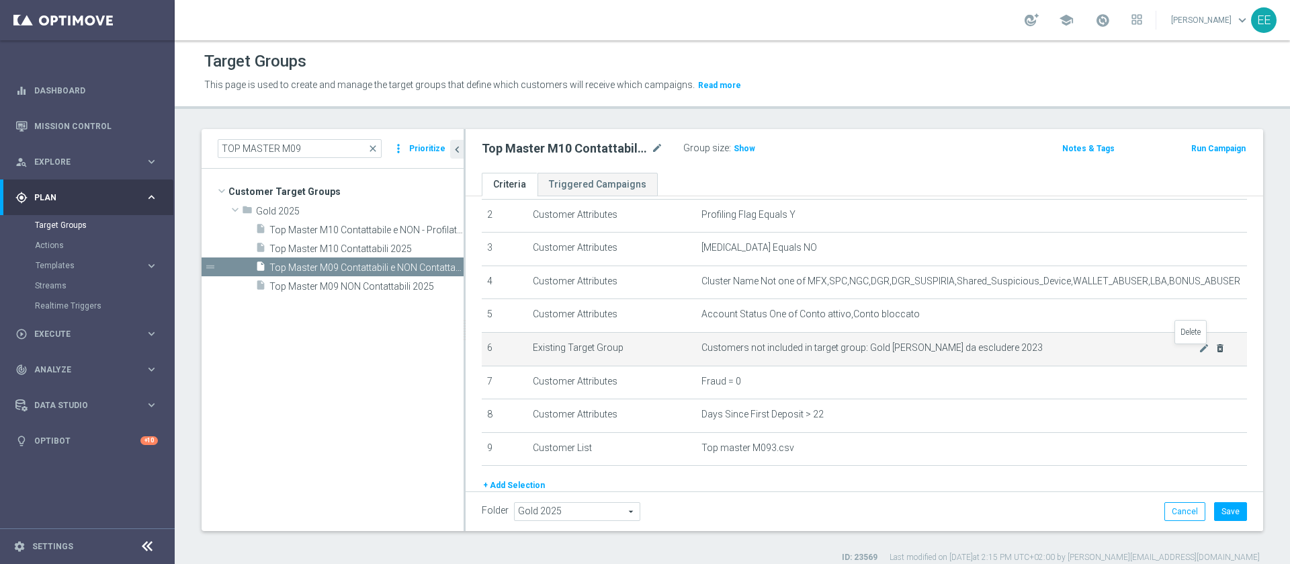
click at [1215, 347] on icon "delete_forever" at bounding box center [1220, 348] width 11 height 11
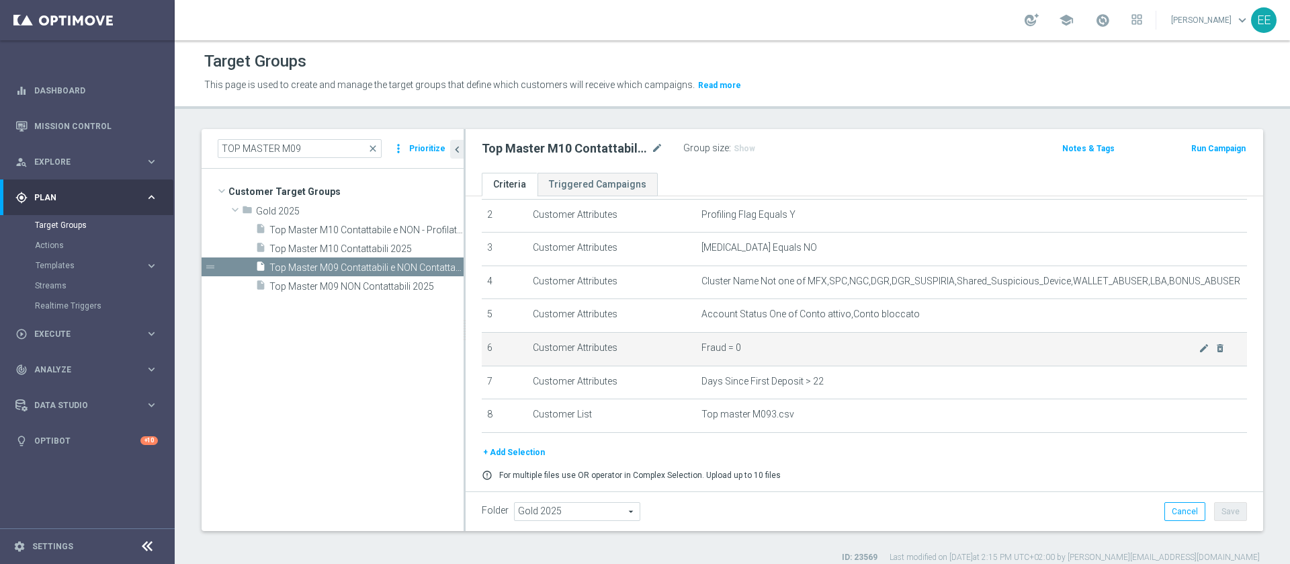
scroll to position [124, 0]
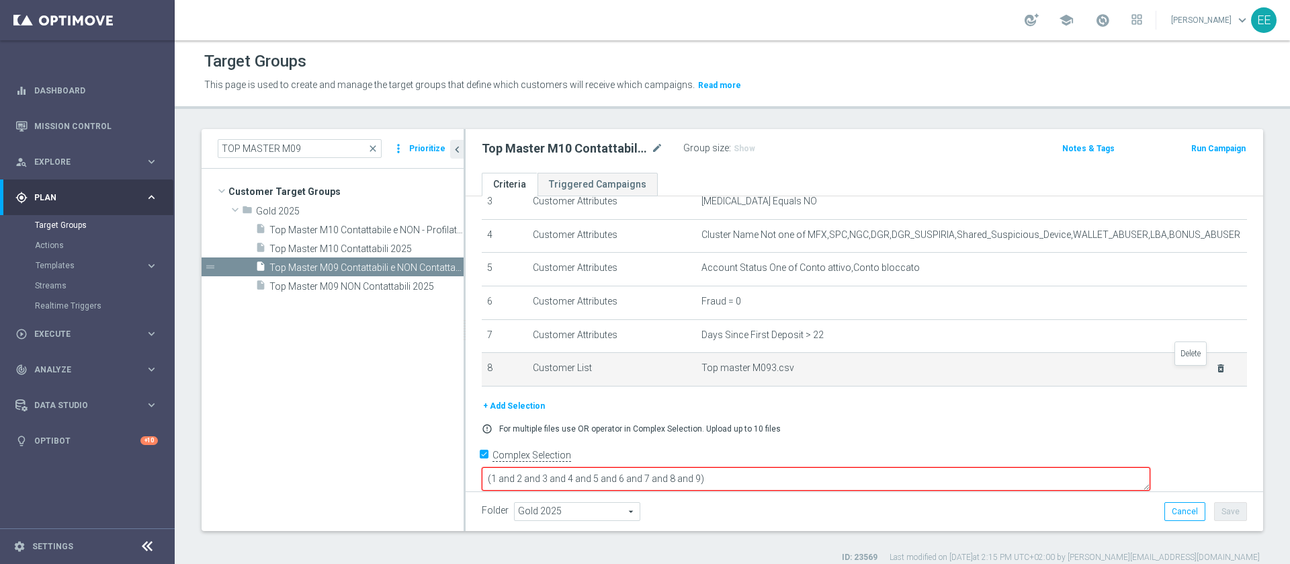
click at [1215, 374] on icon "delete_forever" at bounding box center [1220, 368] width 11 height 11
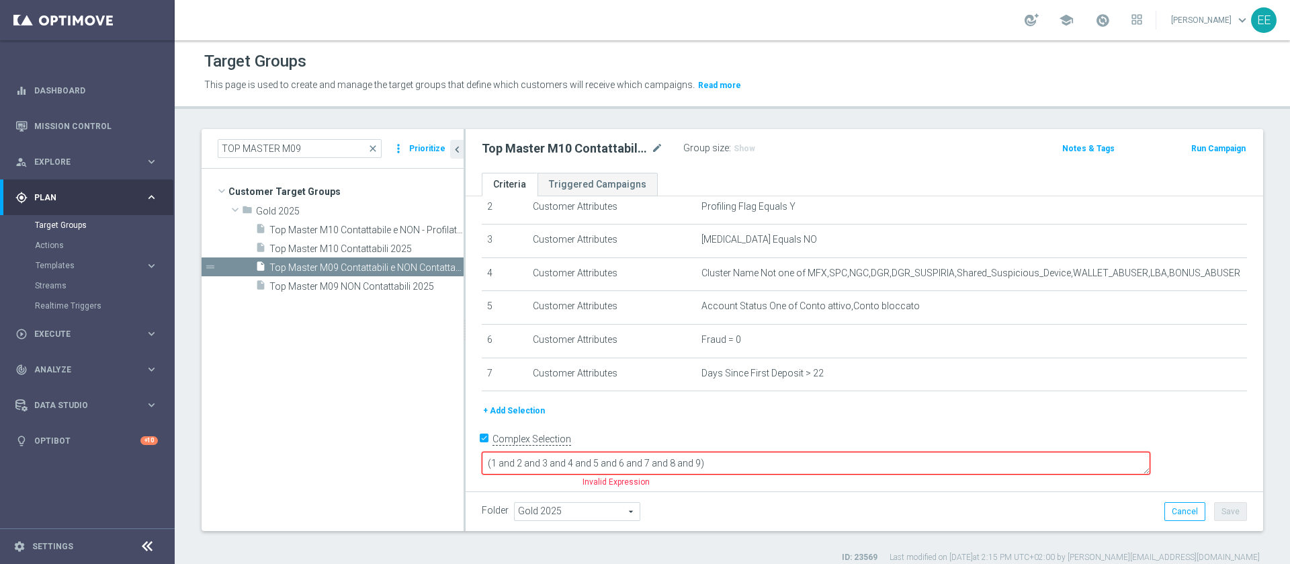
scroll to position [69, 0]
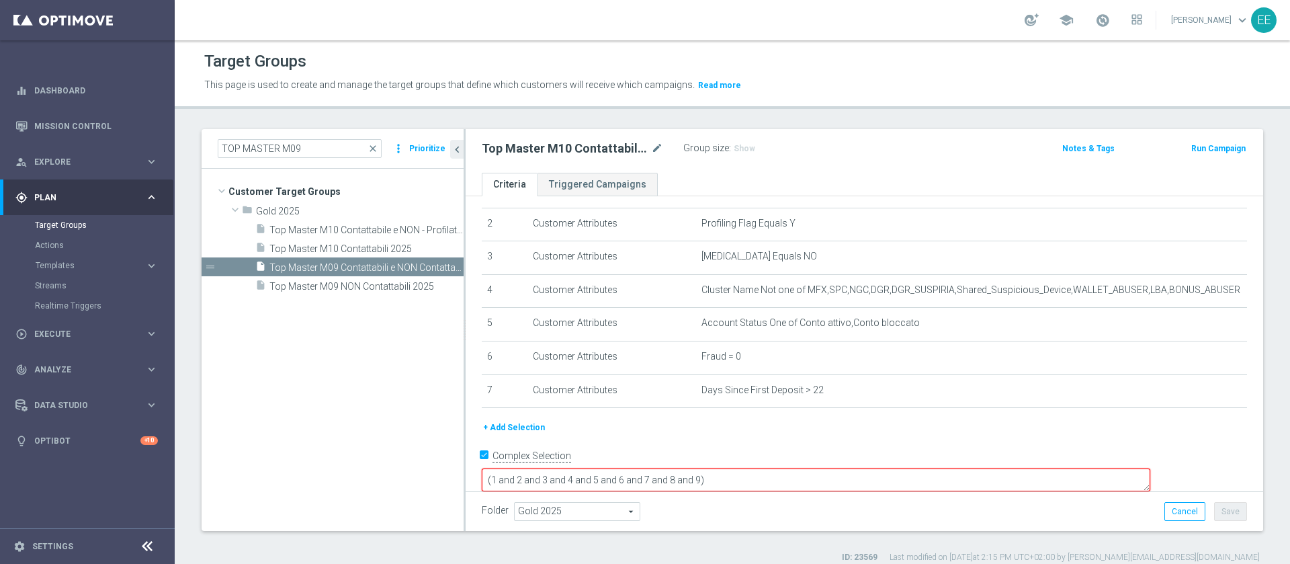
click at [508, 432] on button "+ Add Selection" at bounding box center [514, 427] width 65 height 15
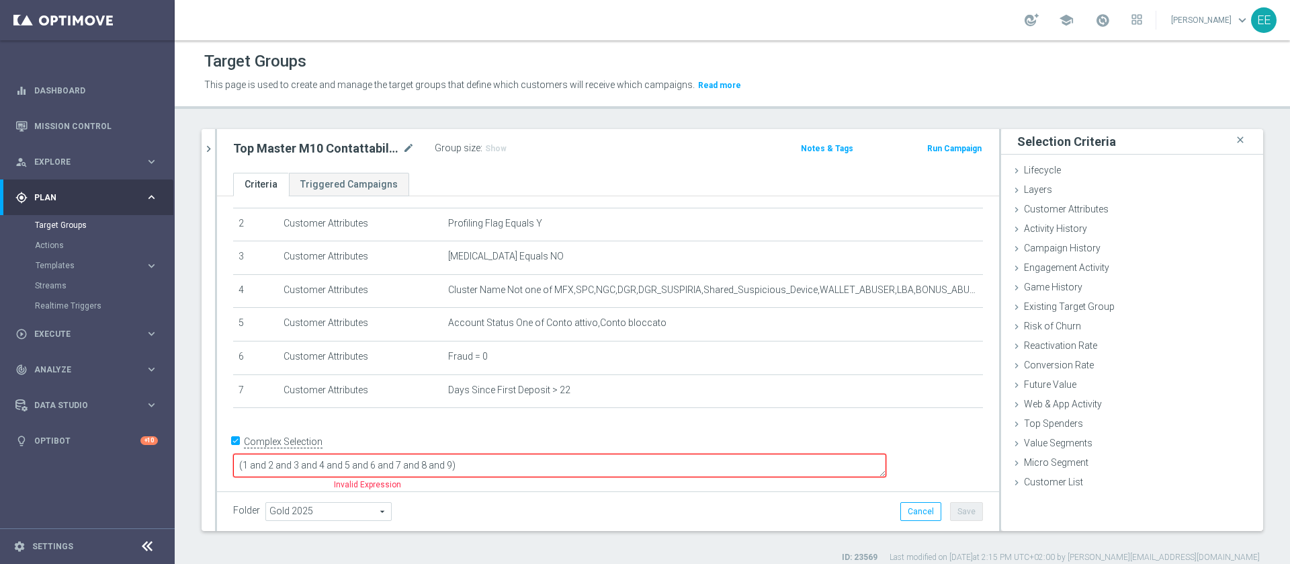
scroll to position [55, 0]
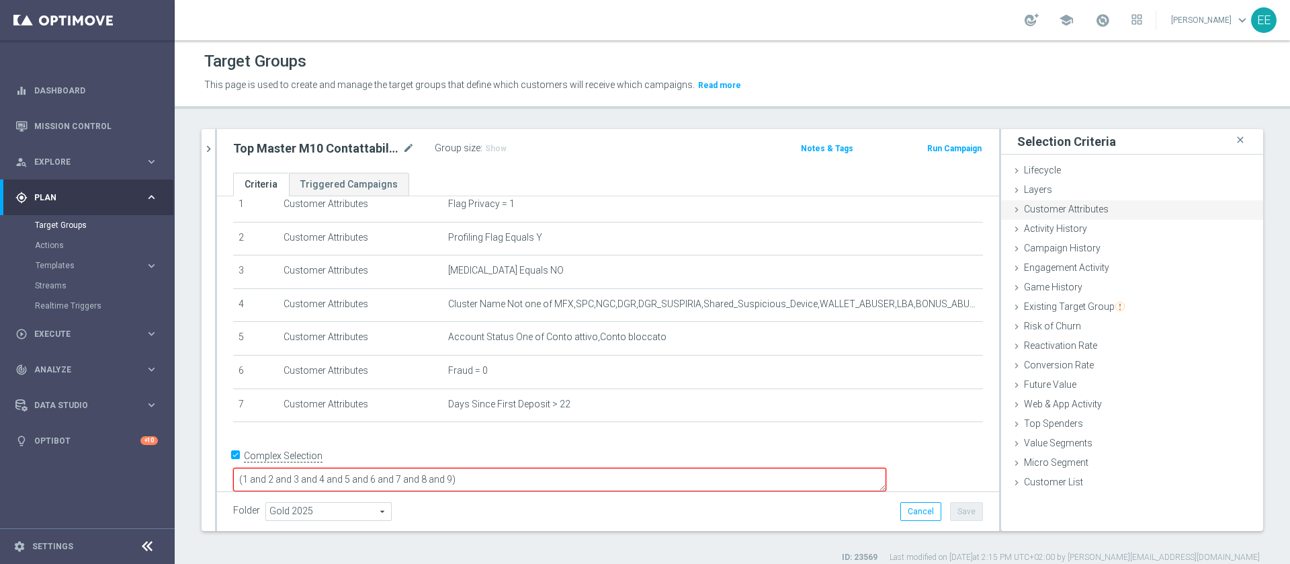
click at [1072, 204] on span "Customer Attributes" at bounding box center [1066, 209] width 85 height 11
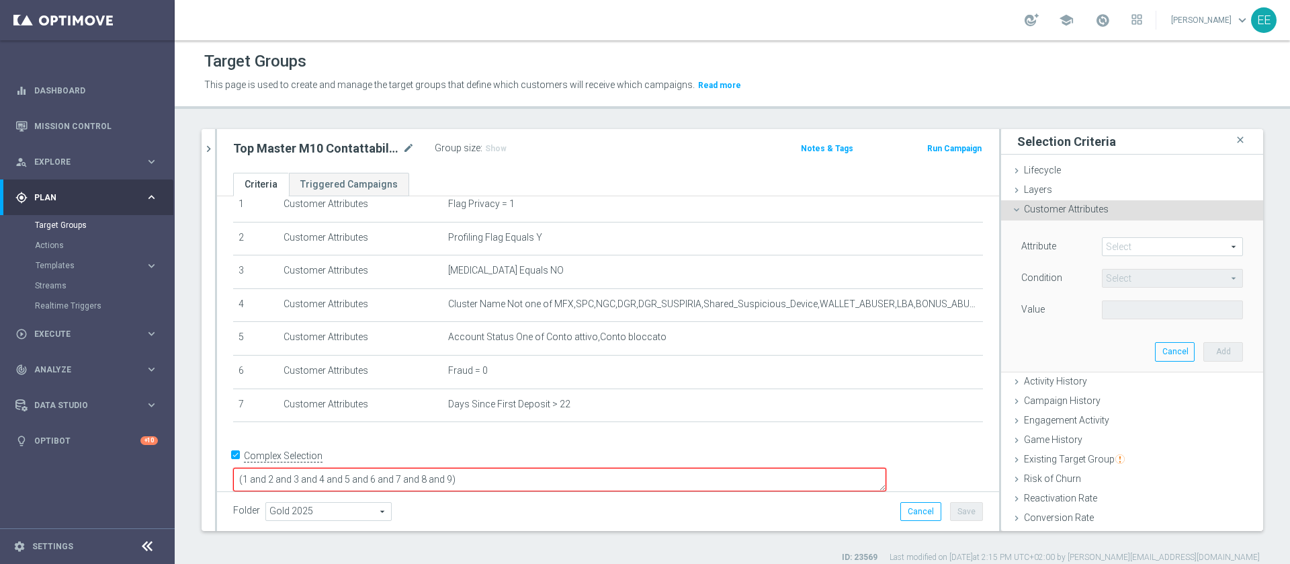
click at [1114, 245] on span at bounding box center [1173, 246] width 140 height 17
click at [0, 0] on input "search" at bounding box center [0, 0] width 0 height 0
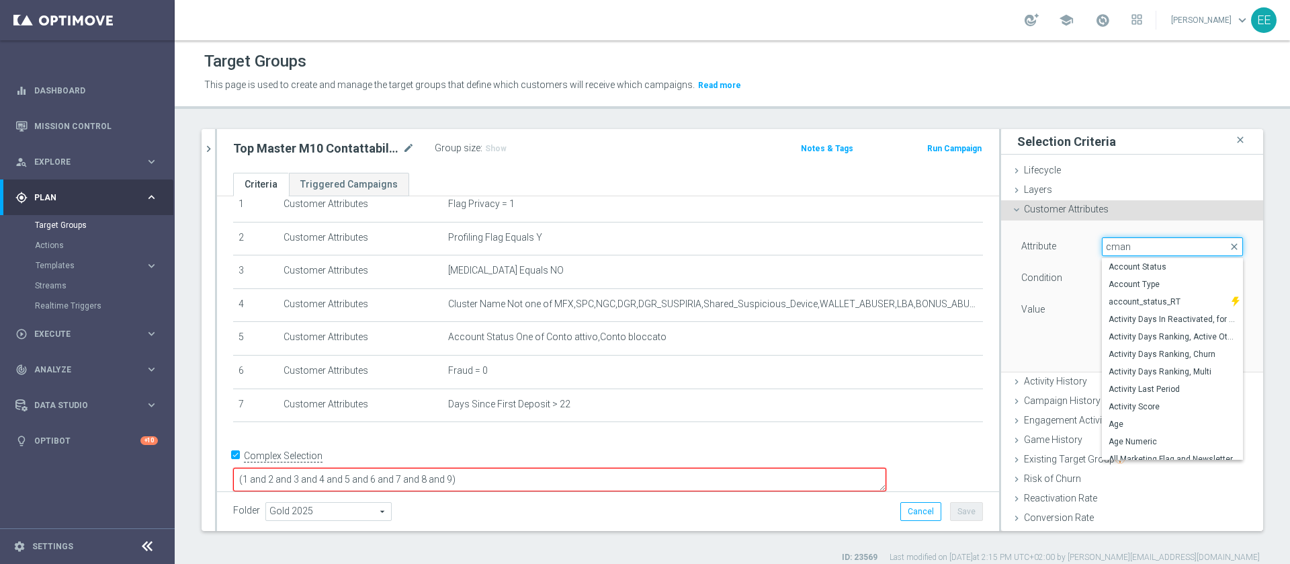
type input "cmana"
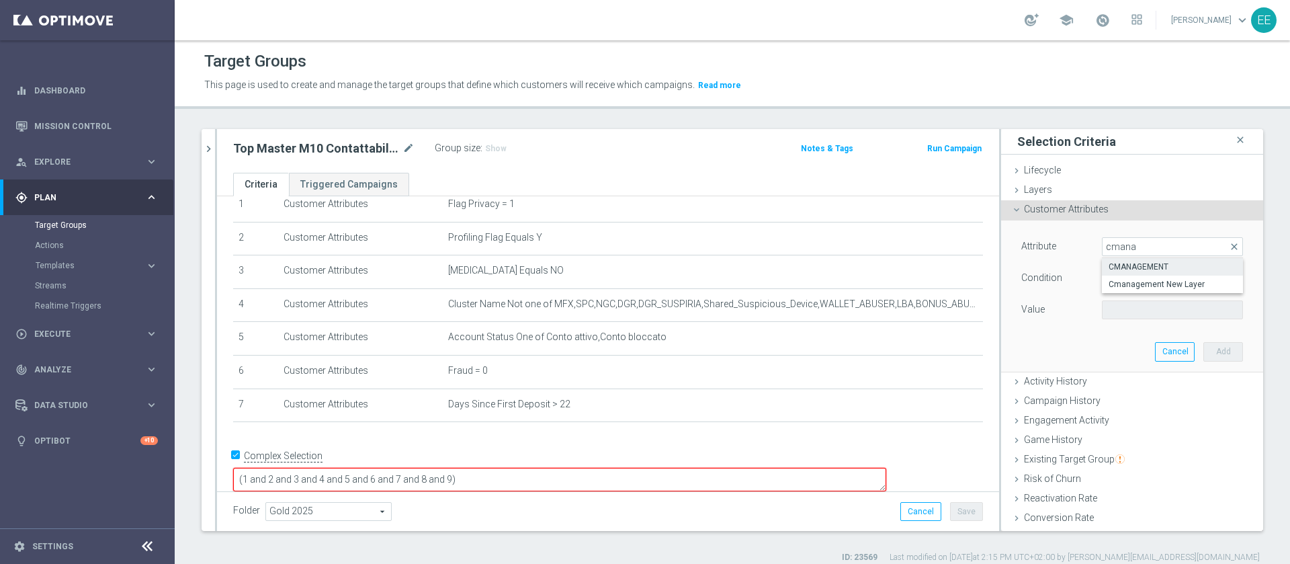
click at [1134, 263] on span "CMANAGEMENT" at bounding box center [1173, 266] width 128 height 11
type input "CMANAGEMENT"
click at [1150, 280] on span "Equals" at bounding box center [1173, 277] width 140 height 17
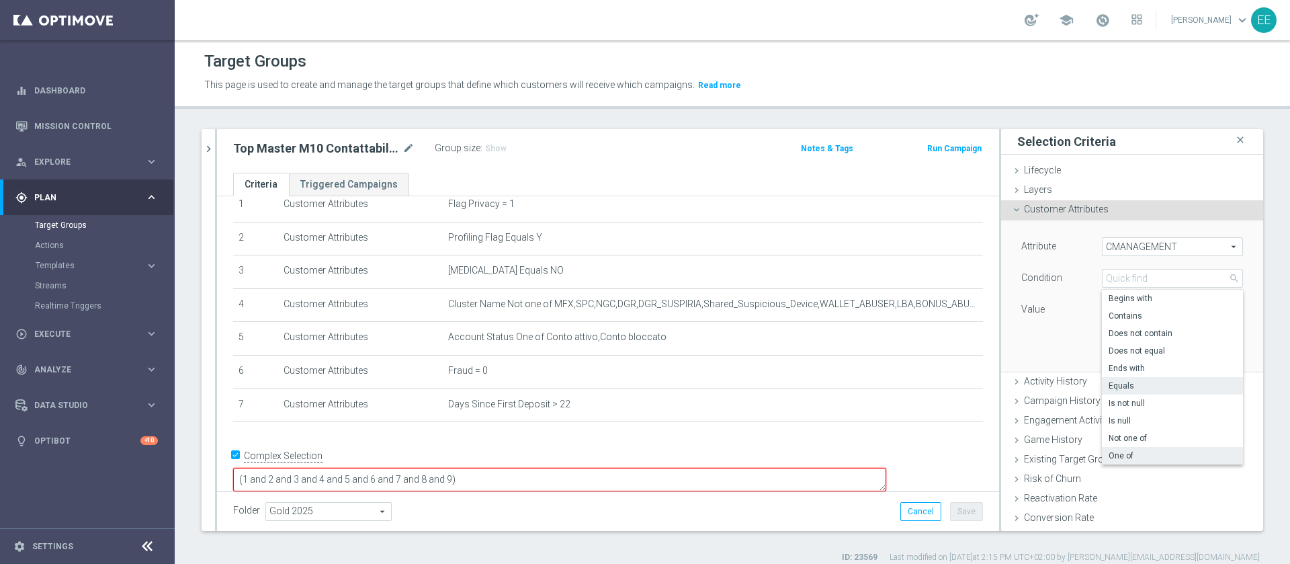
click at [1111, 450] on span "One of" at bounding box center [1173, 455] width 128 height 11
type input "One of"
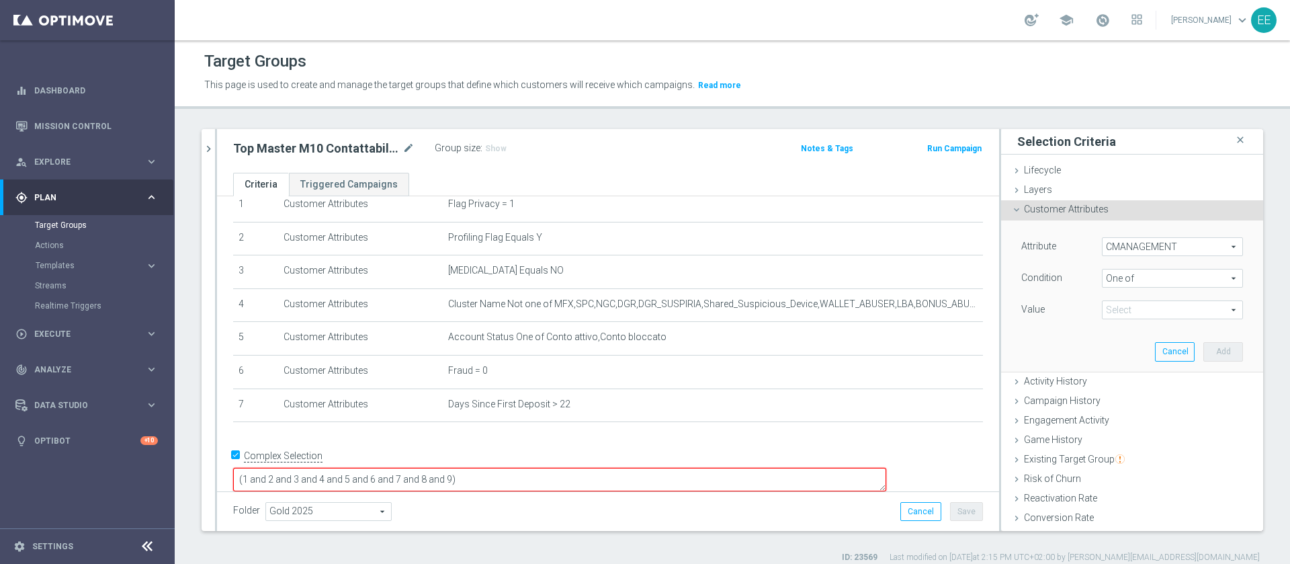
click at [1140, 317] on span at bounding box center [1173, 309] width 140 height 17
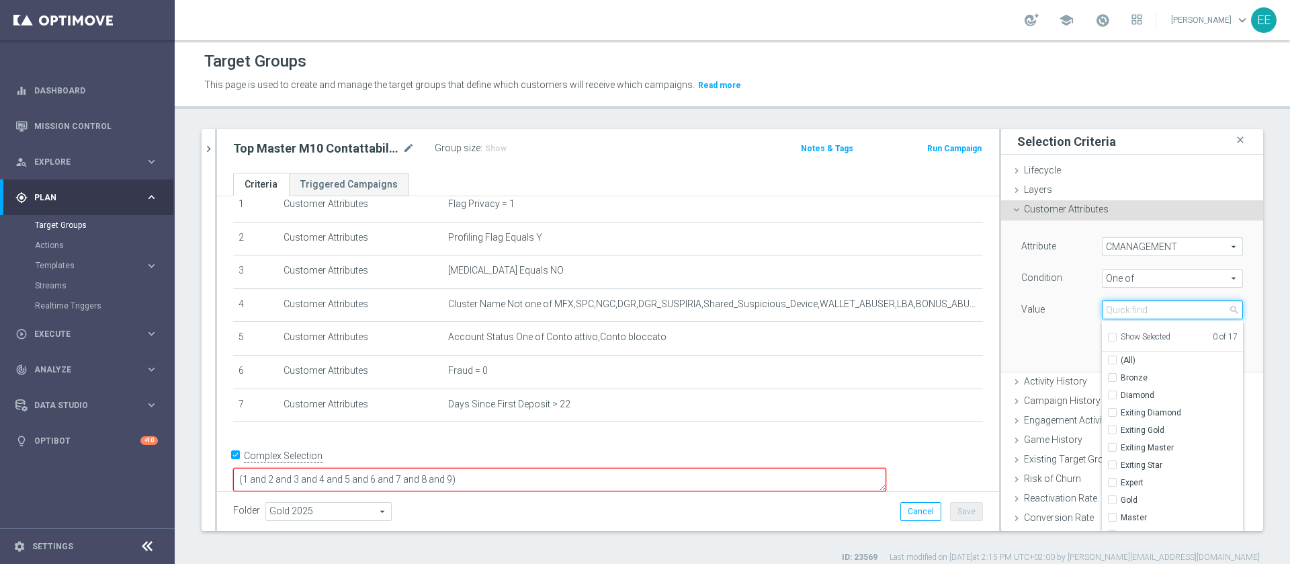
click at [1140, 317] on input "search" at bounding box center [1172, 309] width 141 height 19
type input "master"
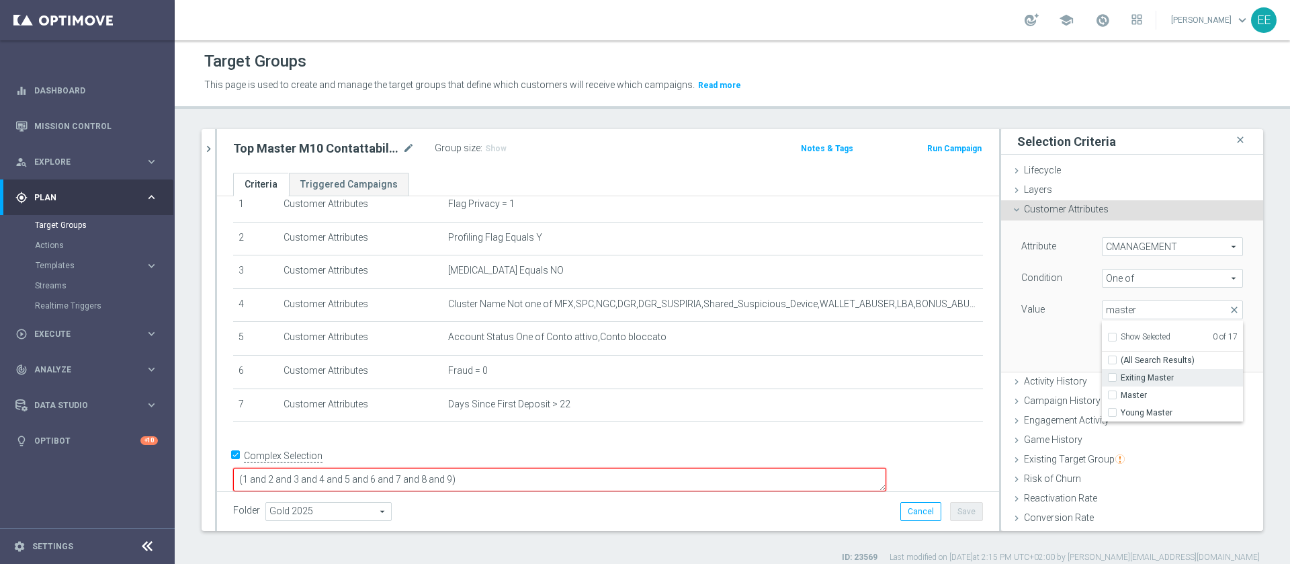
click at [1131, 374] on span "Exiting Master" at bounding box center [1182, 377] width 122 height 11
click at [1121, 374] on input "Exiting Master" at bounding box center [1116, 378] width 9 height 9
checkbox input "true"
type input "Exiting Master"
click at [1121, 390] on span "Master" at bounding box center [1182, 395] width 122 height 11
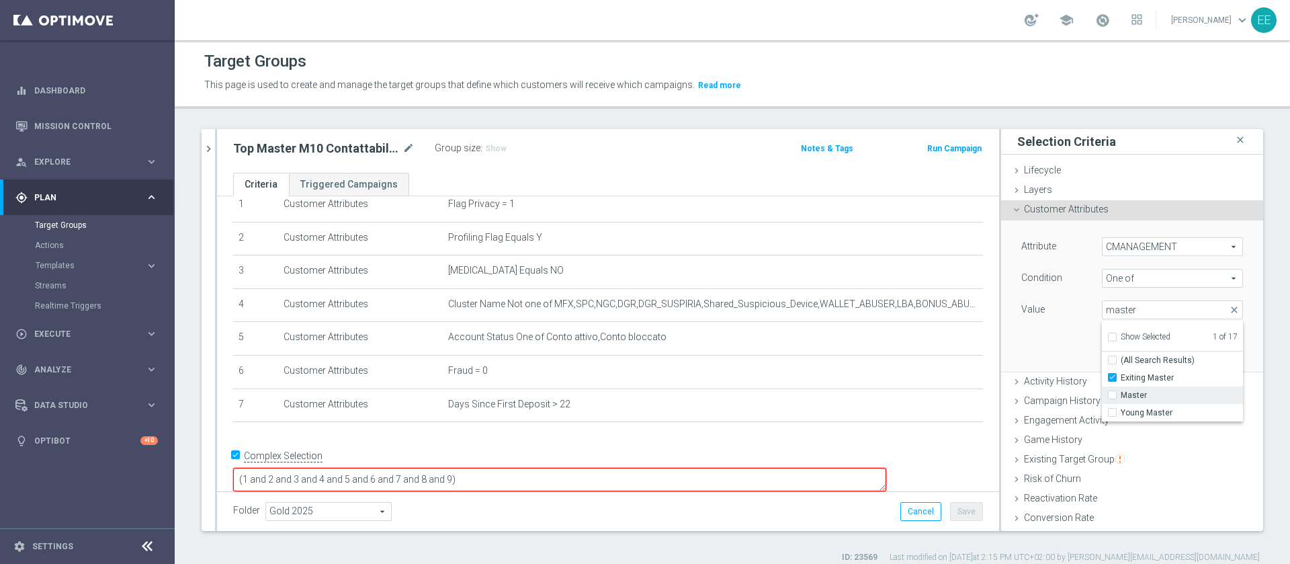
click at [1116, 391] on input "Master" at bounding box center [1116, 395] width 9 height 9
checkbox input "true"
type input "Selected 2 of 17"
click at [1121, 419] on label "Young Master" at bounding box center [1182, 412] width 122 height 17
click at [1112, 417] on input "Young Master" at bounding box center [1116, 413] width 9 height 9
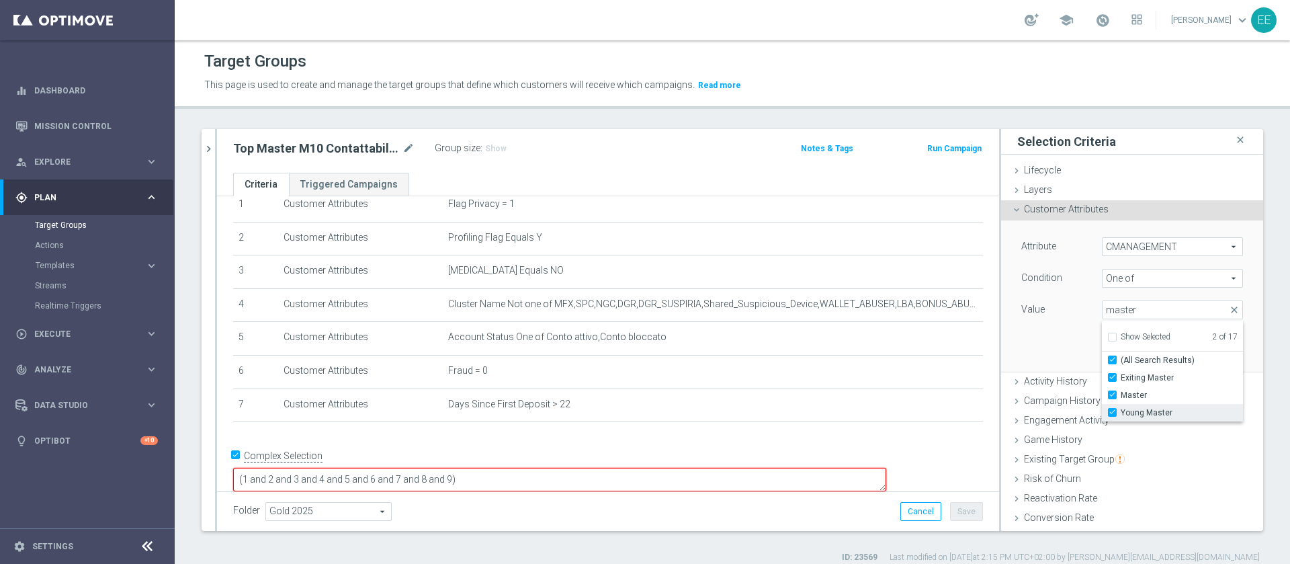
checkbox input "true"
type input "Selected 3 of 17"
checkbox input "true"
click at [1043, 333] on div "Attribute CMANAGEMENT CMANAGEMENT arrow_drop_down search Condition One of One o…" at bounding box center [1132, 295] width 242 height 151
click at [1203, 353] on button "Add" at bounding box center [1223, 351] width 40 height 19
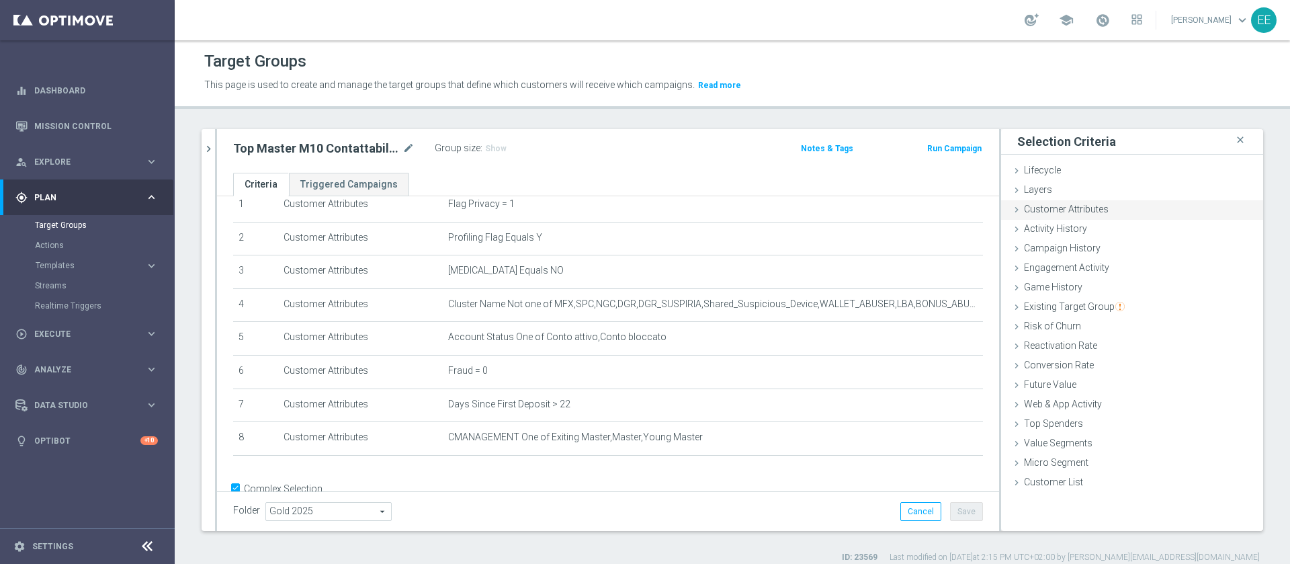
click at [1056, 215] on div "Customer Attributes done selection saved" at bounding box center [1132, 210] width 262 height 20
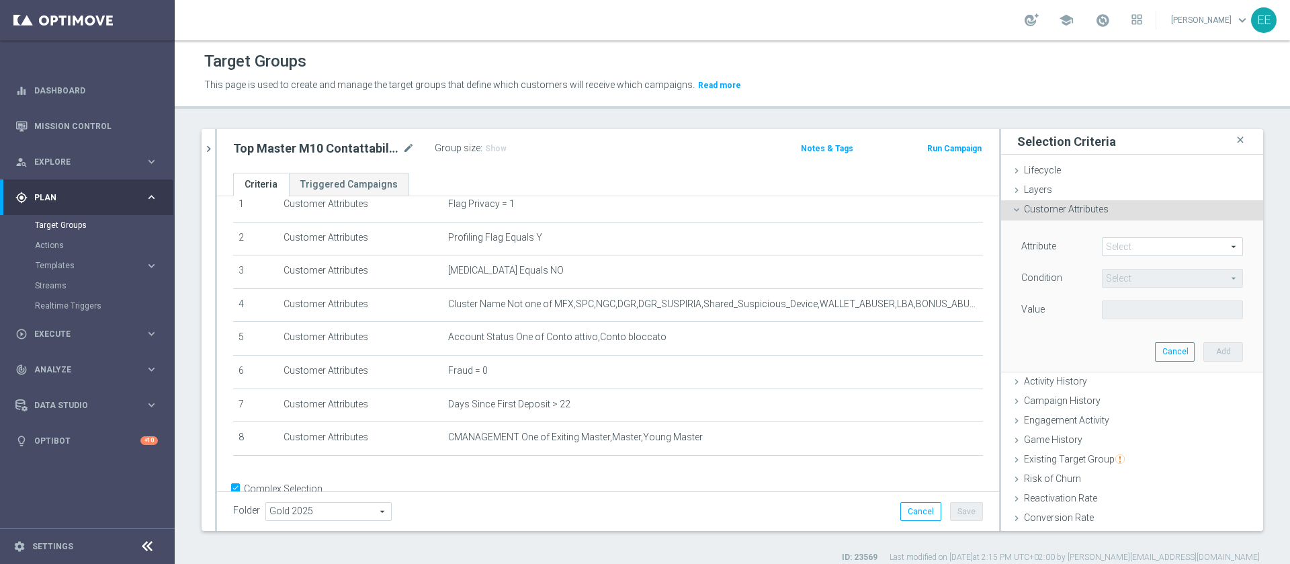
click at [1167, 251] on span at bounding box center [1173, 246] width 140 height 17
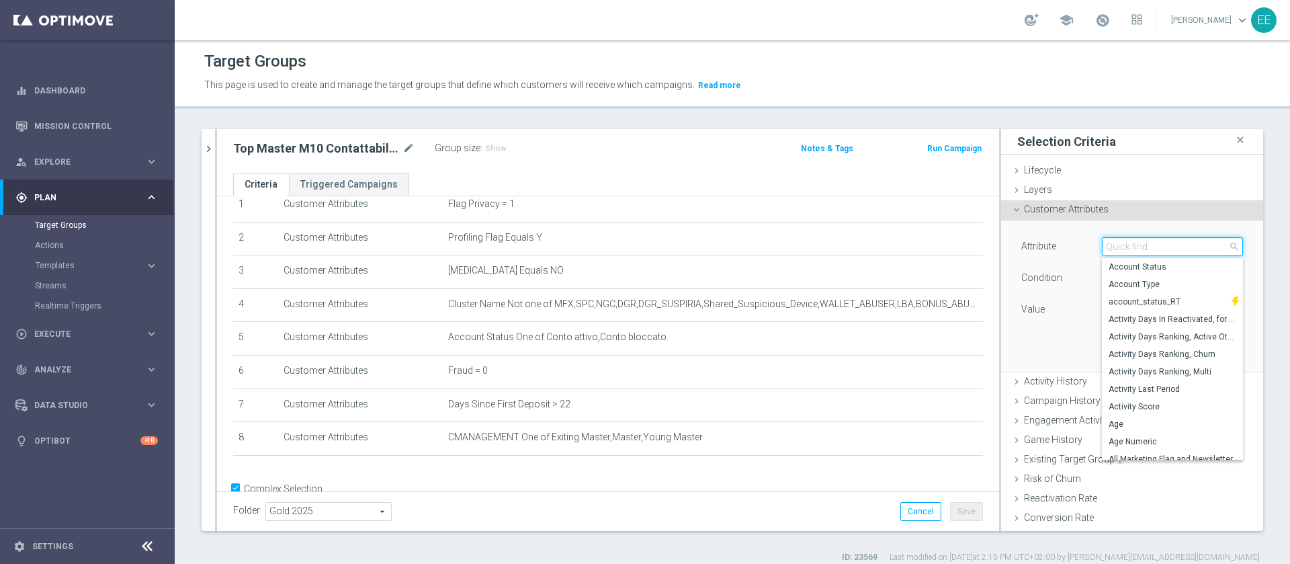
click at [1167, 251] on input "search" at bounding box center [1172, 246] width 141 height 19
type input "snap"
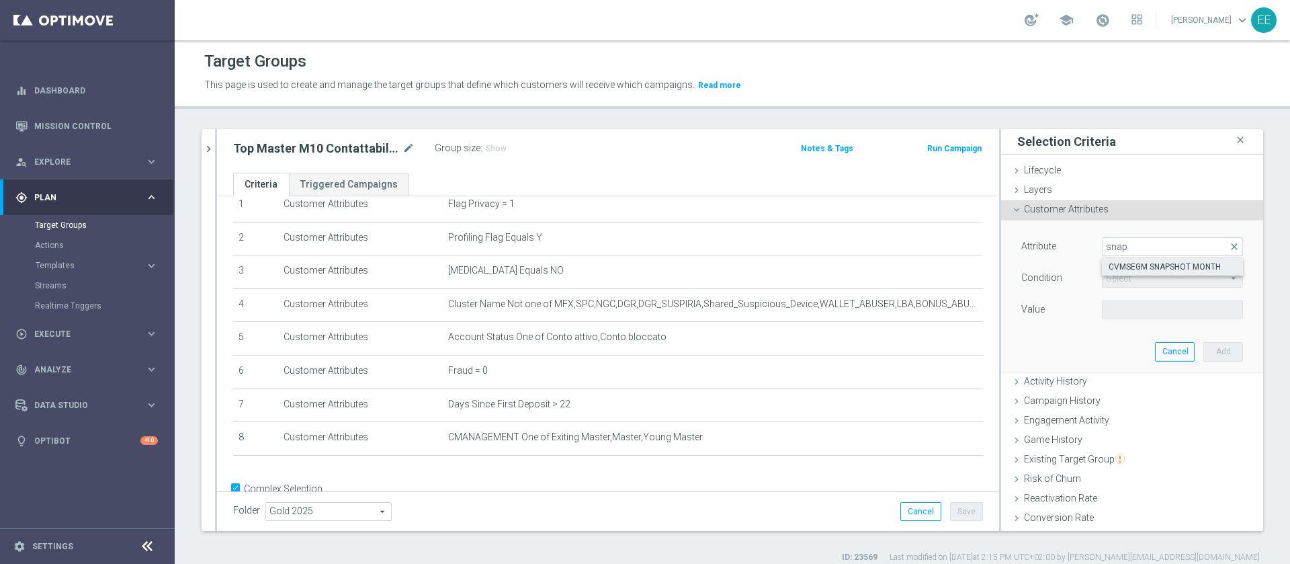
click at [1140, 267] on span "CVMSEGM SNAPSHOT MONTH" at bounding box center [1173, 266] width 128 height 11
type input "CVMSEGM SNAPSHOT MONTH"
type input "Equals"
click at [1148, 304] on input "text" at bounding box center [1172, 309] width 141 height 19
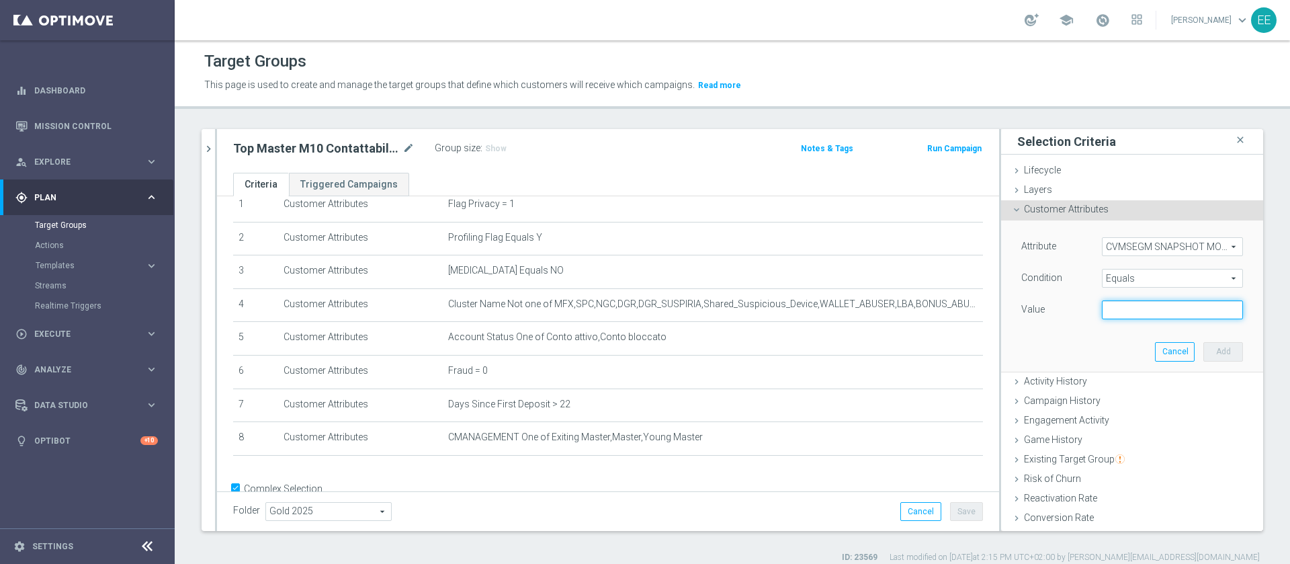
type input "2025-09"
click at [1203, 351] on button "Add" at bounding box center [1223, 351] width 40 height 19
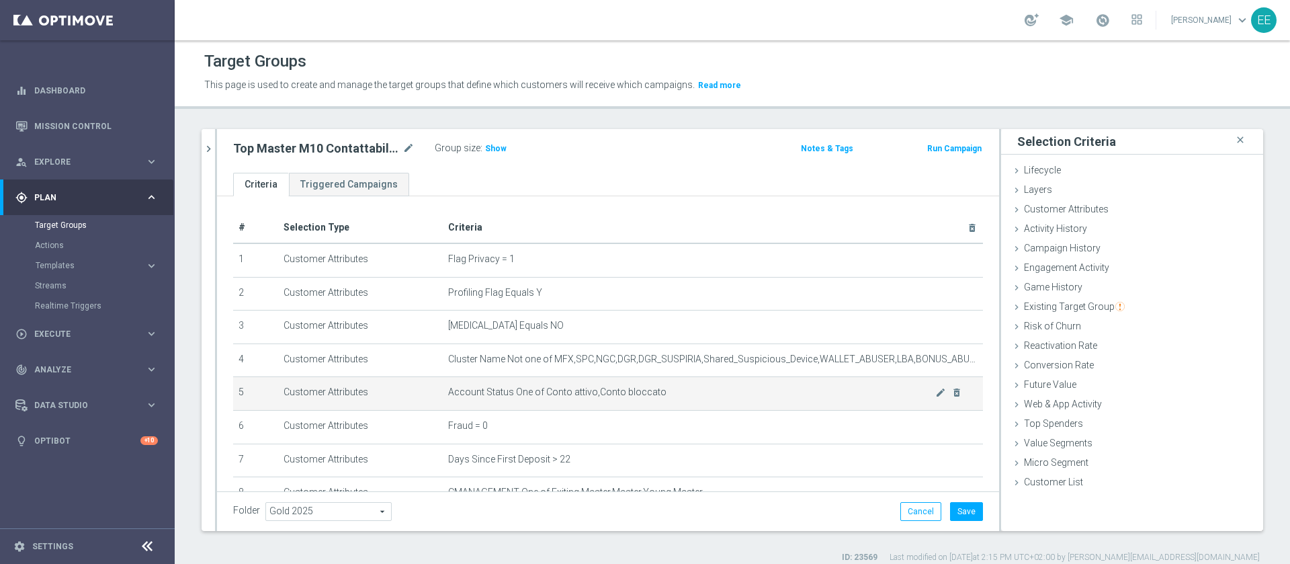
scroll to position [122, 0]
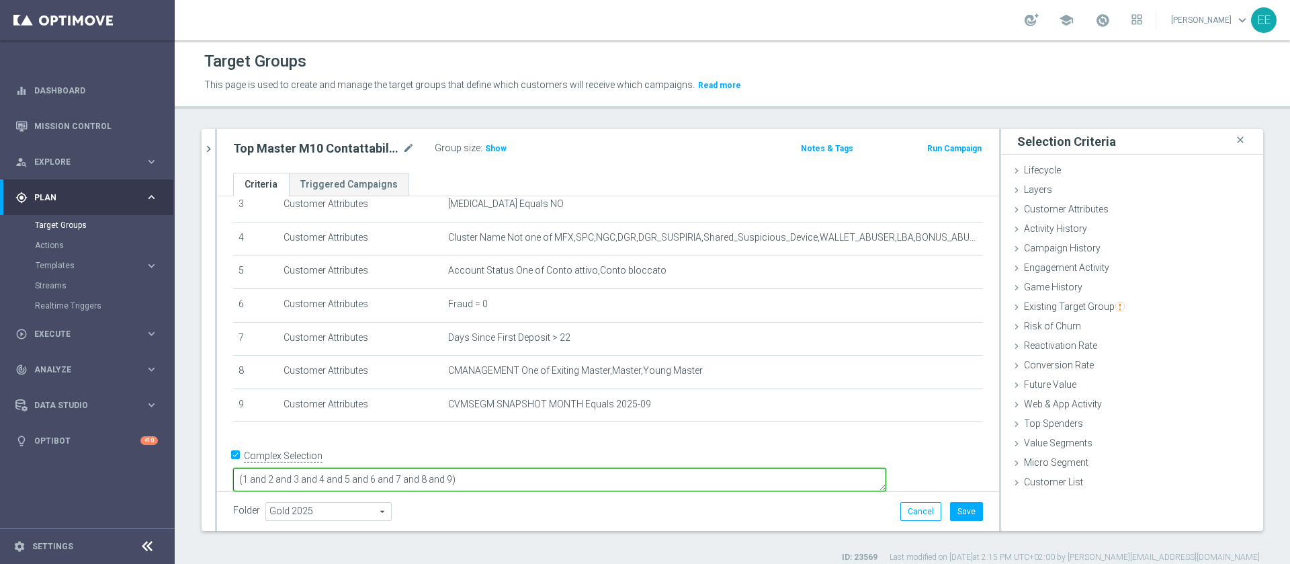
click at [546, 468] on textarea "(1 and 2 and 3 and 4 and 5 and 6 and 7 and 8 and 9)" at bounding box center [559, 480] width 653 height 24
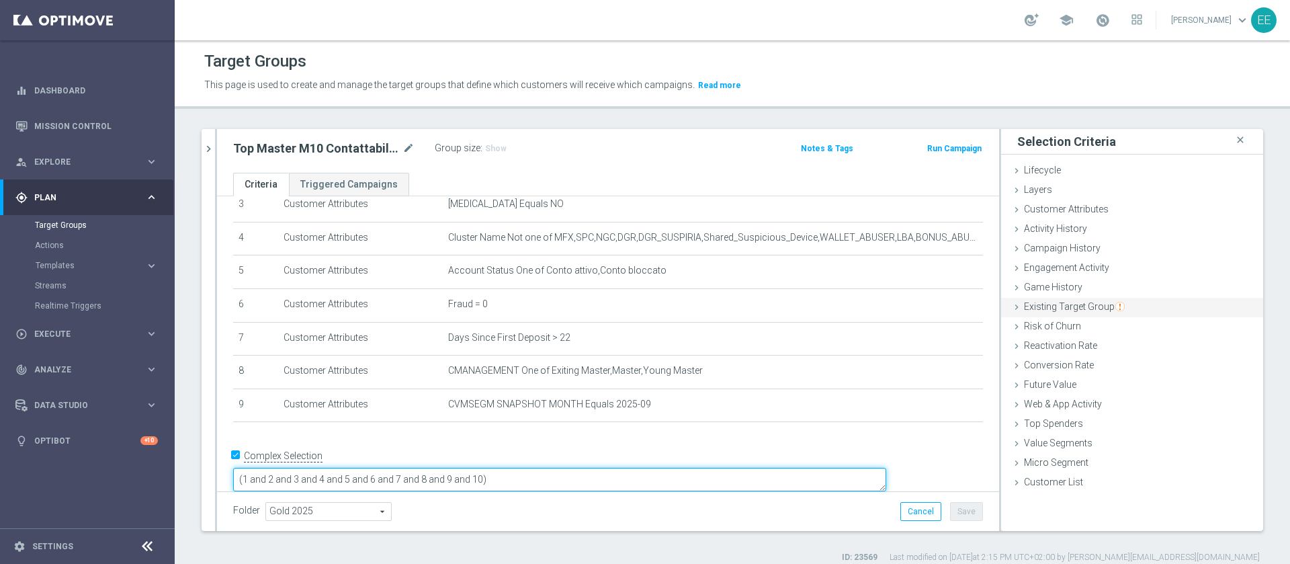
type textarea "(1 and 2 and 3 and 4 and 5 and 6 and 7 and 8 and 9 and 10)"
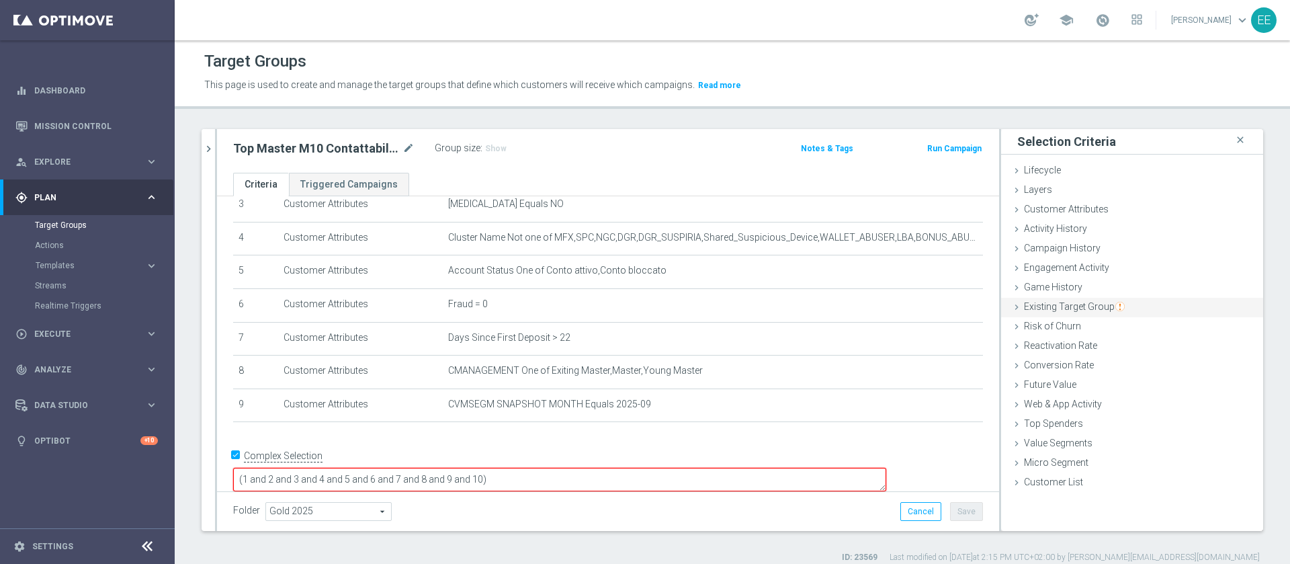
click at [1087, 306] on span "Existing Target Group" at bounding box center [1074, 306] width 101 height 11
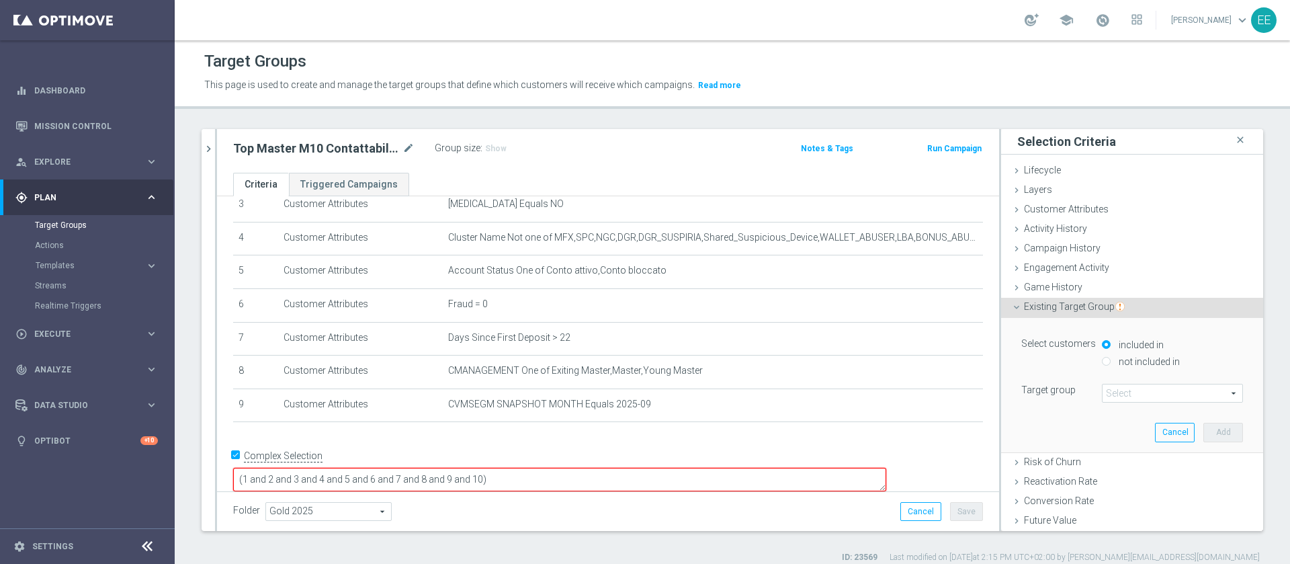
click at [1120, 359] on label "not included in" at bounding box center [1147, 361] width 65 height 12
click at [1111, 359] on input "not included in" at bounding box center [1106, 361] width 9 height 9
radio input "true"
click at [1117, 339] on label "included in" at bounding box center [1139, 345] width 48 height 12
click at [1111, 340] on input "included in" at bounding box center [1106, 344] width 9 height 9
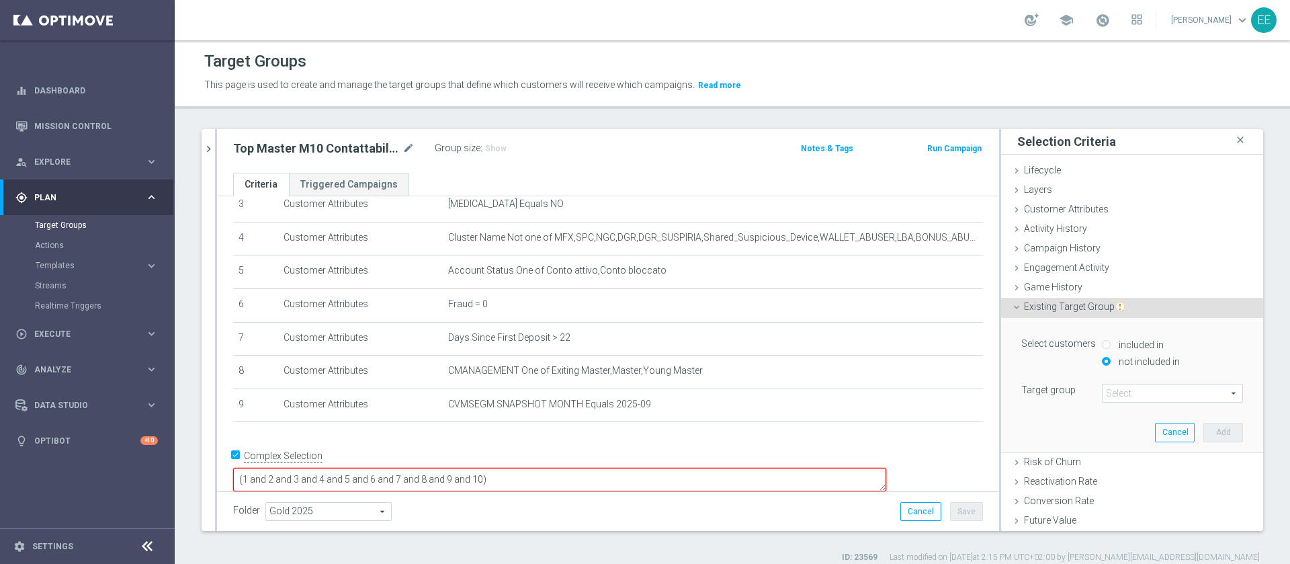
radio input "true"
click at [1117, 389] on span at bounding box center [1173, 392] width 140 height 17
click at [0, 0] on input "search" at bounding box center [0, 0] width 0 height 0
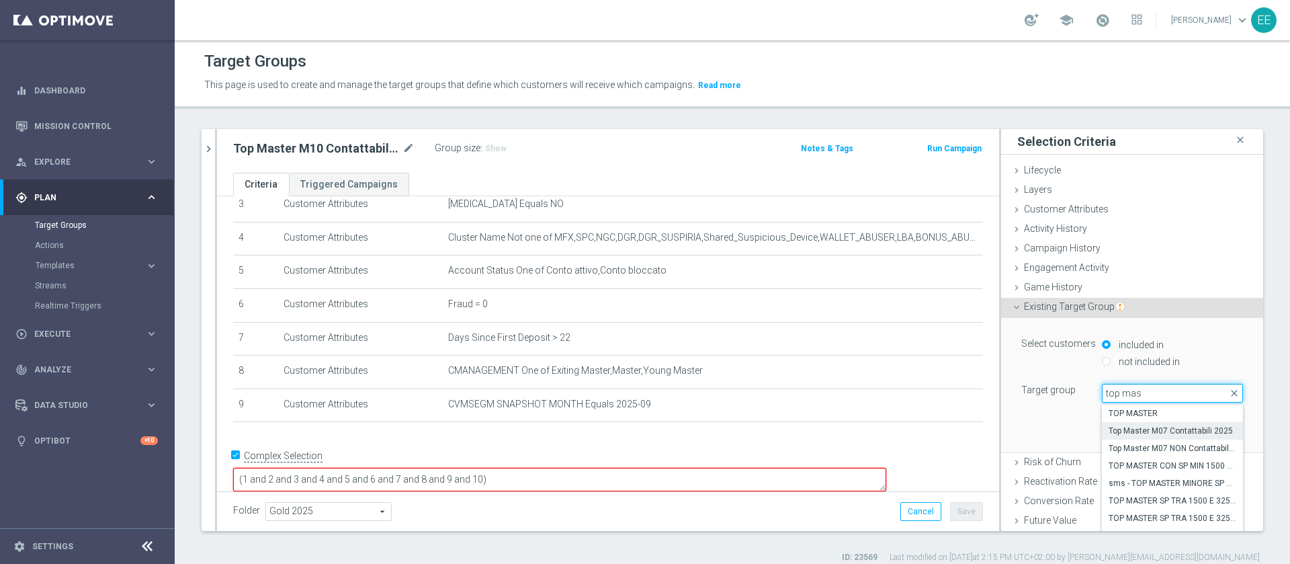
type input "top mas"
click at [1156, 426] on span "Top Master M07 Contattabili 2025" at bounding box center [1173, 430] width 128 height 11
type input "Top Master M07 Contattabili 2025"
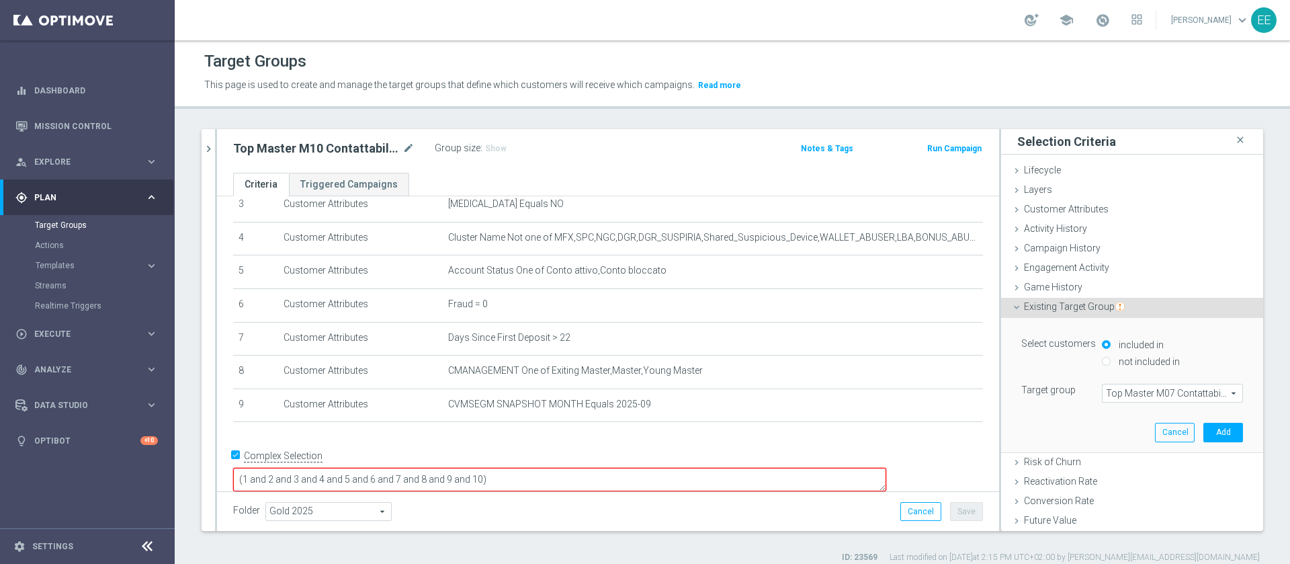
click at [1158, 393] on span "Top Master M07 Contattabili 2025" at bounding box center [1173, 392] width 140 height 17
click at [0, 0] on input "search" at bounding box center [0, 0] width 0 height 0
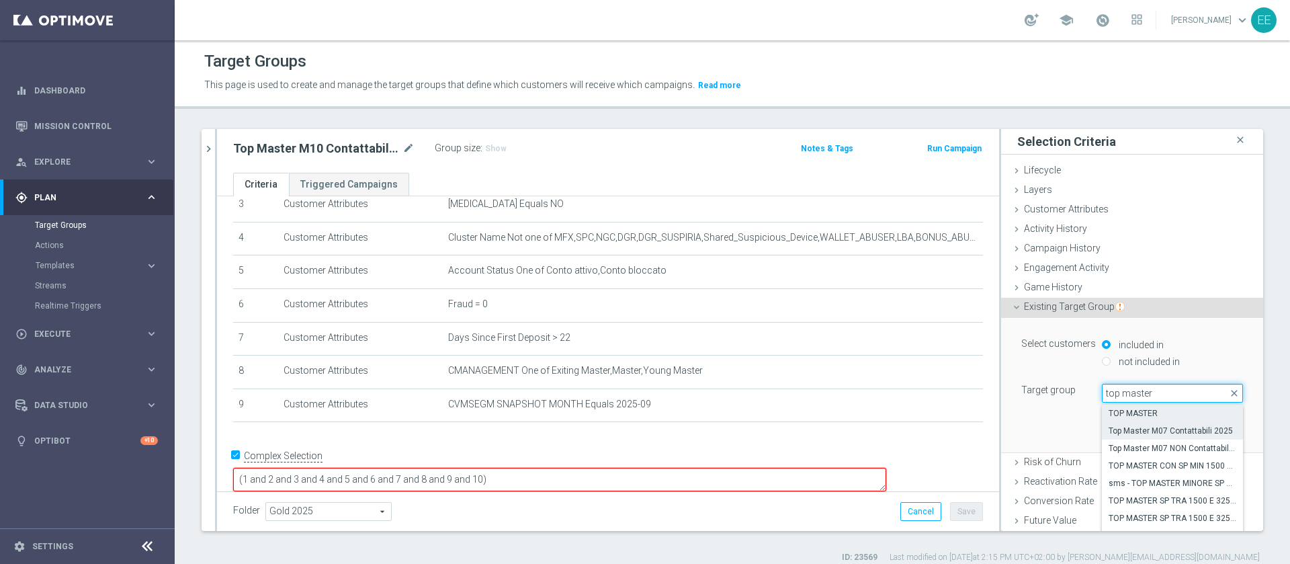
type input "top master"
click at [1170, 408] on span "TOP MASTER" at bounding box center [1173, 413] width 128 height 11
type input "TOP MASTER"
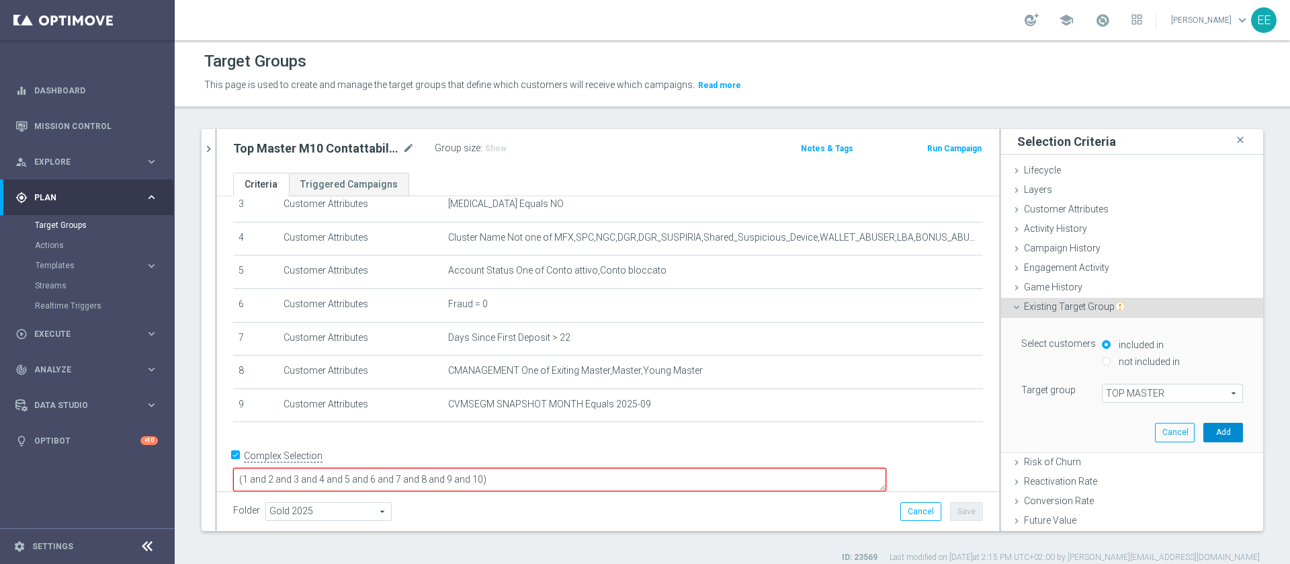
click at [1203, 427] on button "Add" at bounding box center [1223, 432] width 40 height 19
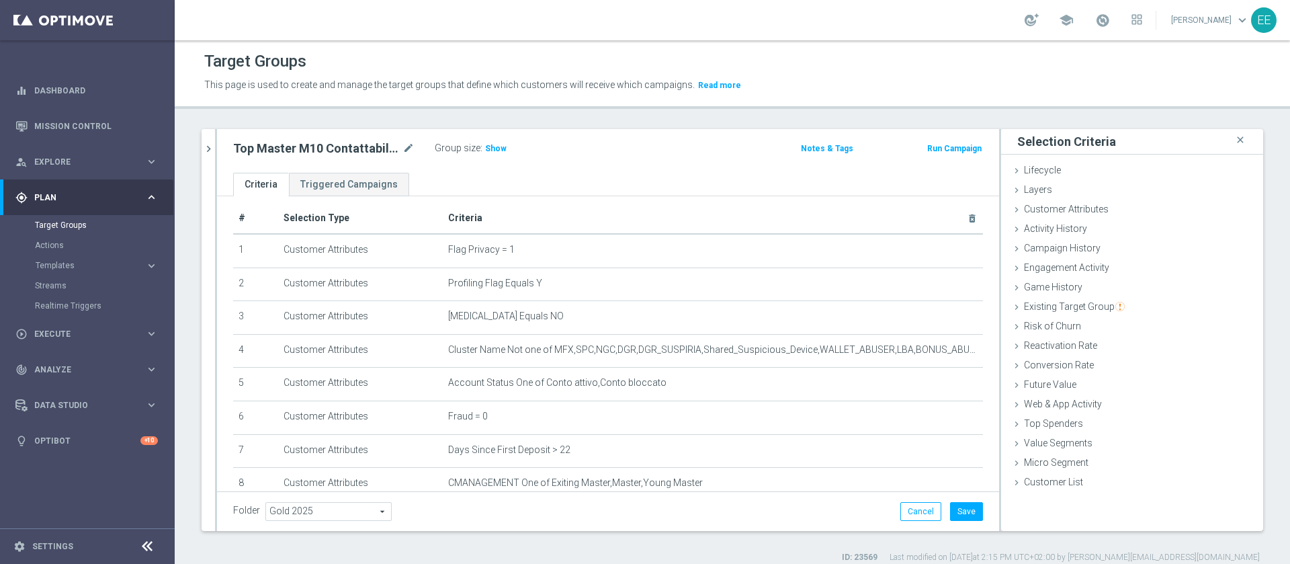
scroll to position [0, 0]
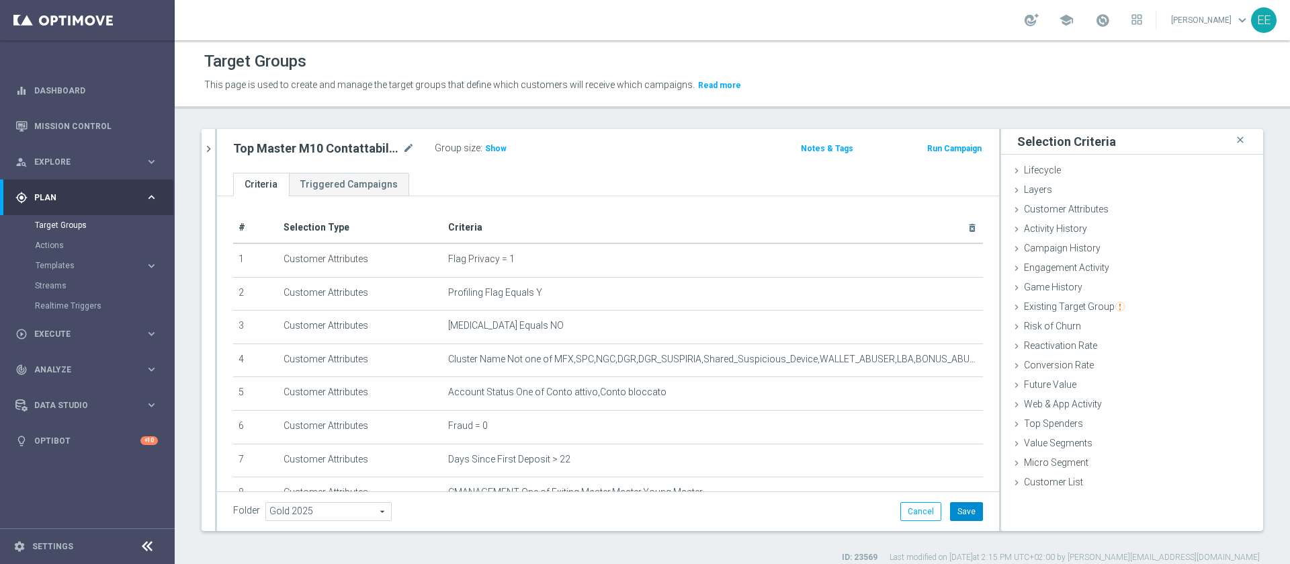
click at [955, 509] on button "Save" at bounding box center [966, 511] width 33 height 19
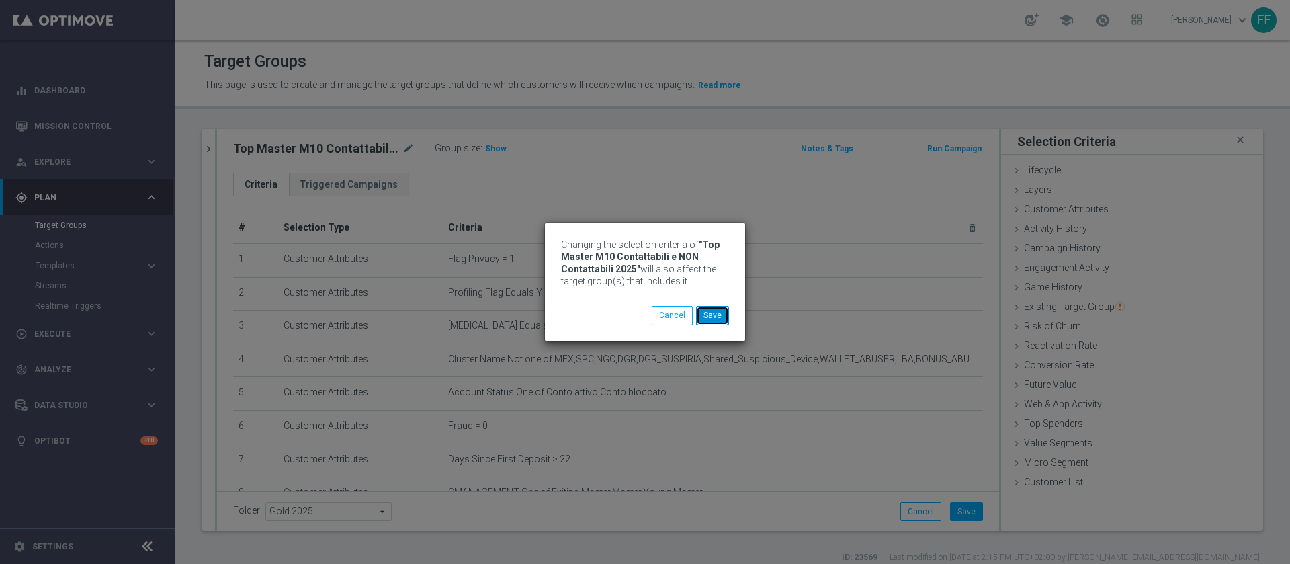
click at [720, 312] on button "Save" at bounding box center [712, 315] width 33 height 19
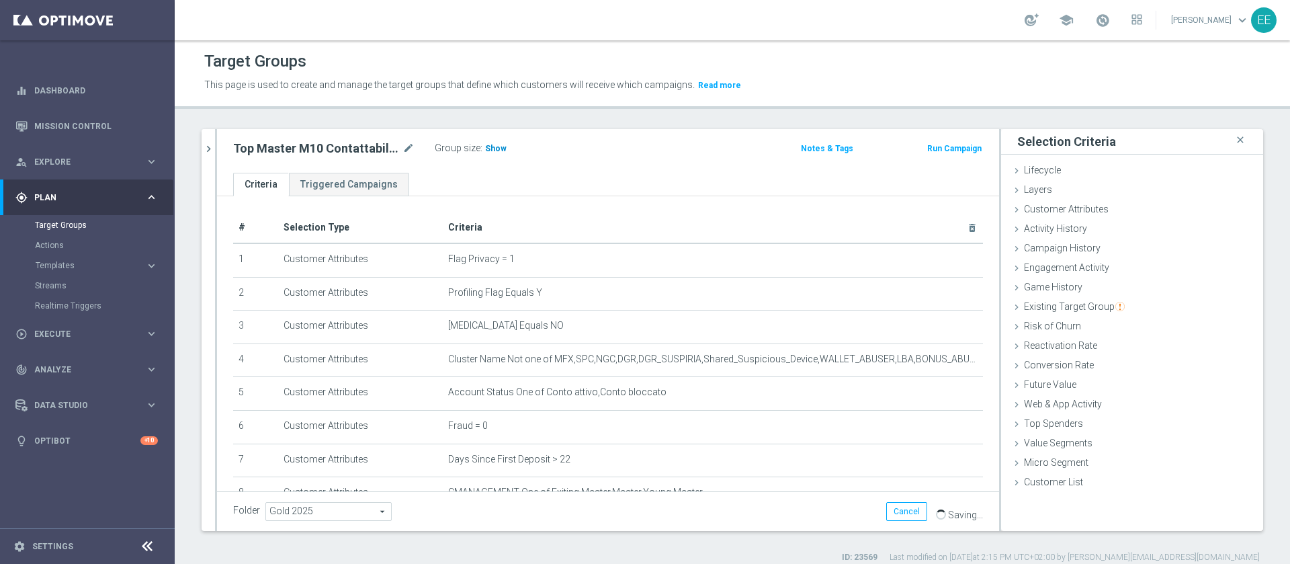
click at [499, 151] on span "Show" at bounding box center [496, 148] width 22 height 9
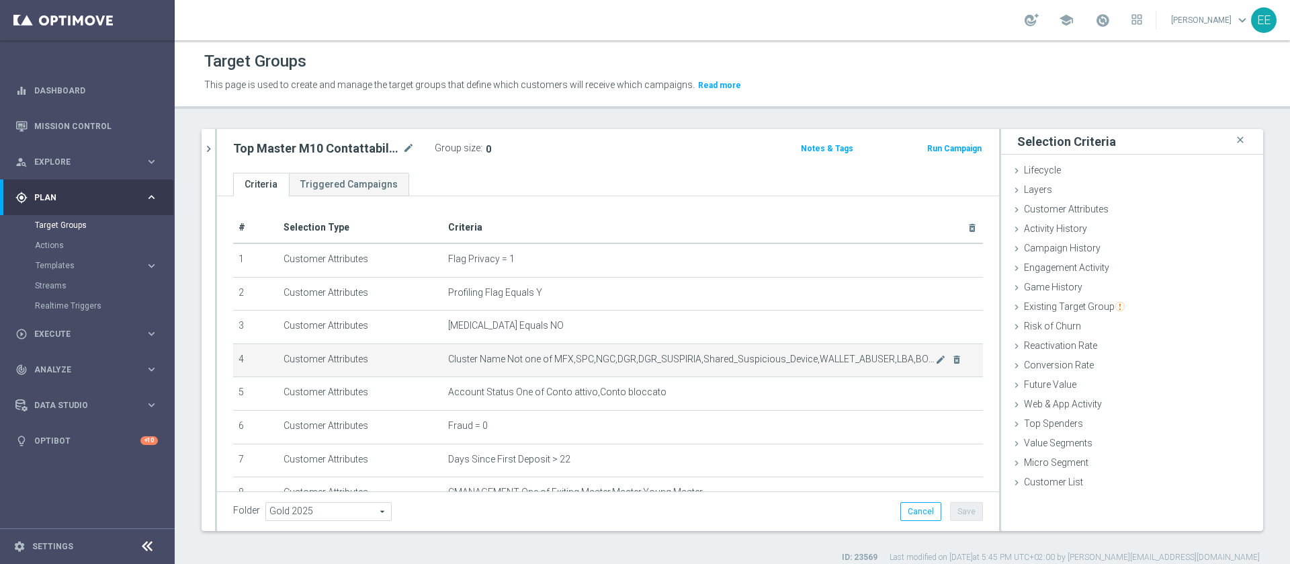
scroll to position [155, 0]
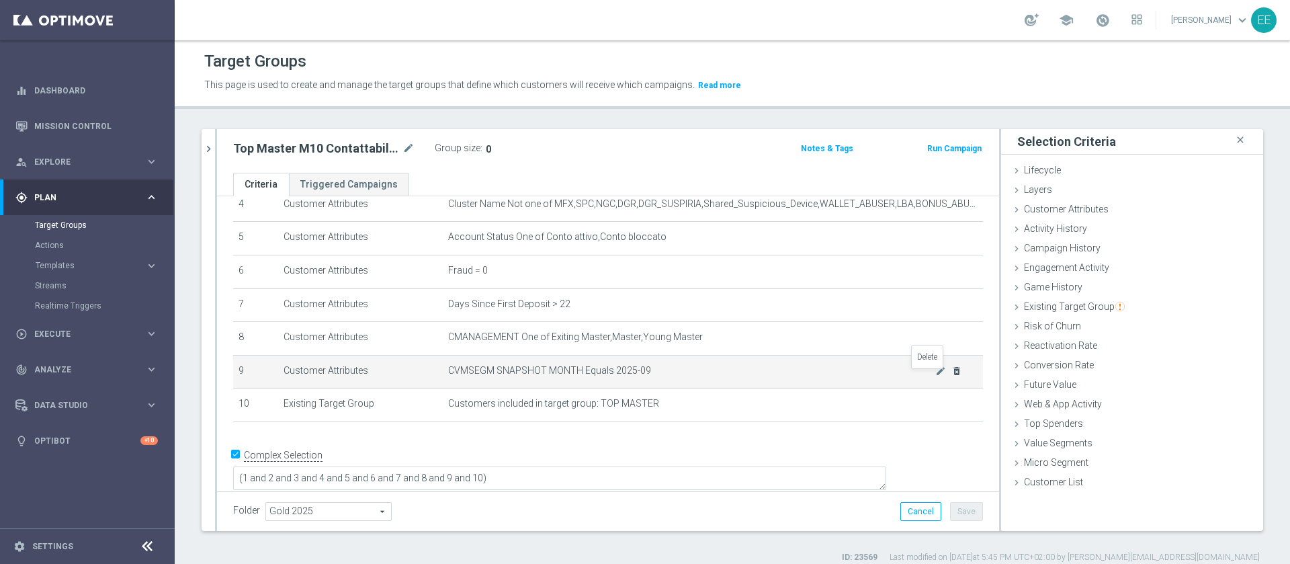
click at [951, 376] on icon "delete_forever" at bounding box center [956, 371] width 11 height 11
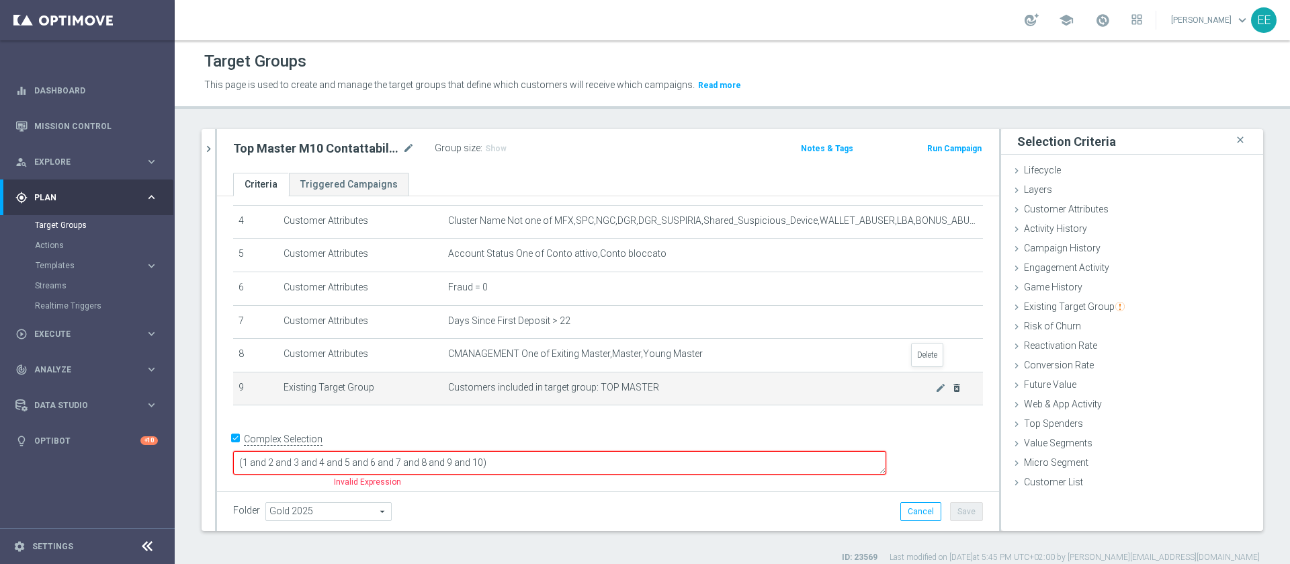
scroll to position [123, 0]
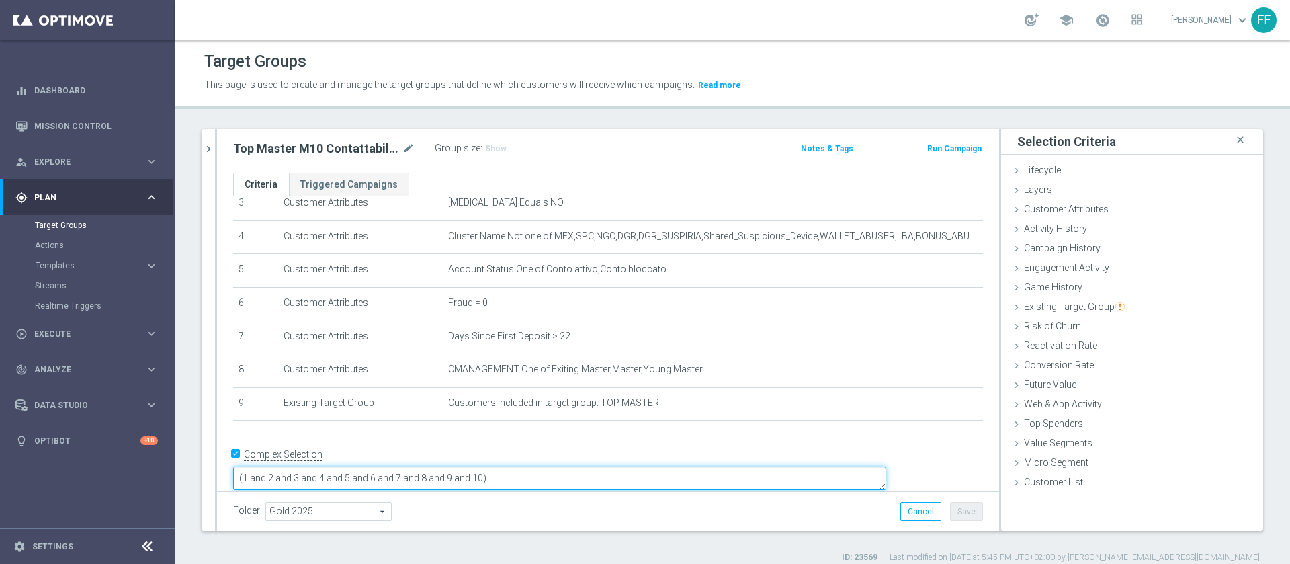
click at [572, 466] on textarea "(1 and 2 and 3 and 4 and 5 and 6 and 7 and 8 and 9 and 10)" at bounding box center [559, 478] width 653 height 24
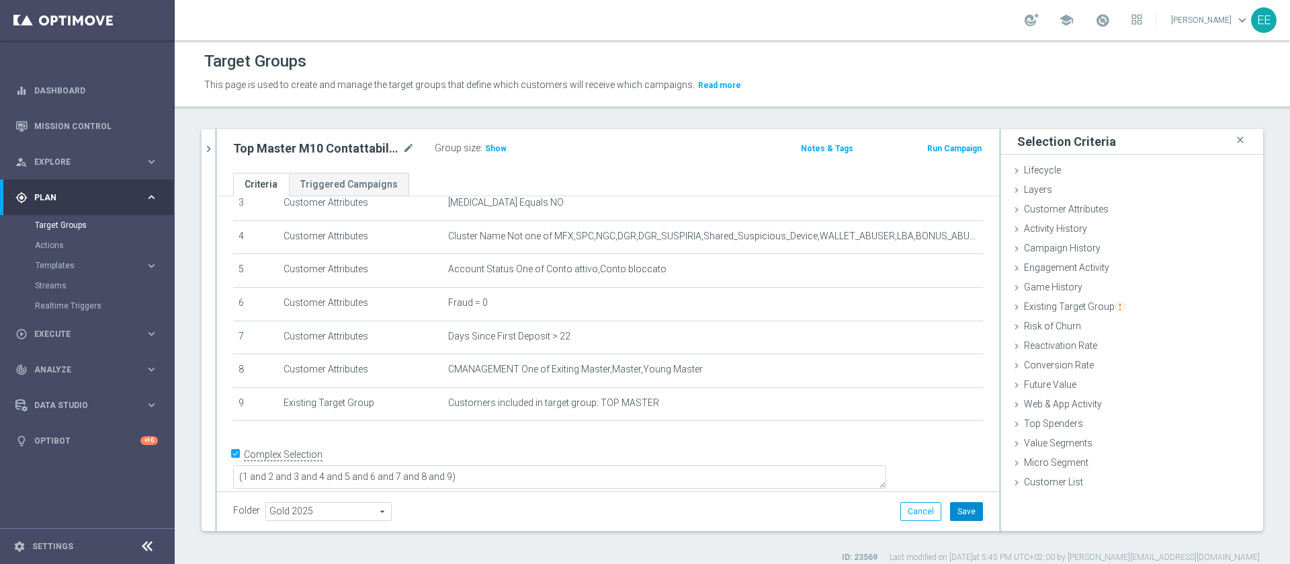
scroll to position [122, 0]
click at [955, 502] on button "Save" at bounding box center [966, 511] width 33 height 19
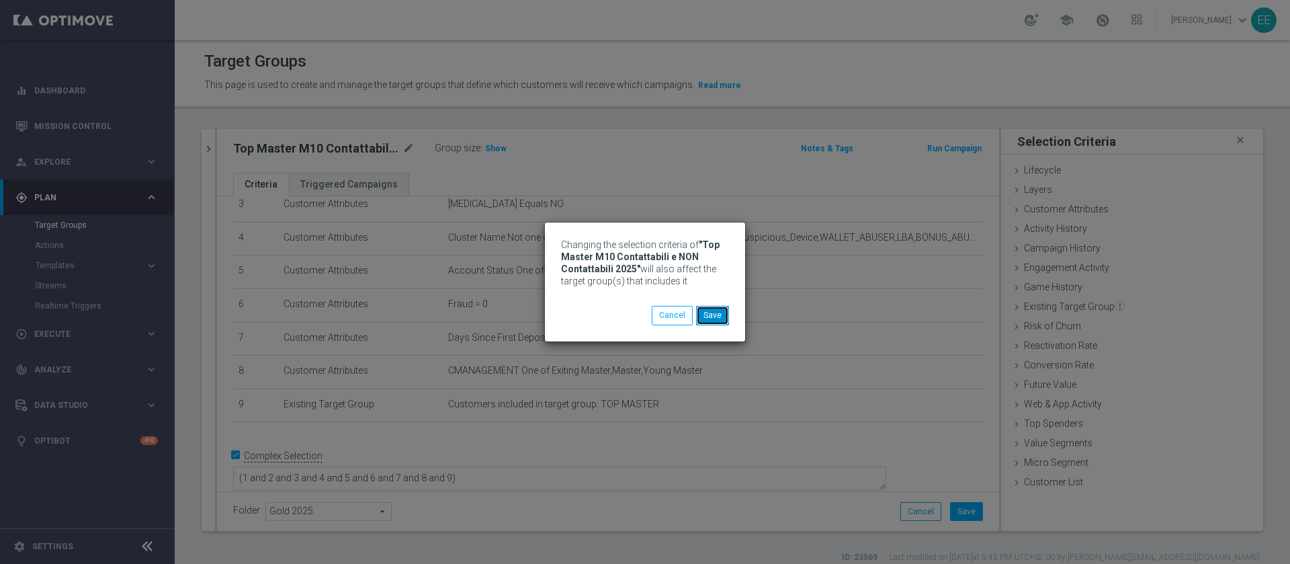
click at [712, 319] on button "Save" at bounding box center [712, 315] width 33 height 19
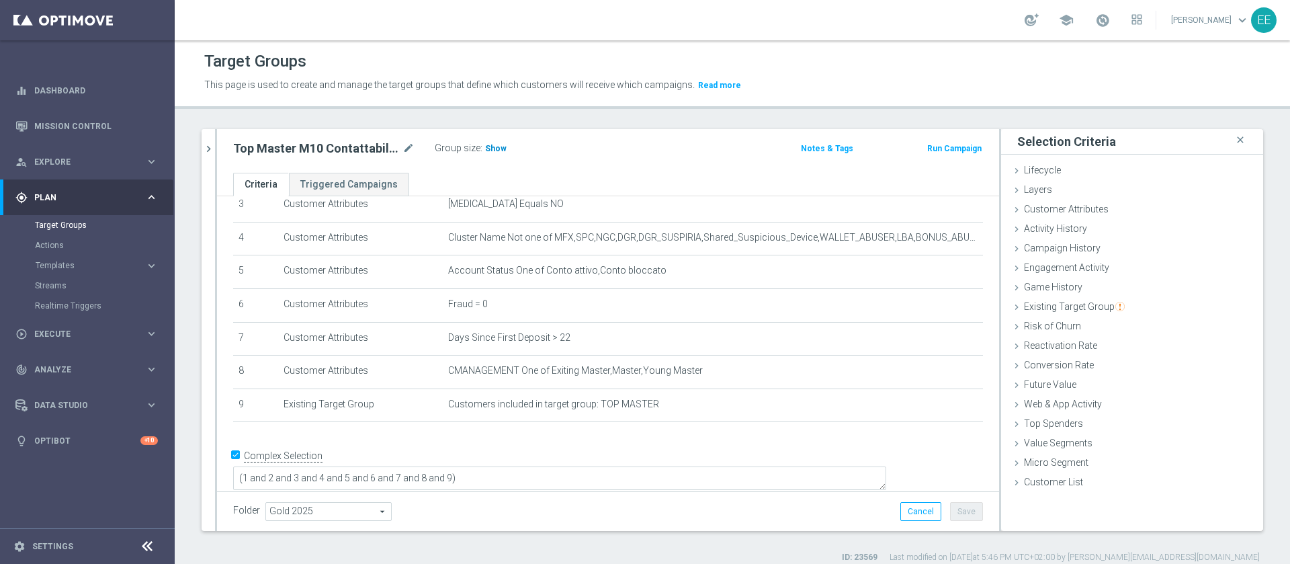
click at [485, 149] on span "Show" at bounding box center [496, 148] width 22 height 9
click at [210, 139] on button "chevron_right" at bounding box center [208, 149] width 13 height 40
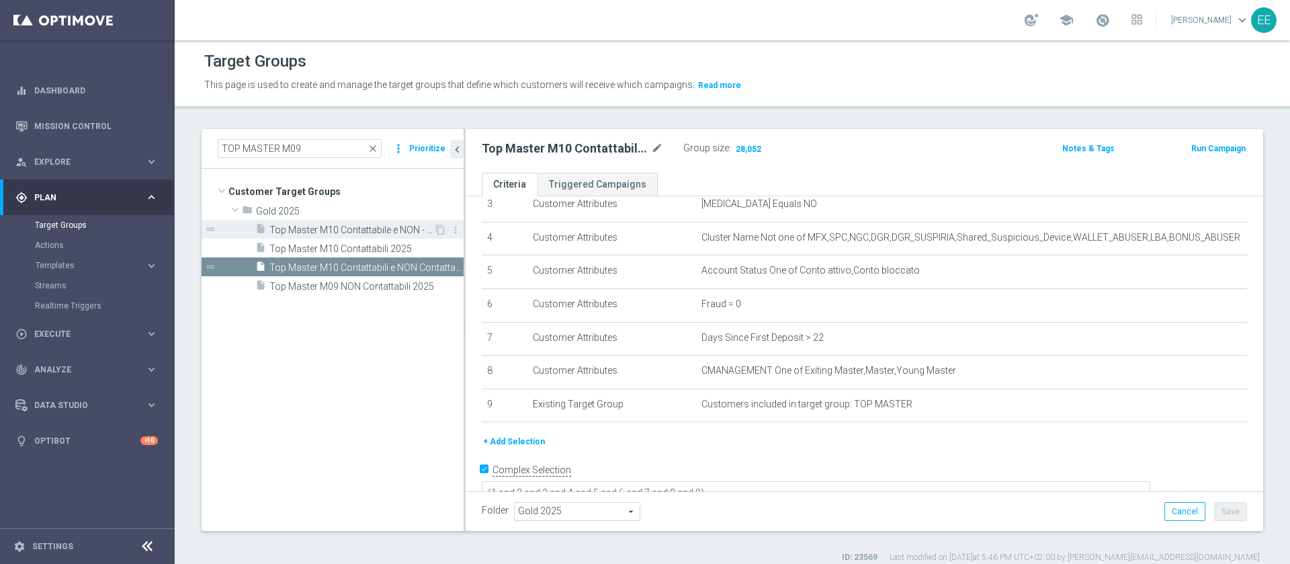
click at [359, 235] on span "Top Master M10 Contattabile e NON - Profilati e NON" at bounding box center [351, 229] width 164 height 11
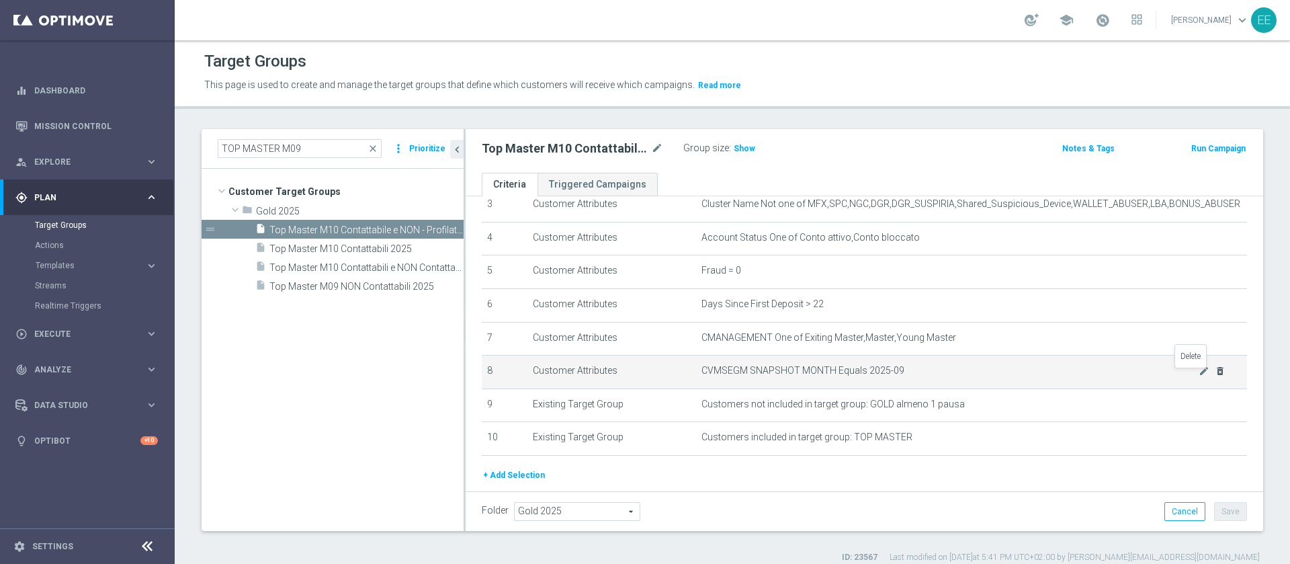
click at [1215, 376] on icon "delete_forever" at bounding box center [1220, 371] width 11 height 11
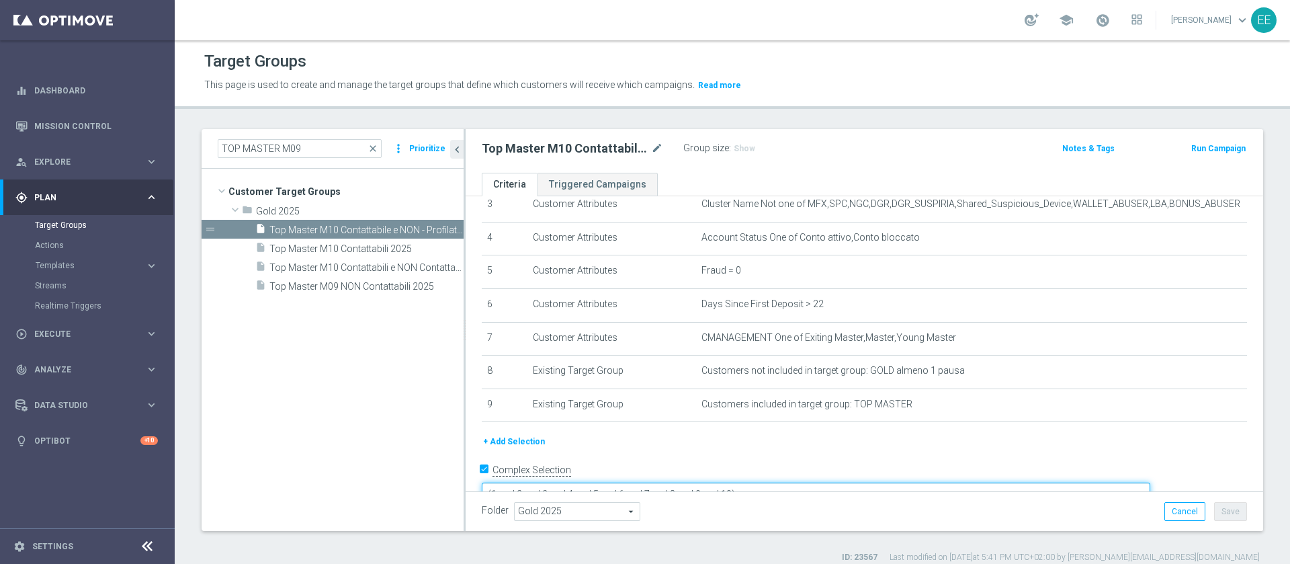
click at [818, 482] on textarea "(1 and 2 and 3 and 4 and 5 and 6 and 7 and 8 and 9 and 10)" at bounding box center [816, 494] width 669 height 24
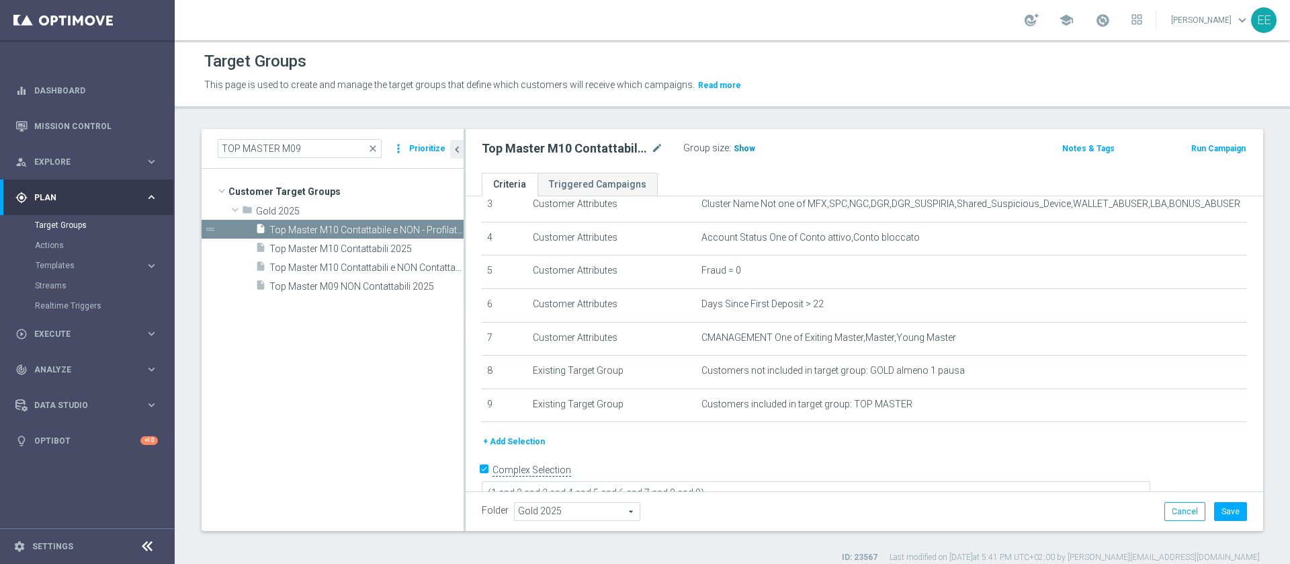
click at [749, 153] on h3 "Show" at bounding box center [744, 148] width 24 height 15
click at [1233, 520] on div "Folder Gold 2025 Gold 2025 arrow_drop_down search Cancel Save Saving..." at bounding box center [865, 511] width 798 height 40
click at [1228, 517] on button "Save" at bounding box center [1230, 511] width 33 height 19
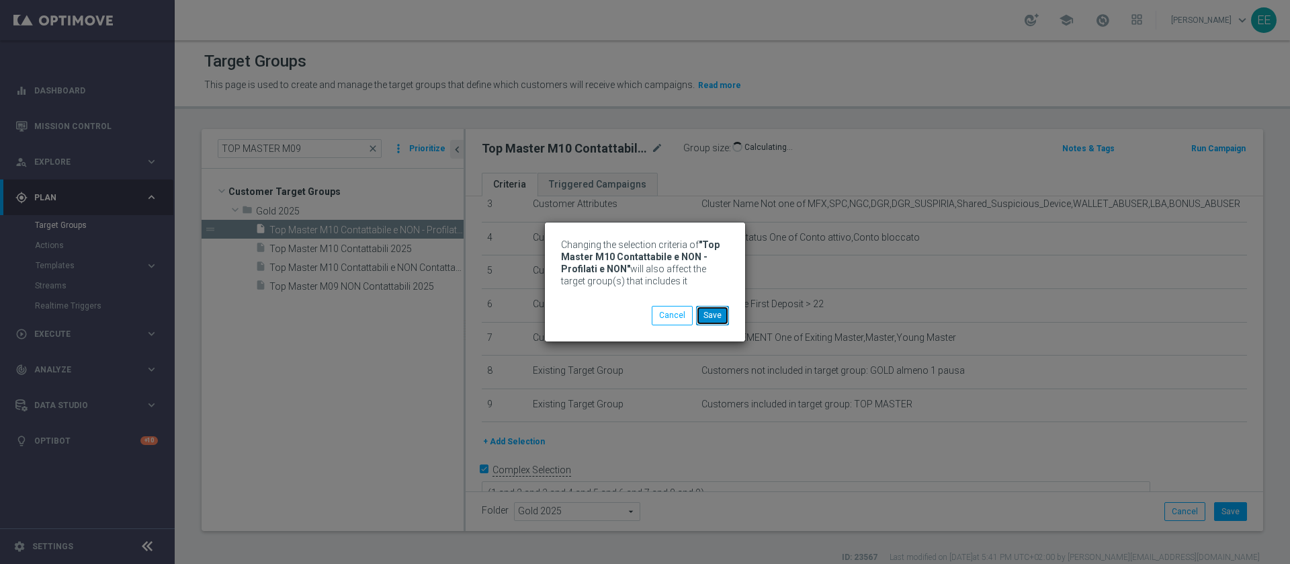
click at [721, 313] on button "Save" at bounding box center [712, 315] width 33 height 19
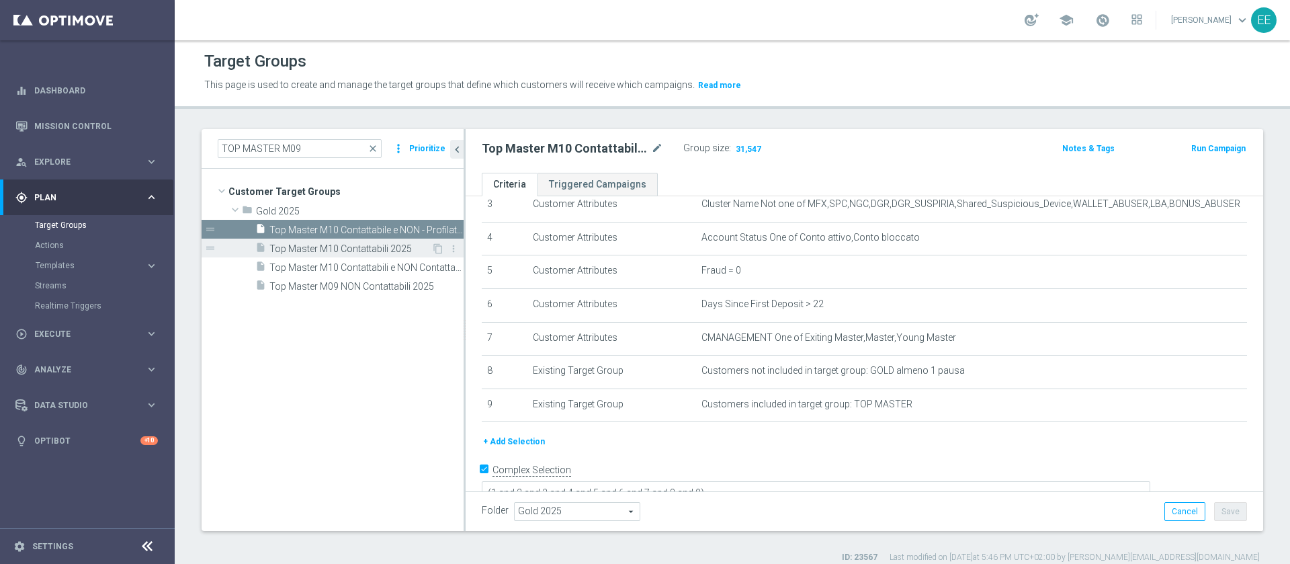
click at [339, 239] on div "insert_drive_file Top Master M10 Contattabili 2025" at bounding box center [343, 248] width 176 height 19
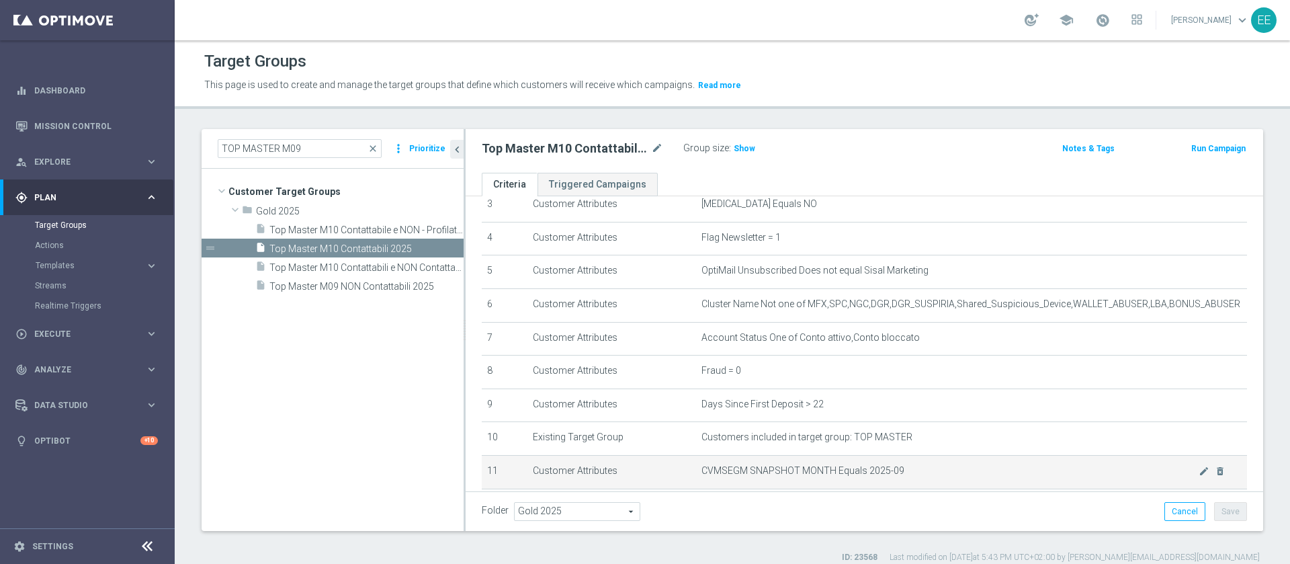
scroll to position [238, 0]
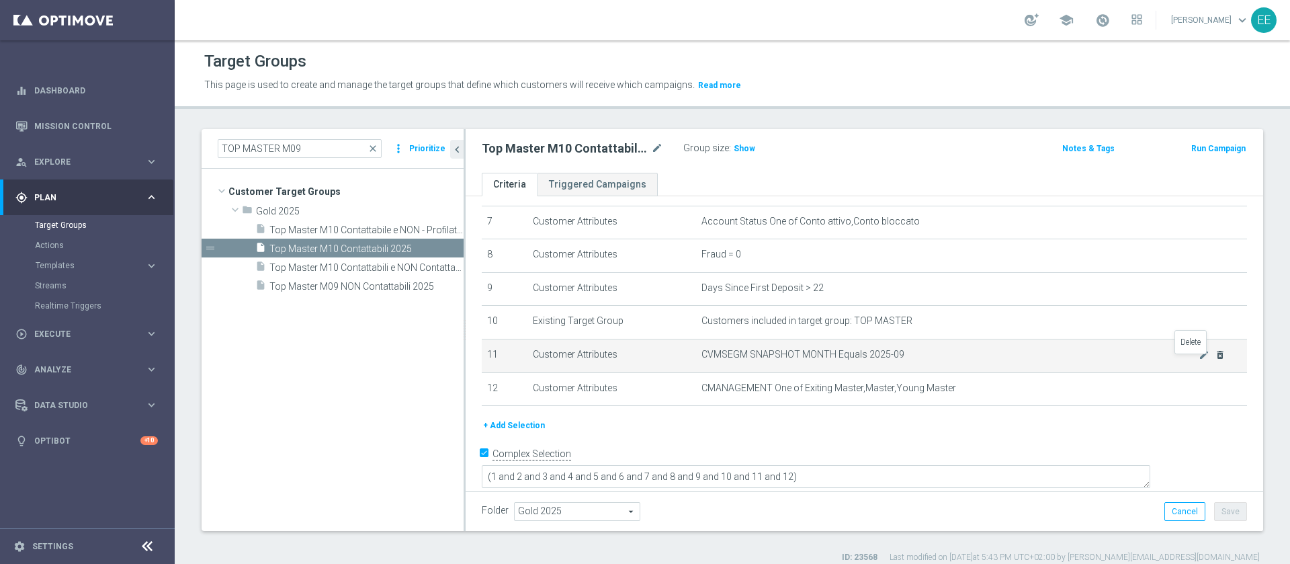
click at [1215, 359] on icon "delete_forever" at bounding box center [1220, 354] width 11 height 11
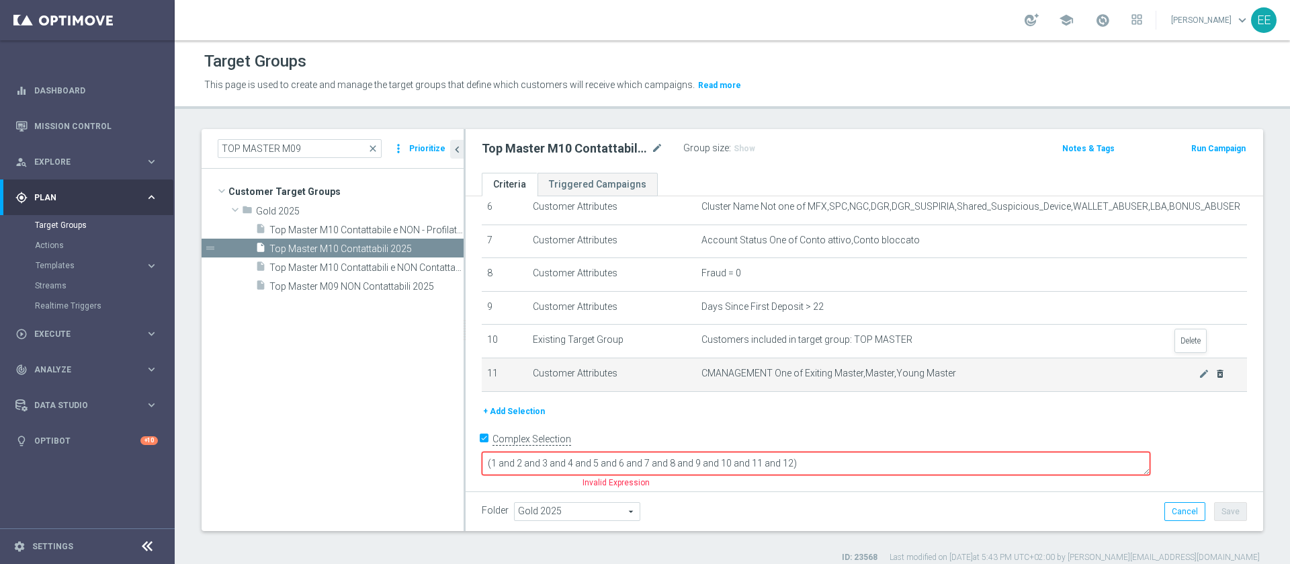
scroll to position [205, 0]
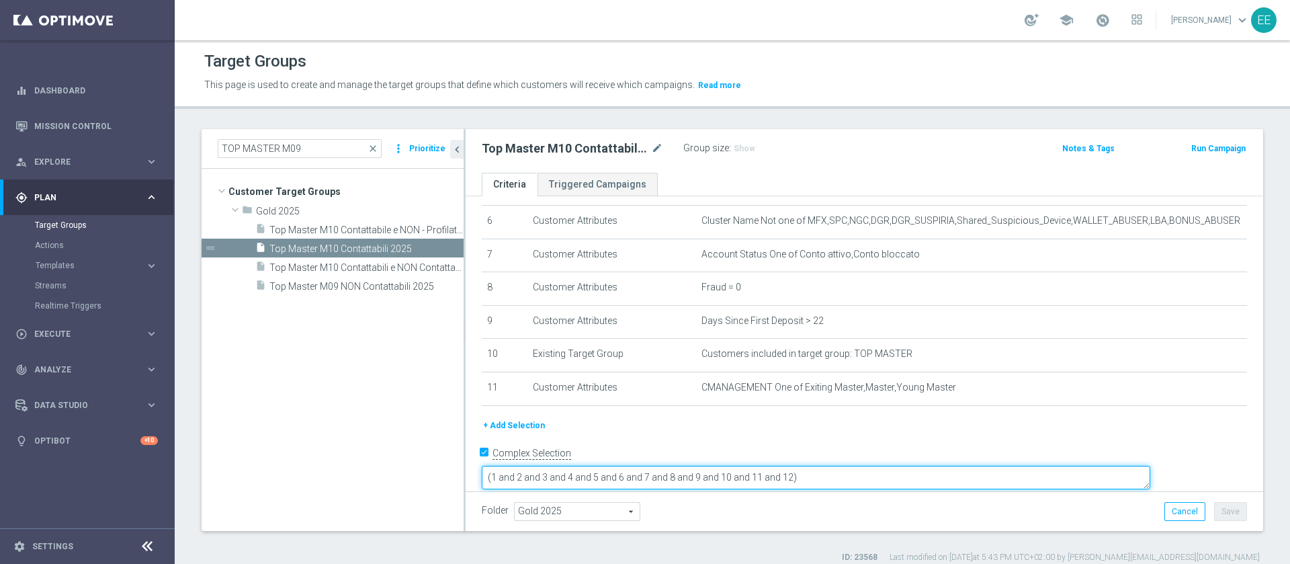
click at [887, 466] on textarea "(1 and 2 and 3 and 4 and 5 and 6 and 7 and 8 and 9 and 10 and 11 and 12)" at bounding box center [816, 478] width 669 height 24
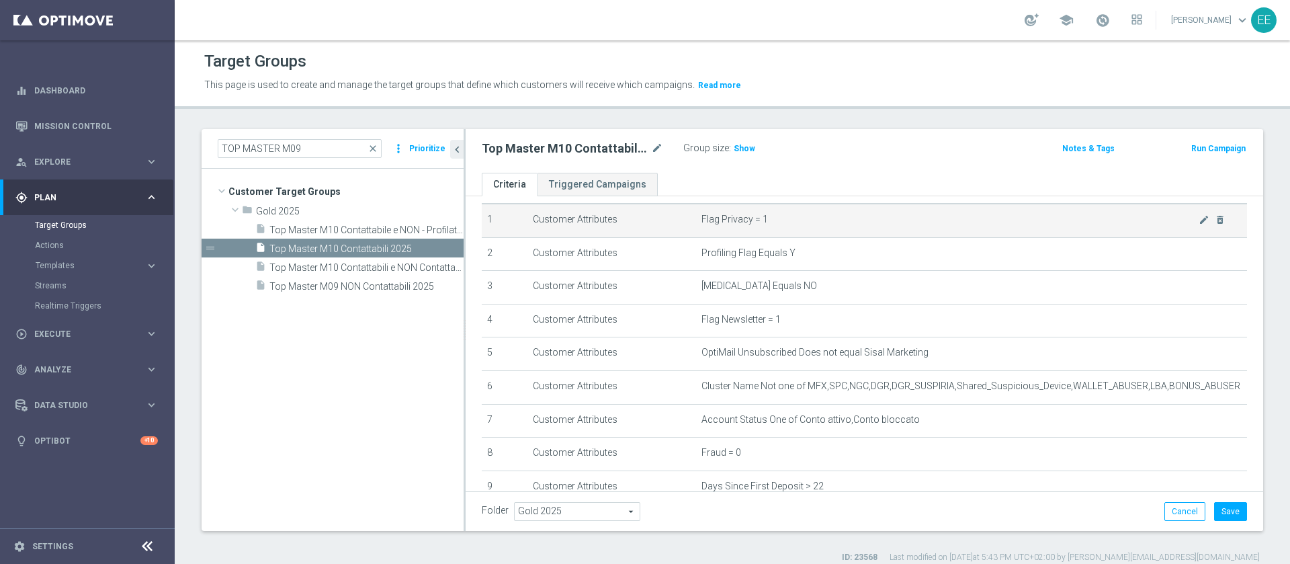
scroll to position [39, 0]
click at [743, 148] on span "Show" at bounding box center [745, 148] width 22 height 9
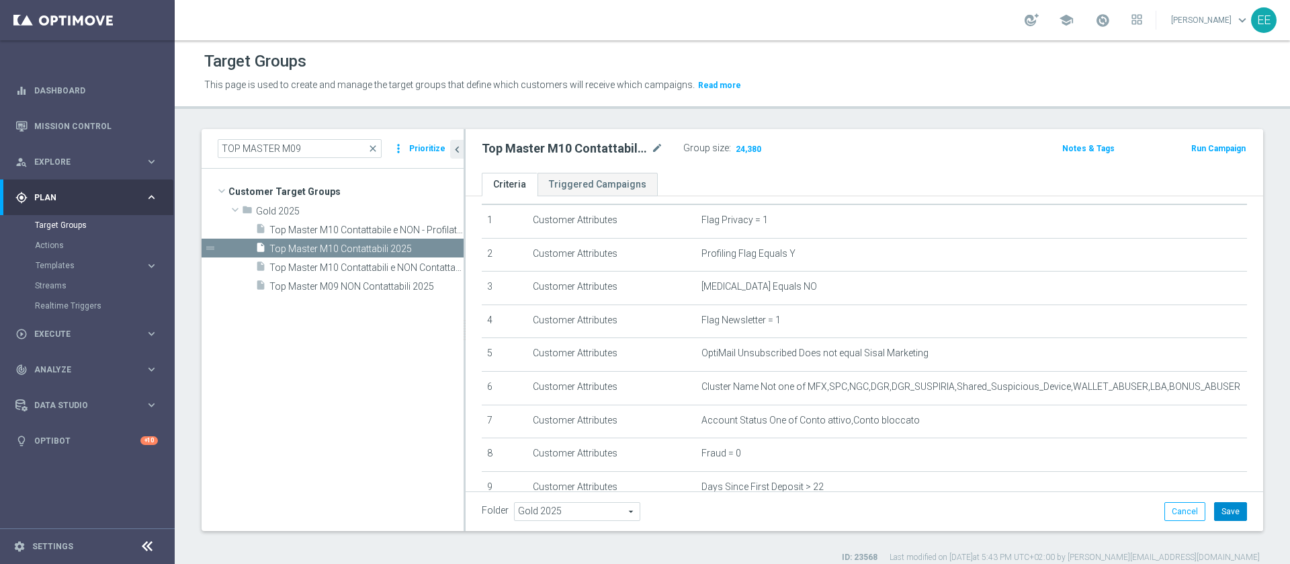
click at [1218, 513] on button "Save" at bounding box center [1230, 511] width 33 height 19
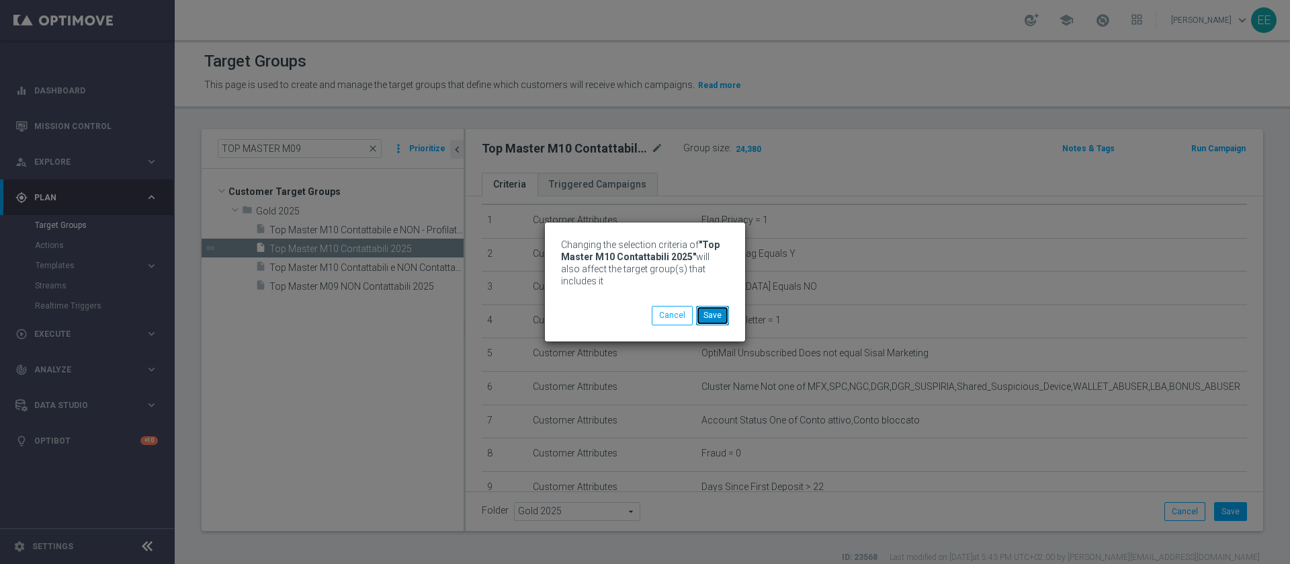
click at [720, 314] on button "Save" at bounding box center [712, 315] width 33 height 19
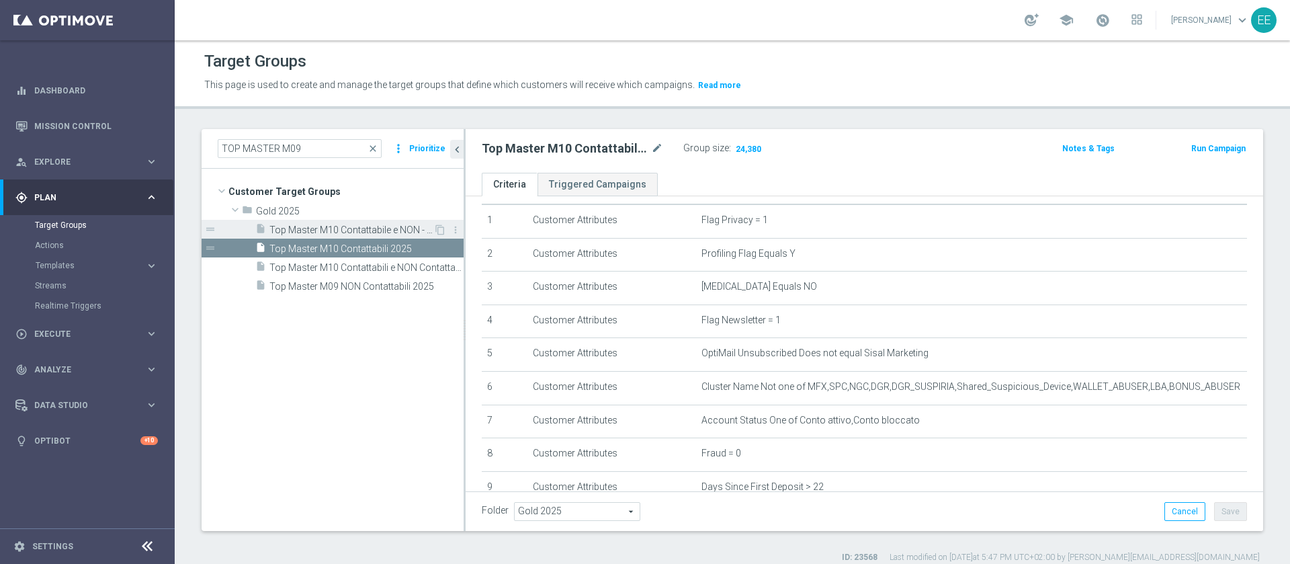
click at [406, 226] on span "Top Master M10 Contattabile e NON - Profilati e NON" at bounding box center [351, 229] width 164 height 11
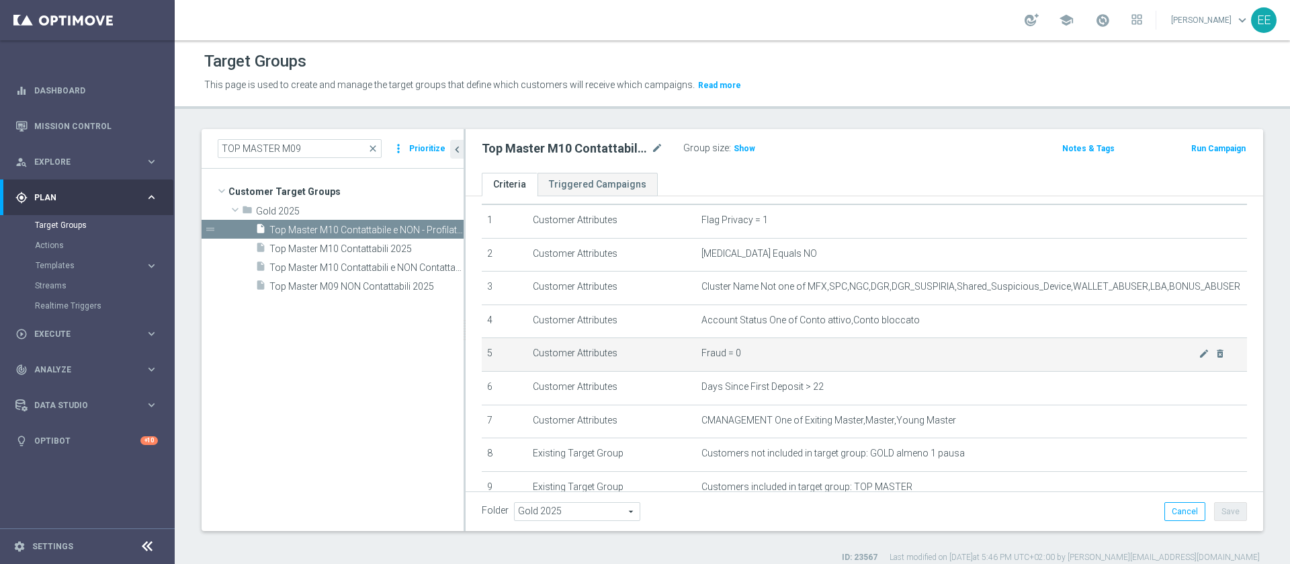
scroll to position [136, 0]
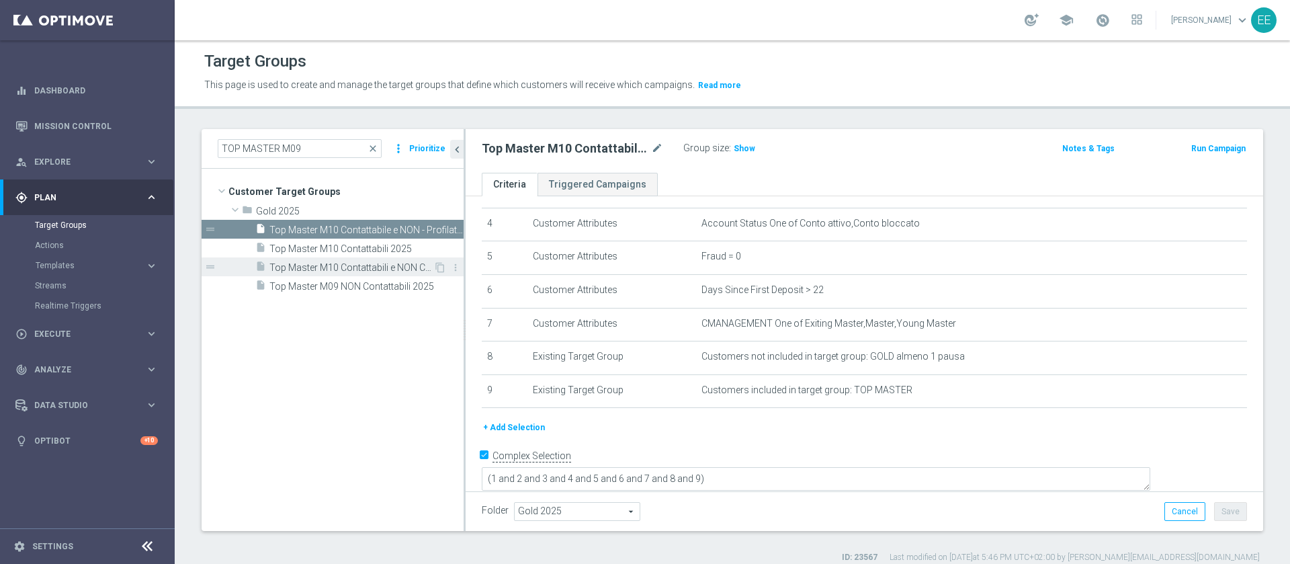
click at [345, 258] on div "insert_drive_file Top Master M10 Contattabili e NON Contattabili 2025" at bounding box center [344, 266] width 178 height 19
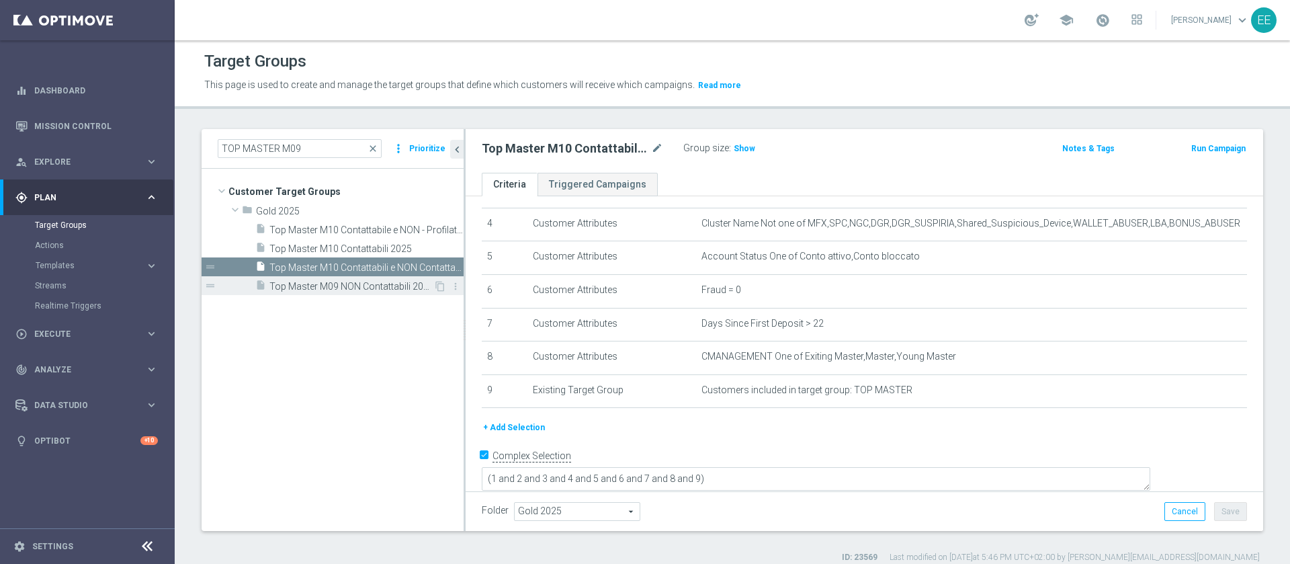
click at [362, 288] on span "Top Master M09 NON Contattabili 2025" at bounding box center [351, 286] width 164 height 11
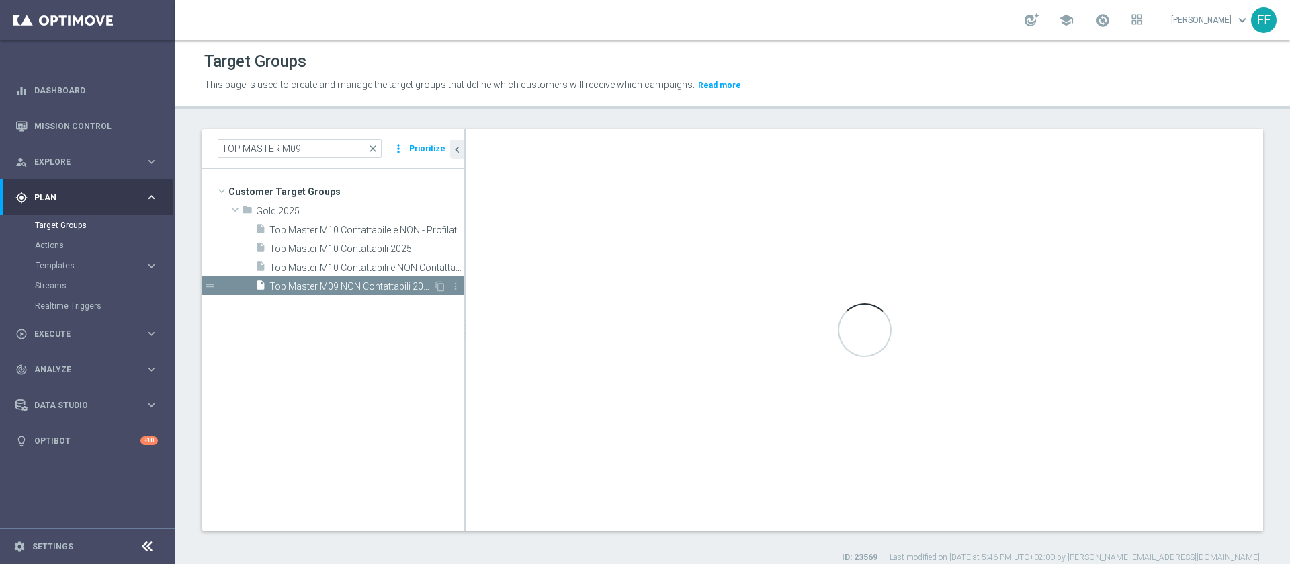
type textarea "(1 and 2 and 3 and 4 and 5 and 6 and 7 and 8 and 9 and 10)"
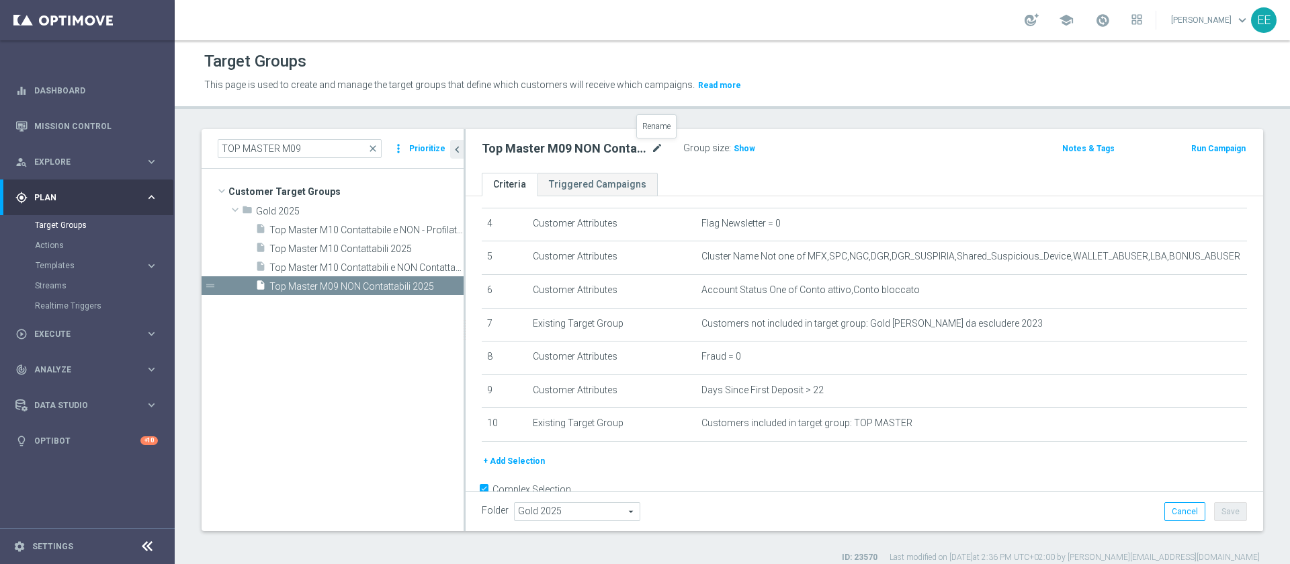
click at [654, 154] on icon "mode_edit" at bounding box center [657, 148] width 12 height 16
click at [544, 146] on input "Top Master M09 NON Contattabili 2025" at bounding box center [572, 149] width 181 height 19
type input "Top Master M10 NON Contattabili 2025"
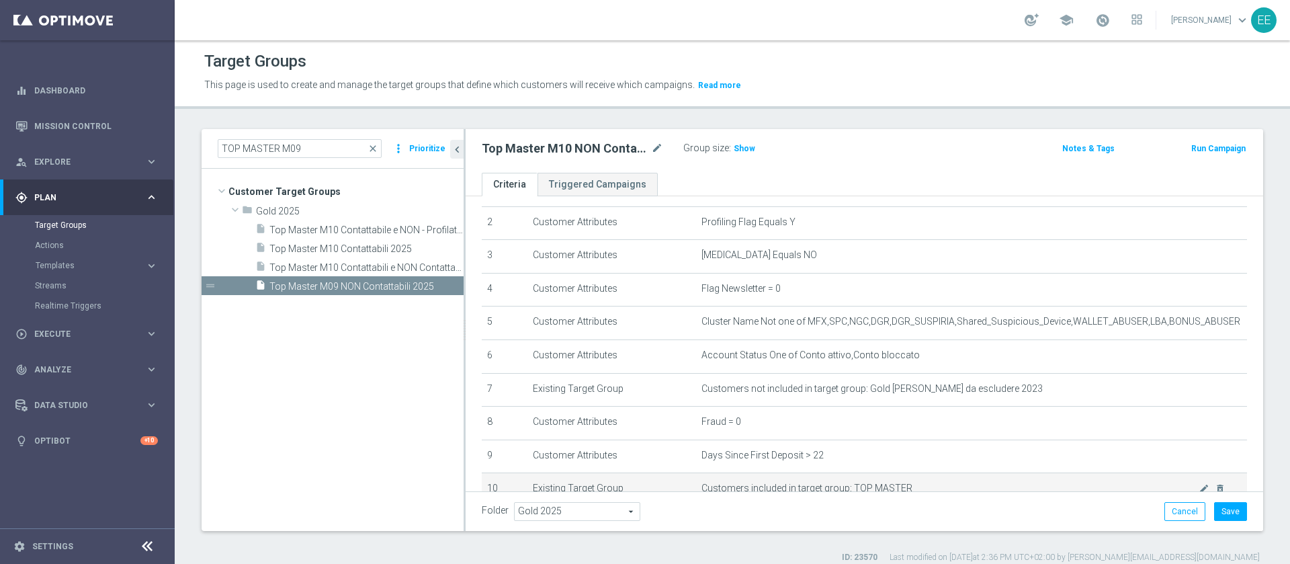
scroll to position [170, 0]
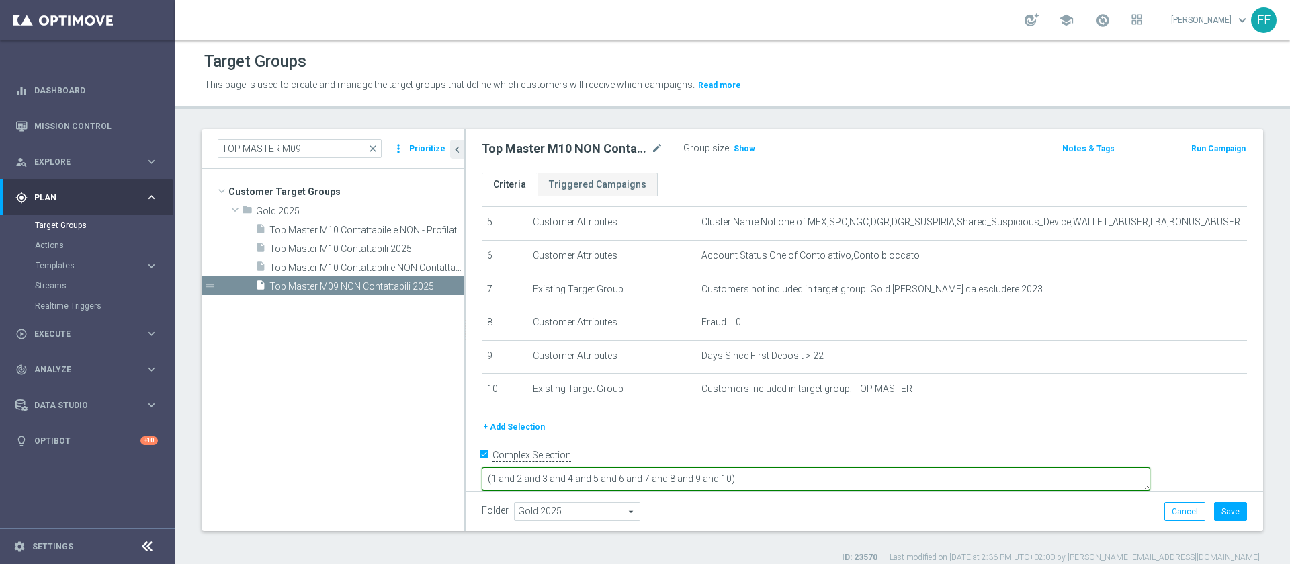
click at [826, 467] on textarea "(1 and 2 and 3 and 4 and 5 and 6 and 7 and 8 and 9 and 10)" at bounding box center [816, 479] width 669 height 24
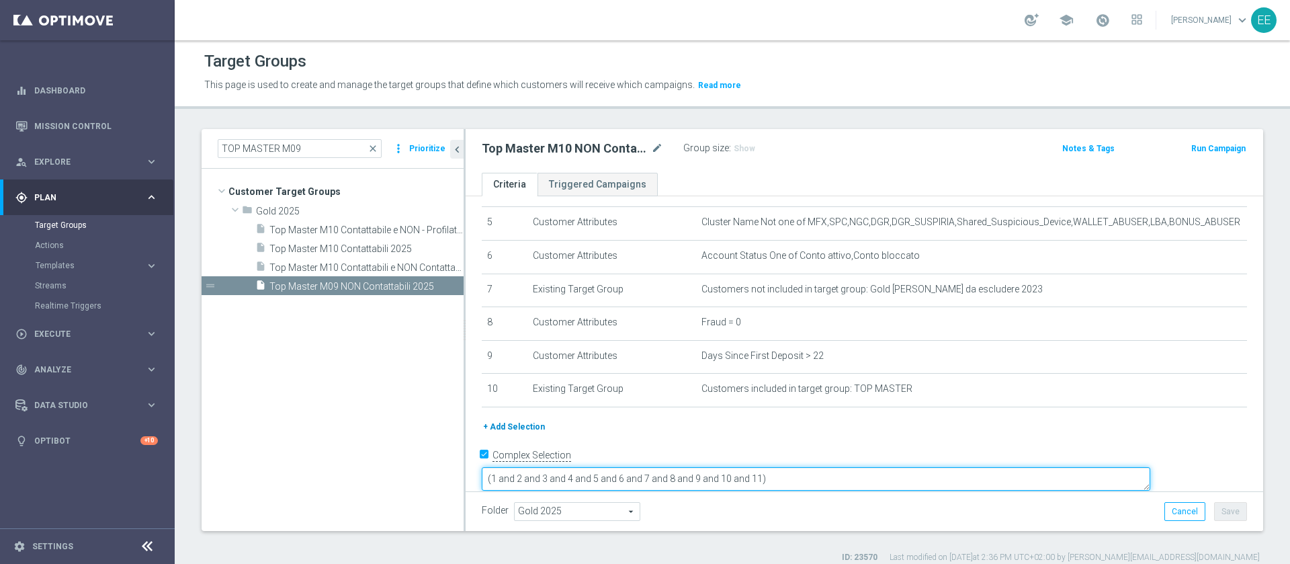
type textarea "(1 and 2 and 3 and 4 and 5 and 6 and 7 and 8 and 9 and 10 and 11)"
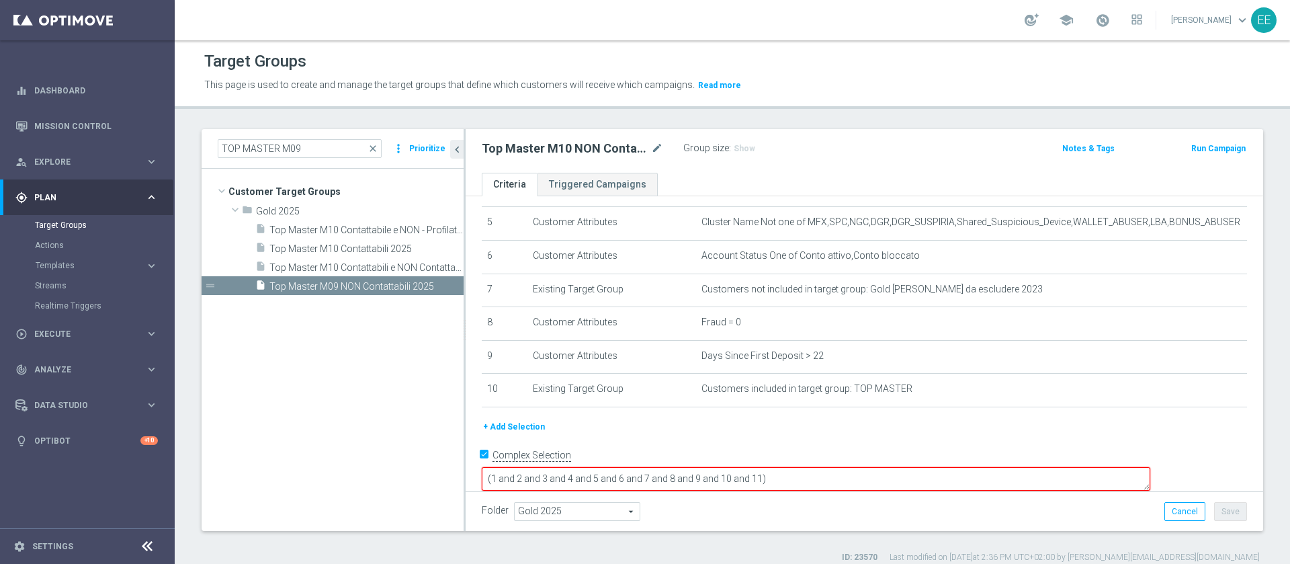
click at [526, 434] on button "+ Add Selection" at bounding box center [514, 426] width 65 height 15
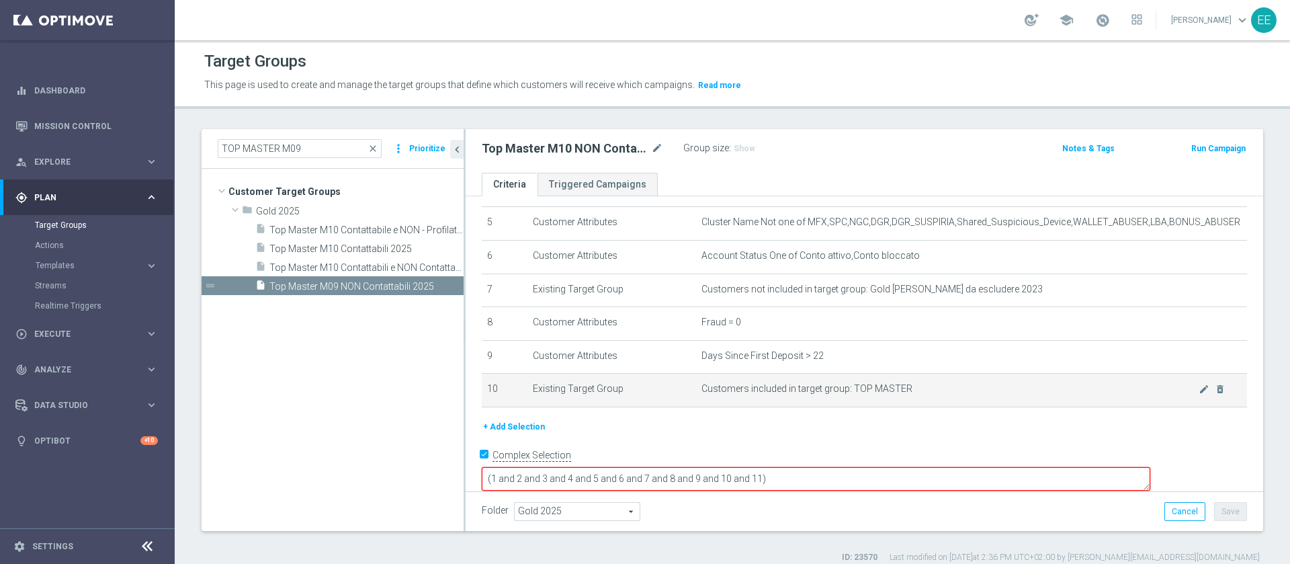
scroll to position [157, 0]
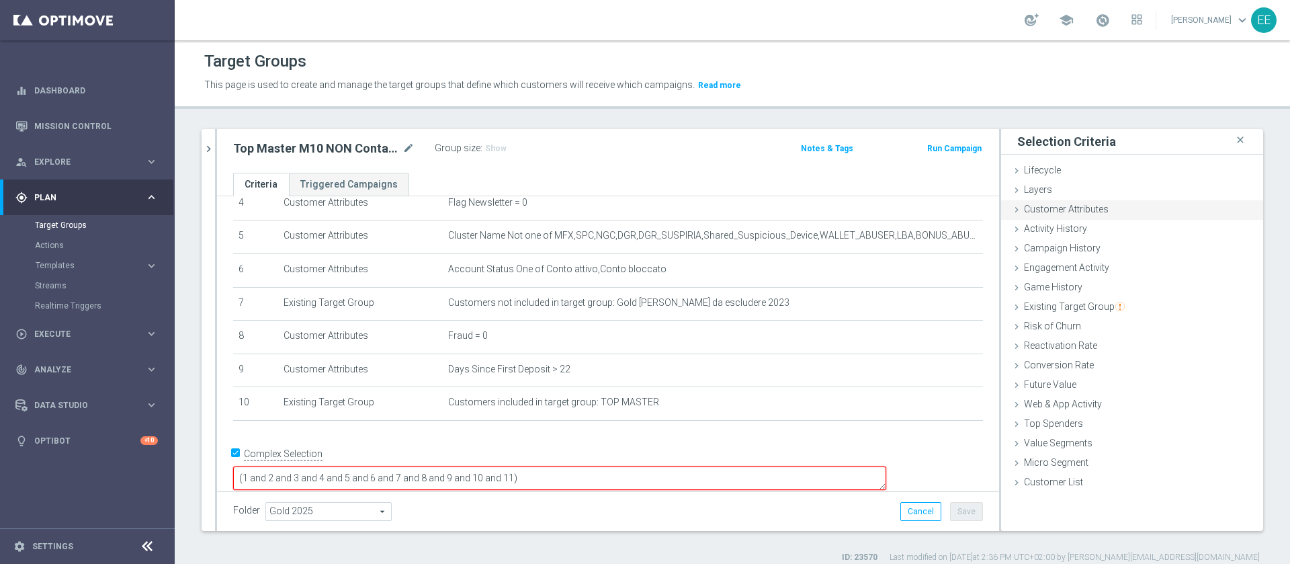
click at [1076, 210] on span "Customer Attributes" at bounding box center [1066, 209] width 85 height 11
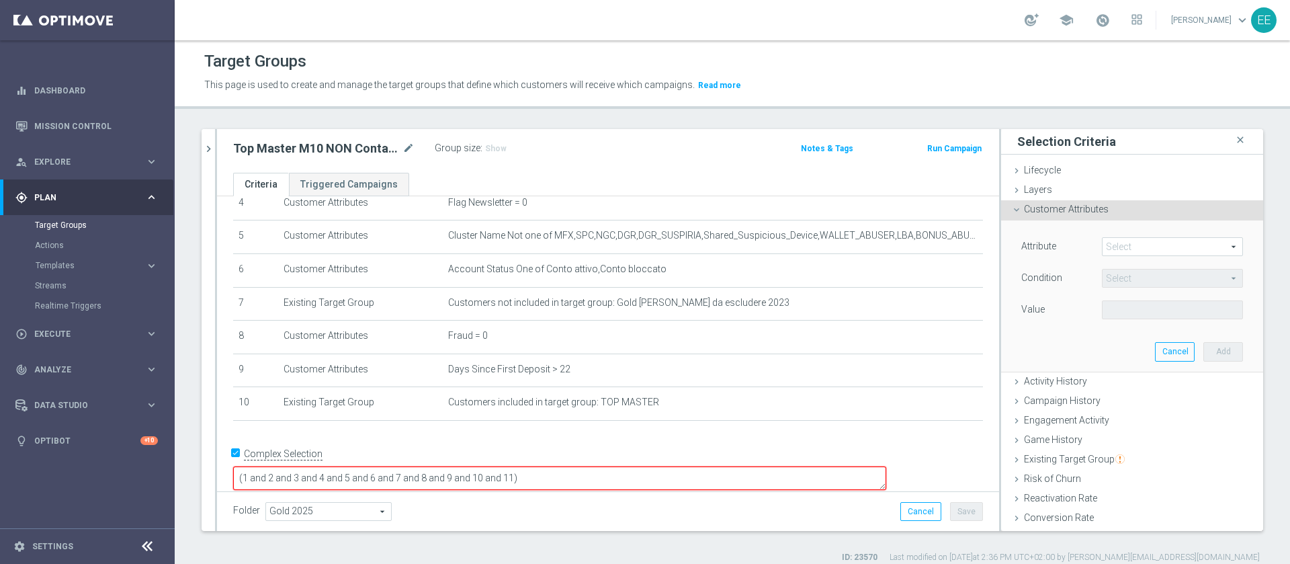
click at [1140, 252] on span at bounding box center [1173, 246] width 140 height 17
click at [0, 0] on input "search" at bounding box center [0, 0] width 0 height 0
type input "cmana"
click at [1151, 265] on span "CMANAGEMENT" at bounding box center [1173, 266] width 128 height 11
type input "CMANAGEMENT"
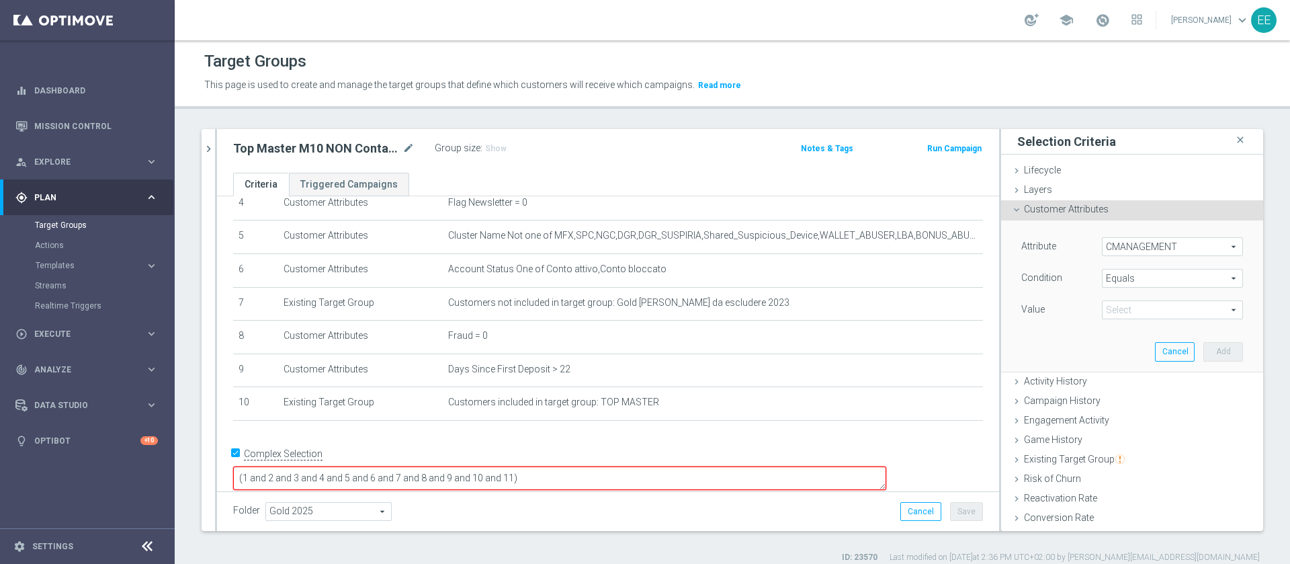
click at [1118, 307] on span at bounding box center [1173, 309] width 140 height 17
click at [1119, 285] on span "Equals" at bounding box center [1173, 277] width 140 height 17
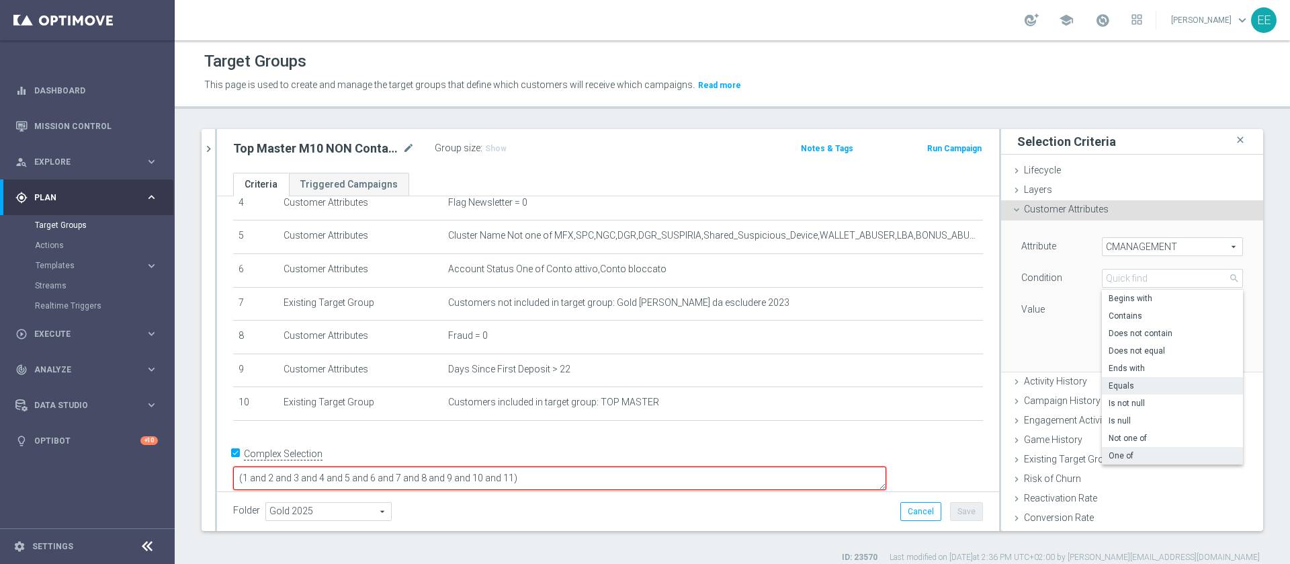
click at [1135, 456] on span "One of" at bounding box center [1173, 455] width 128 height 11
type input "One of"
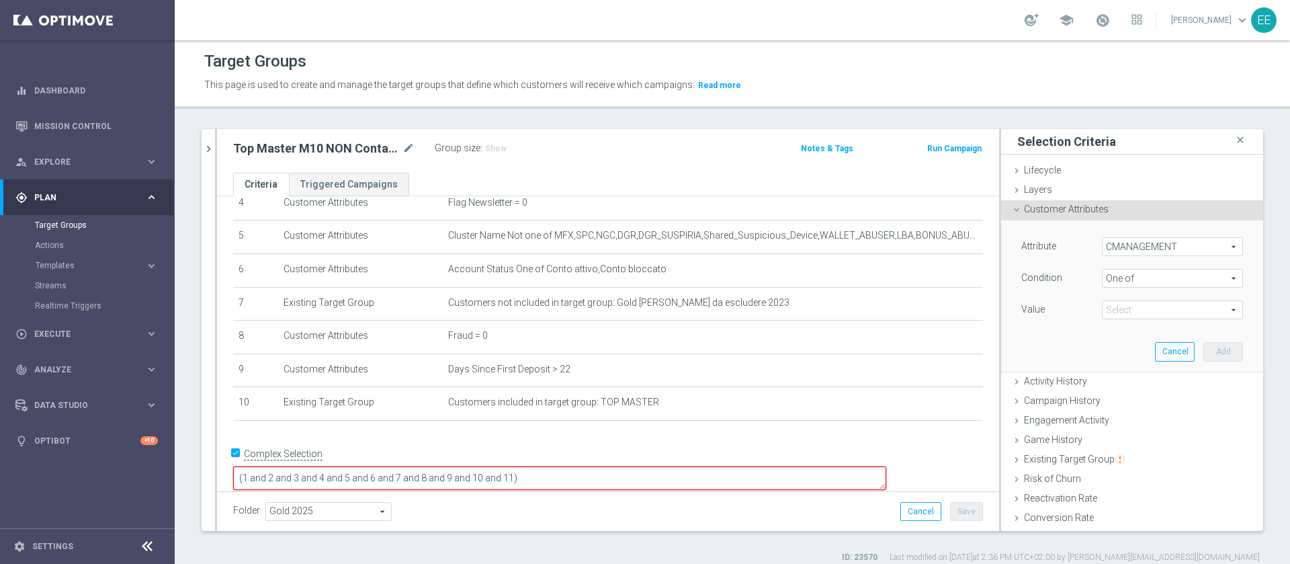
click at [1131, 312] on span at bounding box center [1173, 309] width 140 height 17
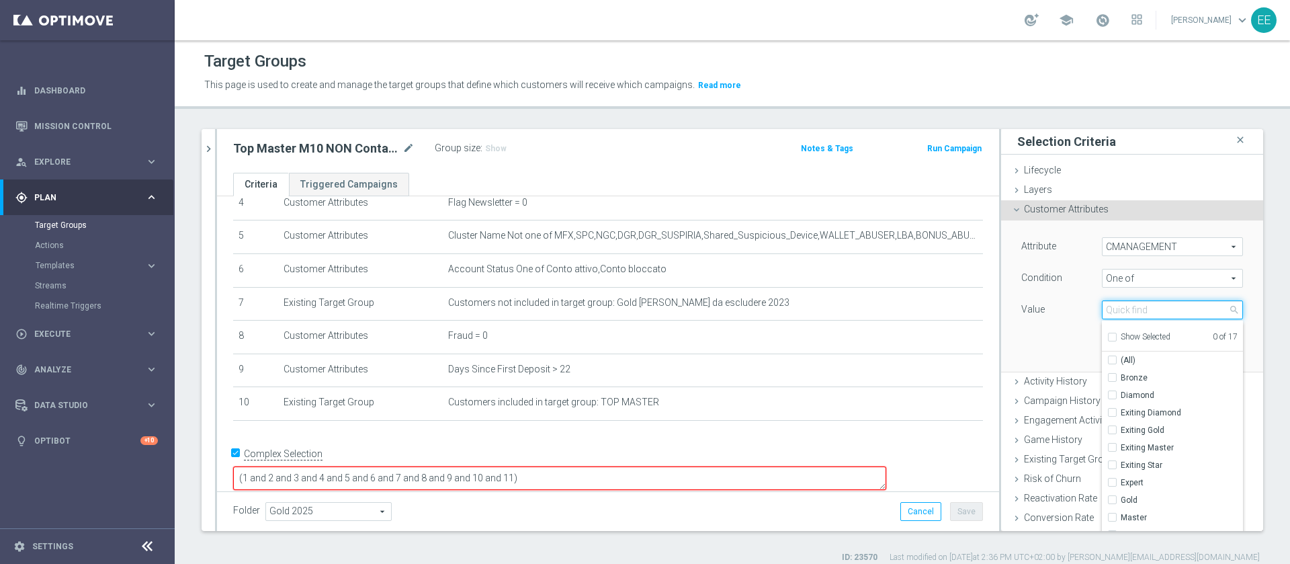
click at [1132, 312] on input "search" at bounding box center [1172, 309] width 141 height 19
type input ","
type input "mast"
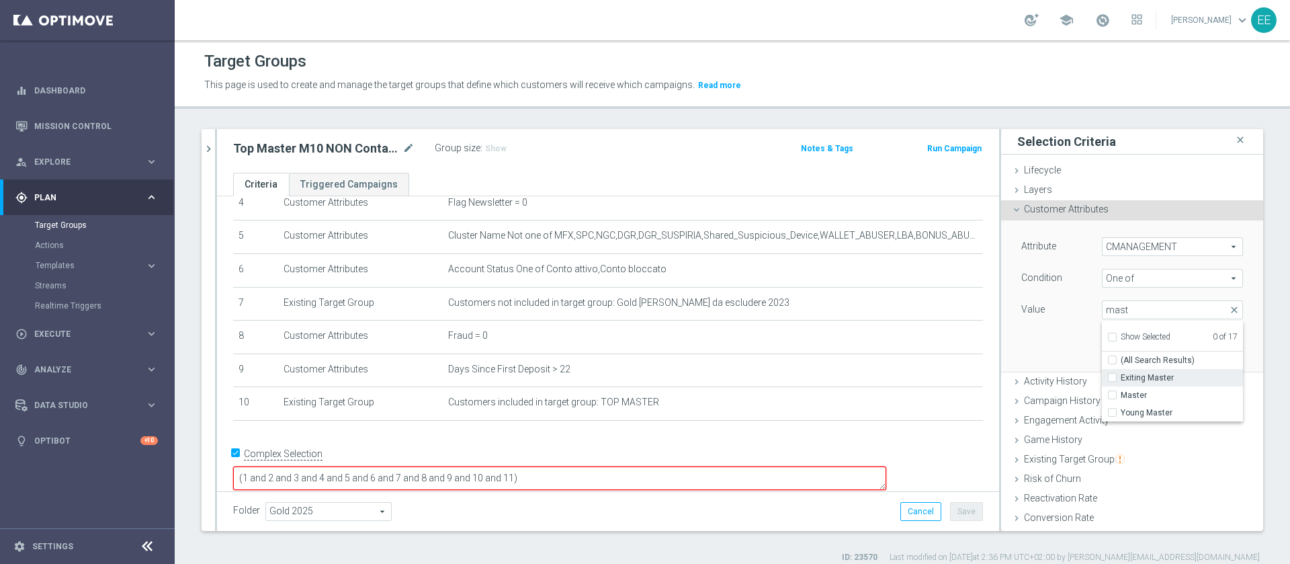
click at [1142, 369] on label "Exiting Master" at bounding box center [1182, 377] width 122 height 17
click at [1121, 374] on input "Exiting Master" at bounding box center [1116, 378] width 9 height 9
checkbox input "true"
type input "Exiting Master"
click at [1141, 364] on span "(All Search Results)" at bounding box center [1158, 360] width 74 height 11
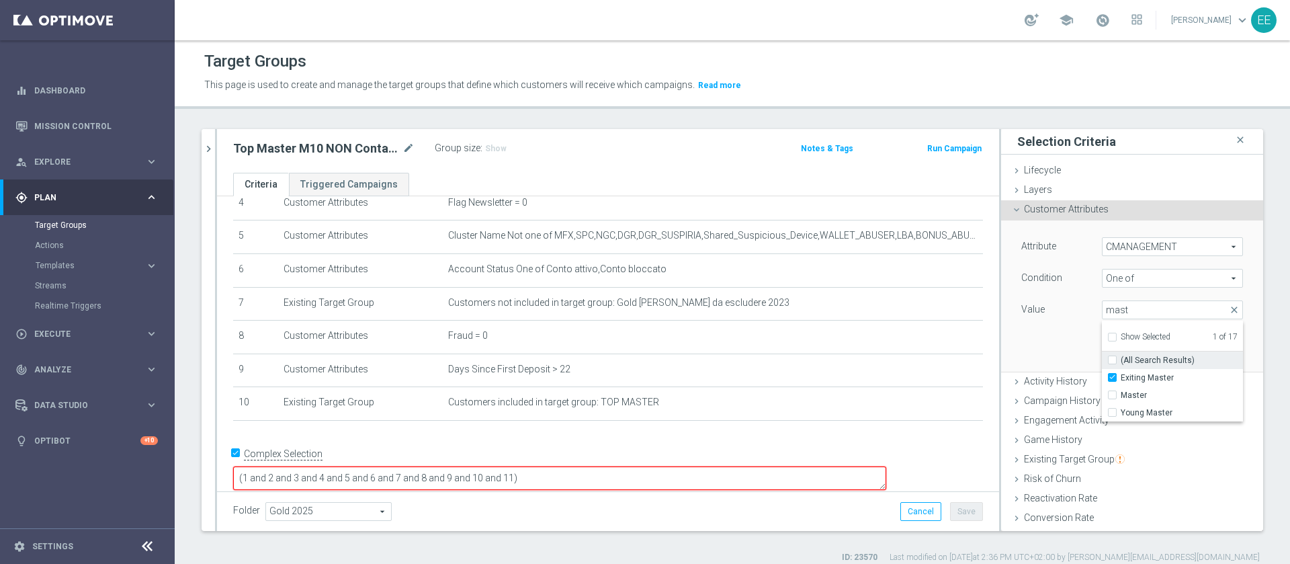
click at [1121, 364] on input "(All Search Results)" at bounding box center [1116, 360] width 9 height 9
checkbox input "true"
type input "Selected 3 of 17"
checkbox input "true"
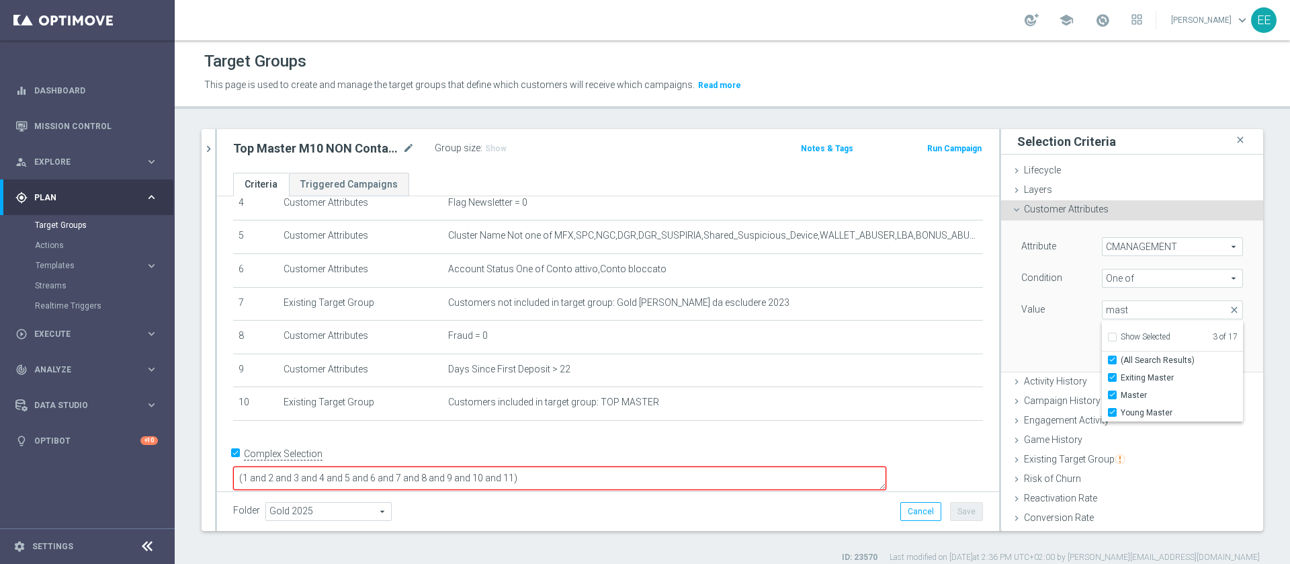
click at [1047, 329] on div "Attribute CMANAGEMENT CMANAGEMENT arrow_drop_down search Condition One of One o…" at bounding box center [1132, 295] width 242 height 151
click at [1203, 348] on button "Add" at bounding box center [1223, 351] width 40 height 19
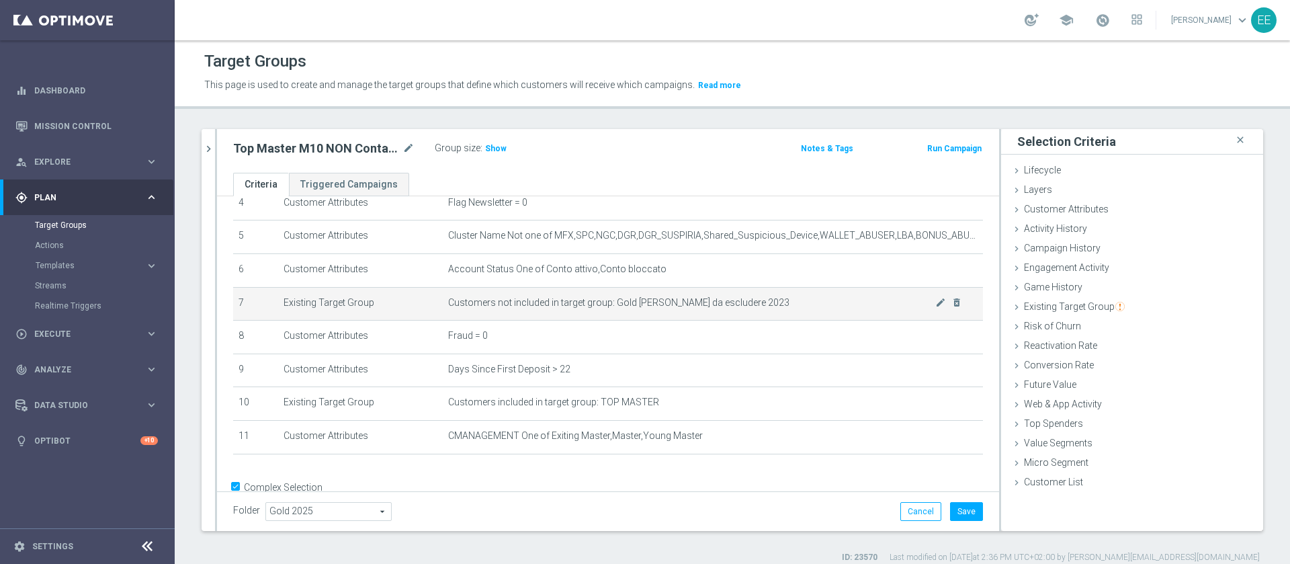
click at [925, 312] on td "Customers not included in target group: Gold [PERSON_NAME] da escludere 2023 mo…" at bounding box center [713, 304] width 540 height 34
click at [951, 308] on icon "delete_forever" at bounding box center [956, 302] width 11 height 11
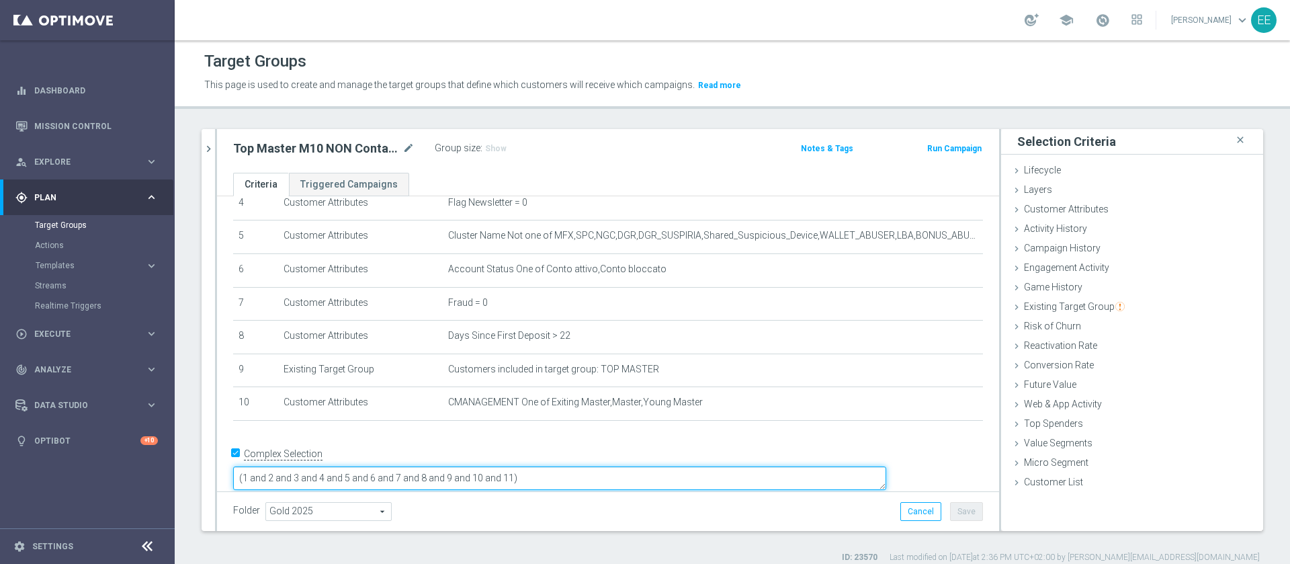
click at [601, 466] on textarea "(1 and 2 and 3 and 4 and 5 and 6 and 7 and 8 and 9 and 10 and 11)" at bounding box center [559, 478] width 653 height 24
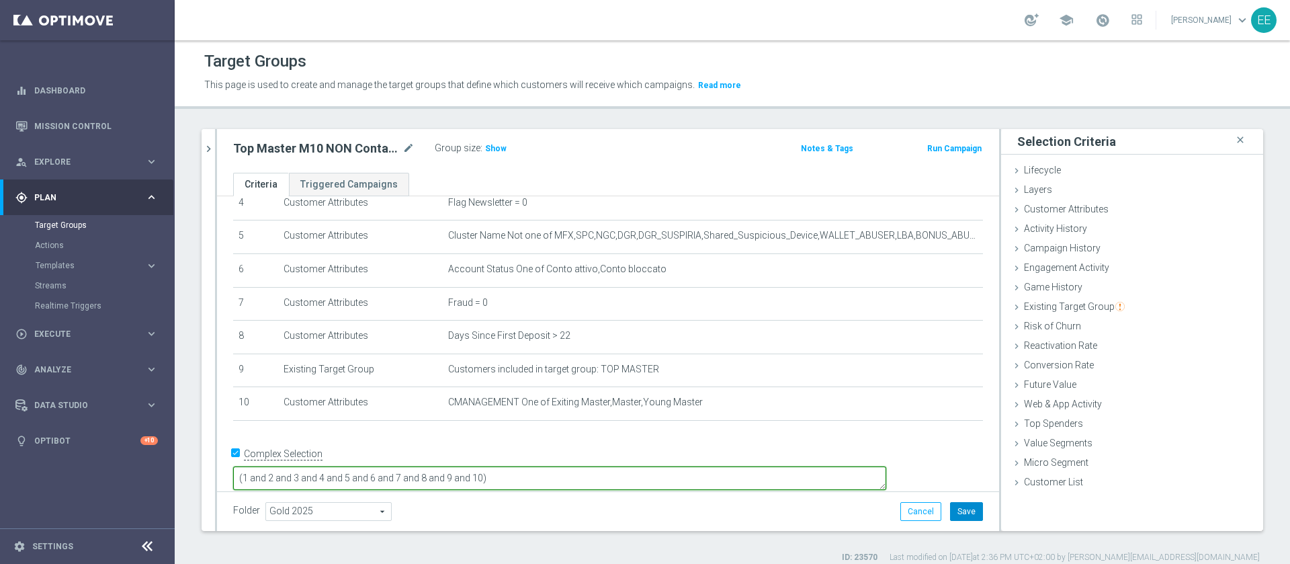
type textarea "(1 and 2 and 3 and 4 and 5 and 6 and 7 and 8 and 9 and 10)"
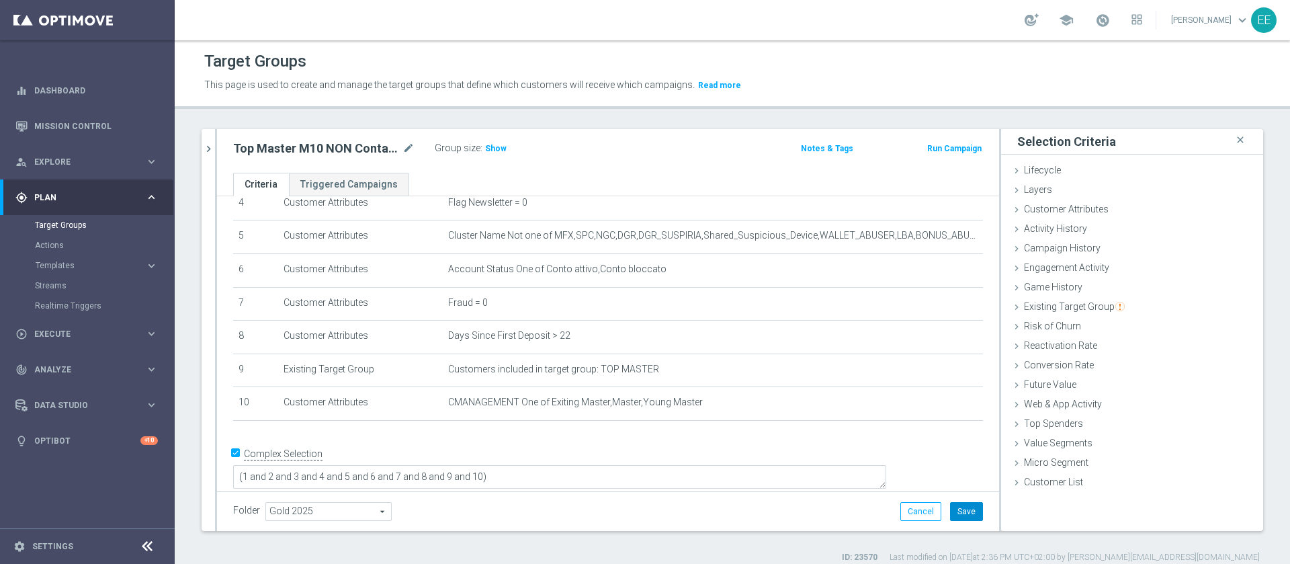
click at [950, 509] on button "Save" at bounding box center [966, 511] width 33 height 19
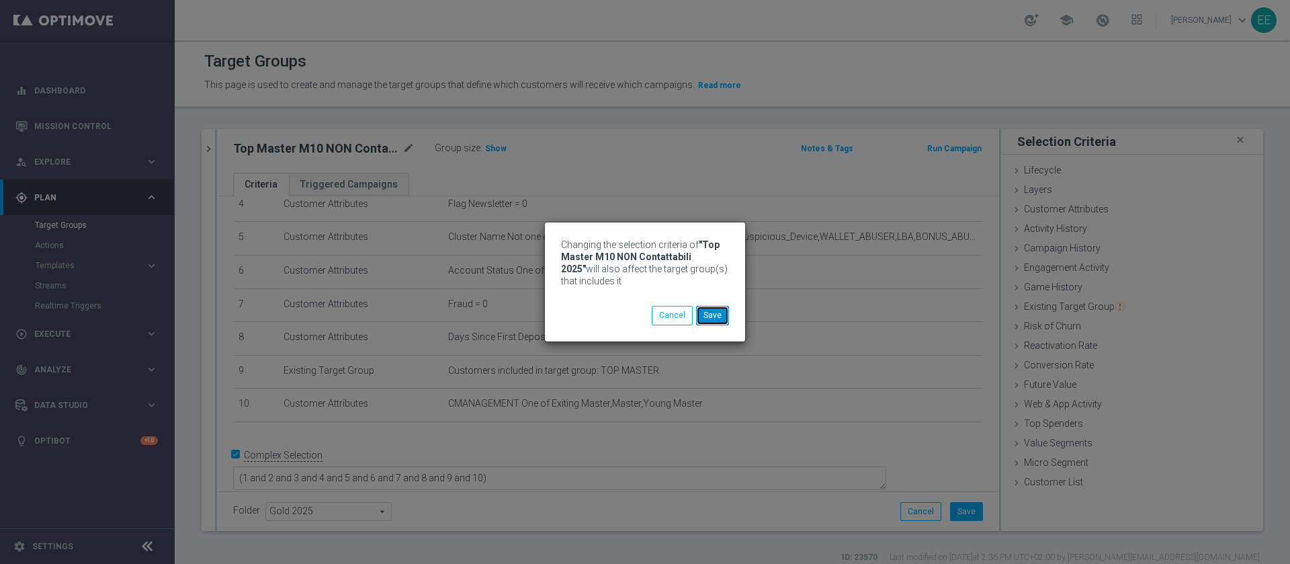
click at [708, 313] on button "Save" at bounding box center [712, 315] width 33 height 19
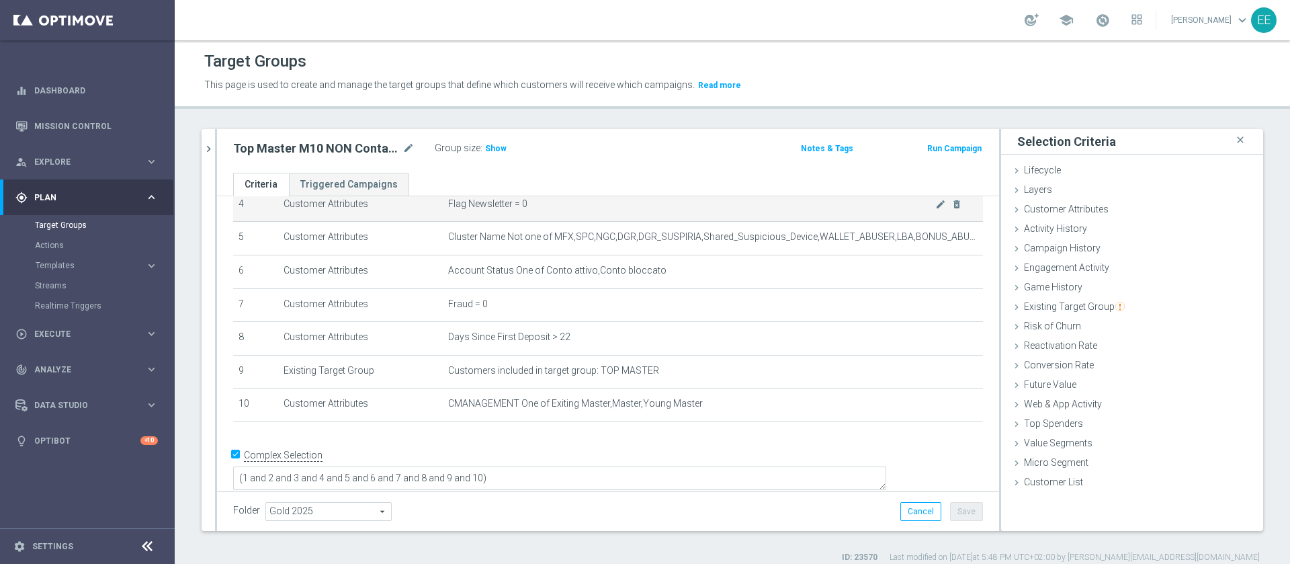
scroll to position [0, 0]
